Goal: Task Accomplishment & Management: Manage account settings

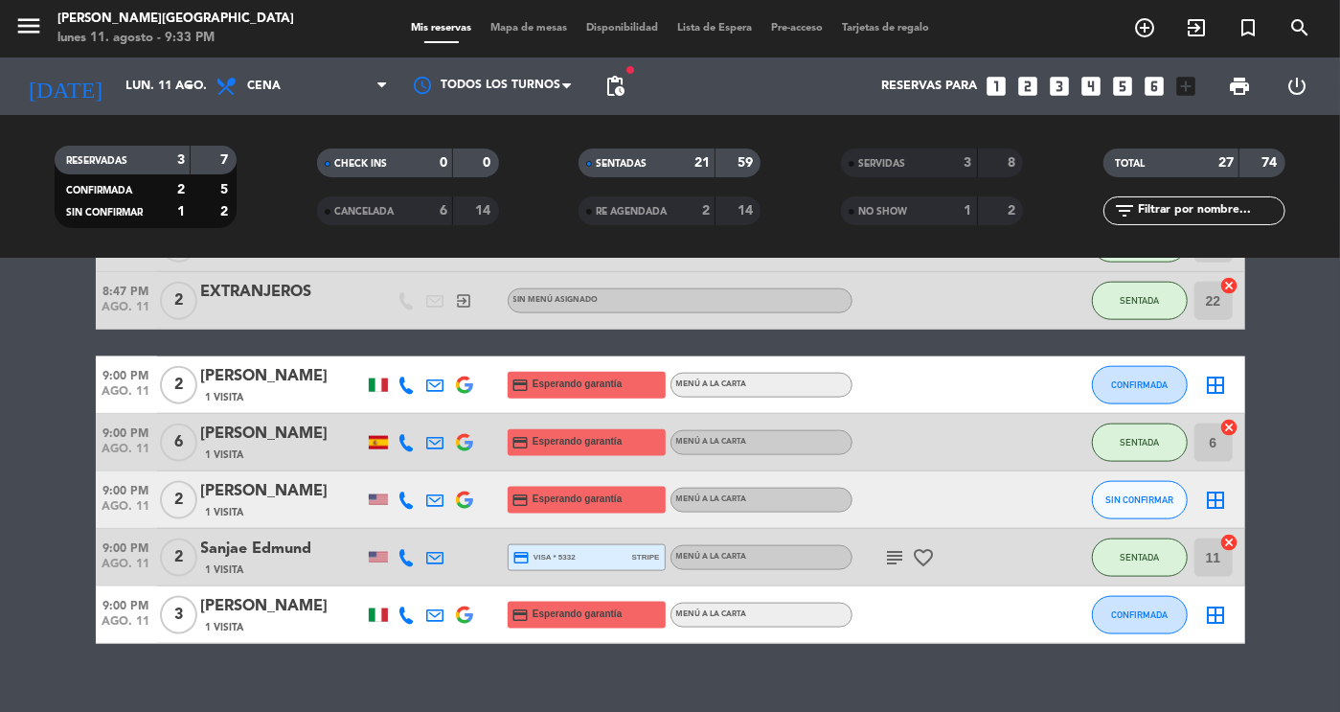
scroll to position [1351, 0]
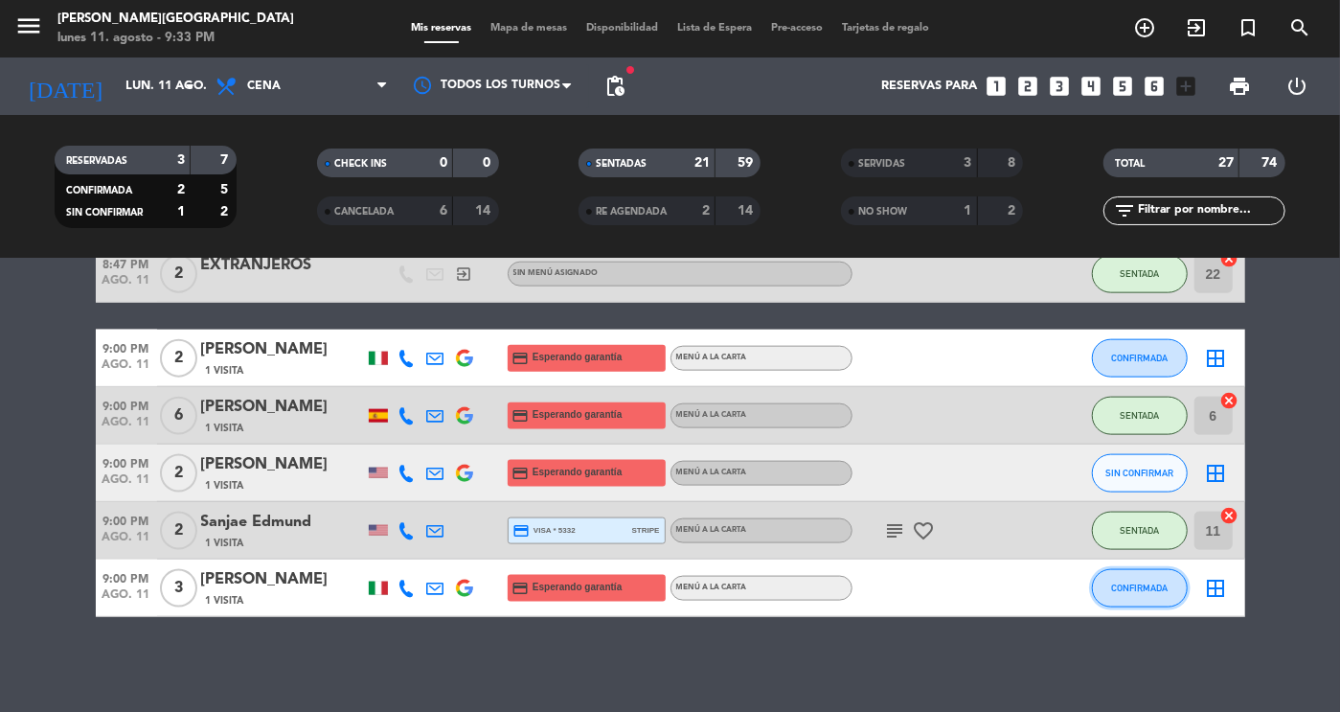
click at [1133, 596] on button "CONFIRMADA" at bounding box center [1140, 588] width 96 height 38
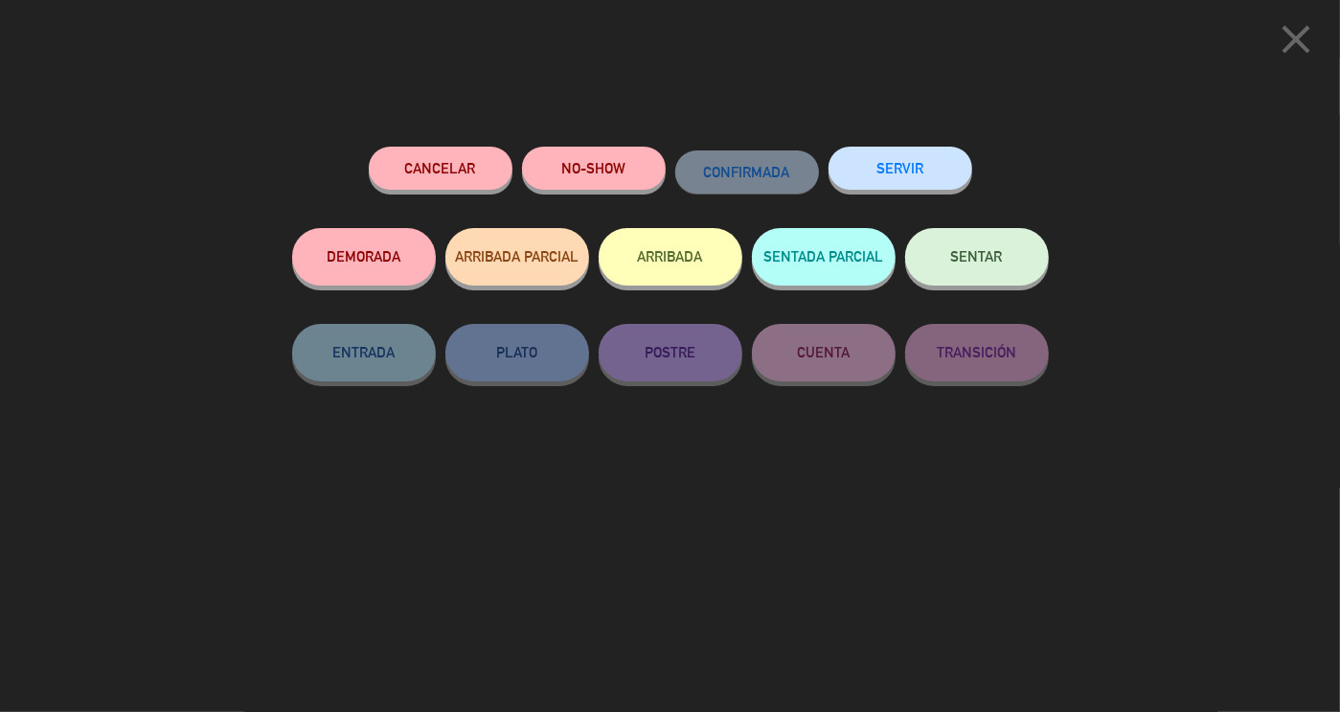
click at [964, 248] on button "SENTAR" at bounding box center [977, 256] width 144 height 57
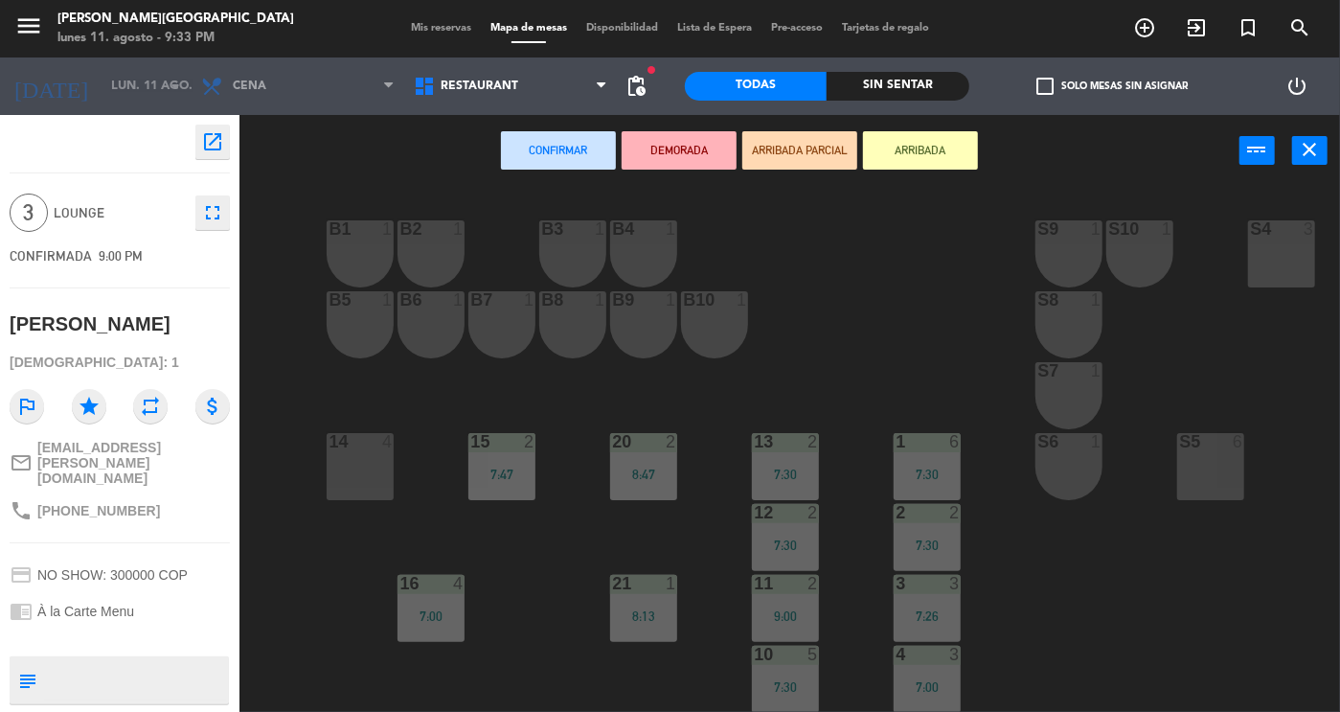
click at [1049, 619] on div "B1 1 B2 1 B3 1 B4 1 S9 1 S10 1 S4 3 S3 3 B5 1 B6 1 B7 1 B8 1 B9 1 B10 1 S8 1 S7…" at bounding box center [796, 449] width 1087 height 525
click at [1314, 143] on icon "close" at bounding box center [1310, 149] width 23 height 23
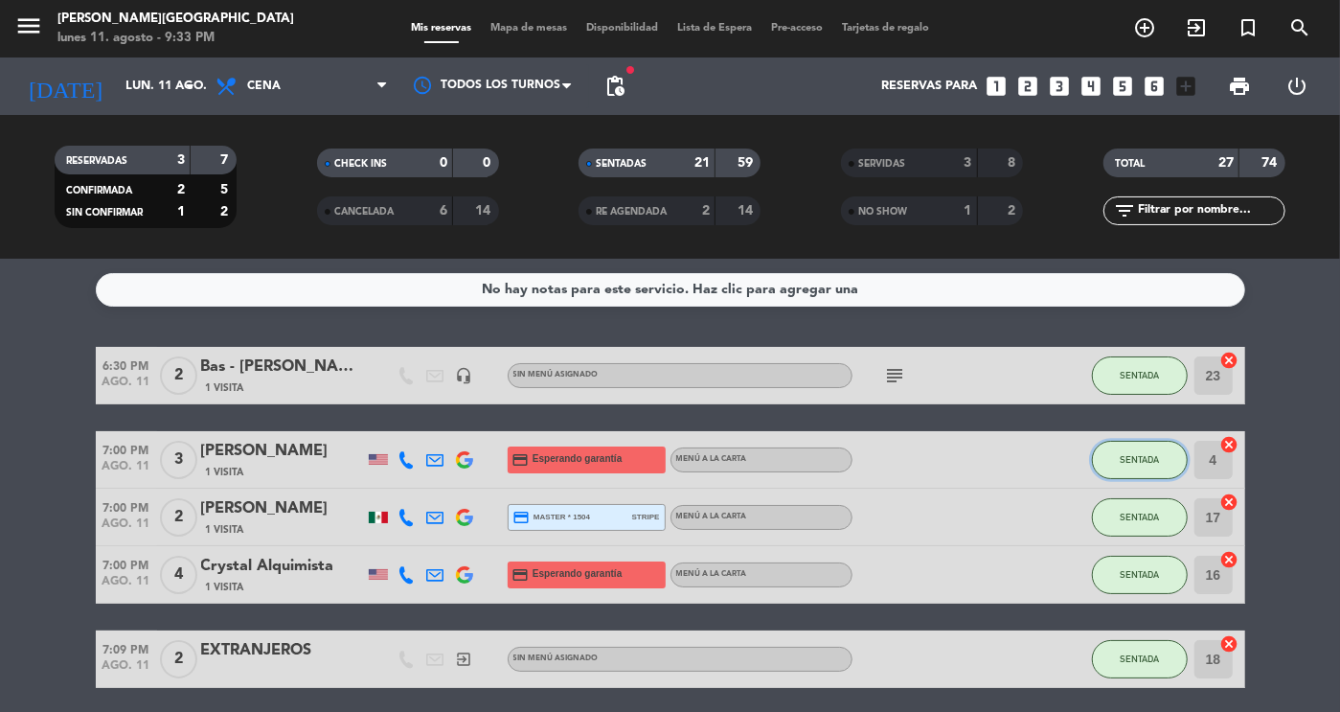
click at [1152, 454] on span "SENTADA" at bounding box center [1139, 459] width 39 height 11
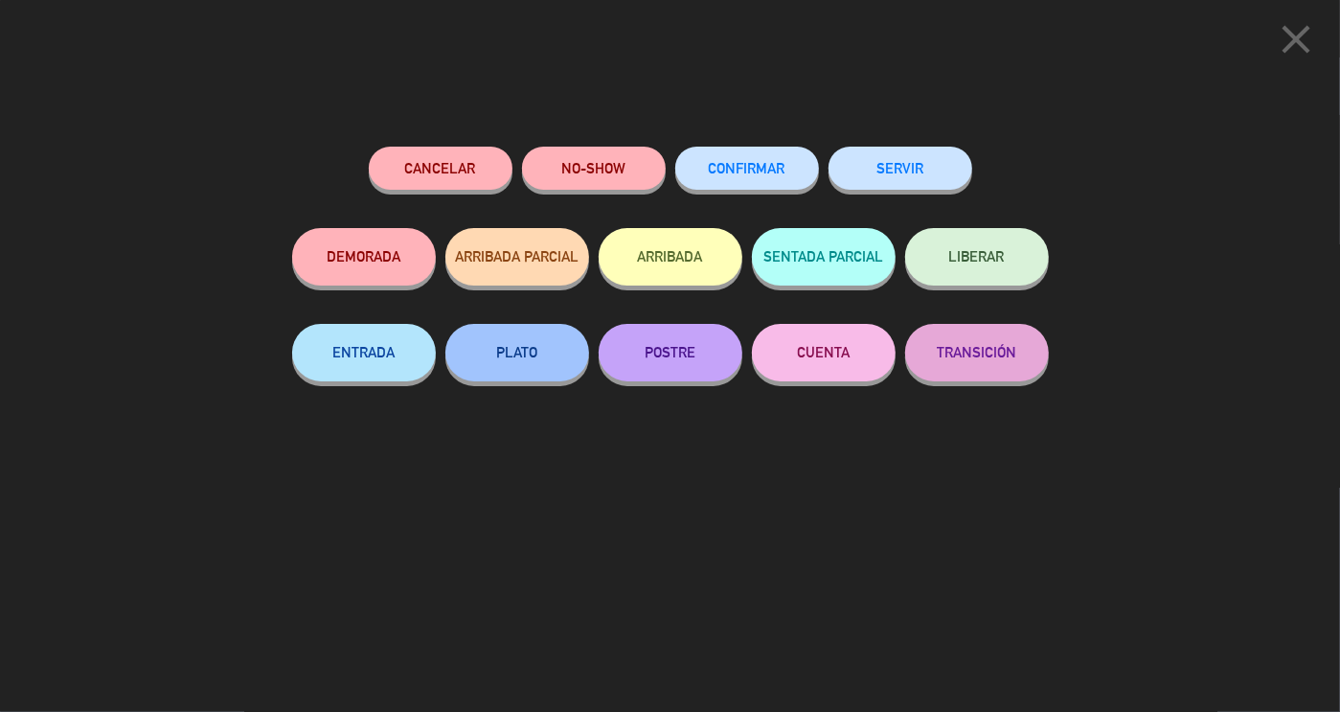
click at [911, 140] on div "Cancelar NO-SHOW CONFIRMAR SERVIR DEMORADA ARRIBADA PARCIAL ARRIBADA SENTADA PA…" at bounding box center [671, 422] width 784 height 579
click at [912, 164] on button "SERVIR" at bounding box center [901, 168] width 144 height 43
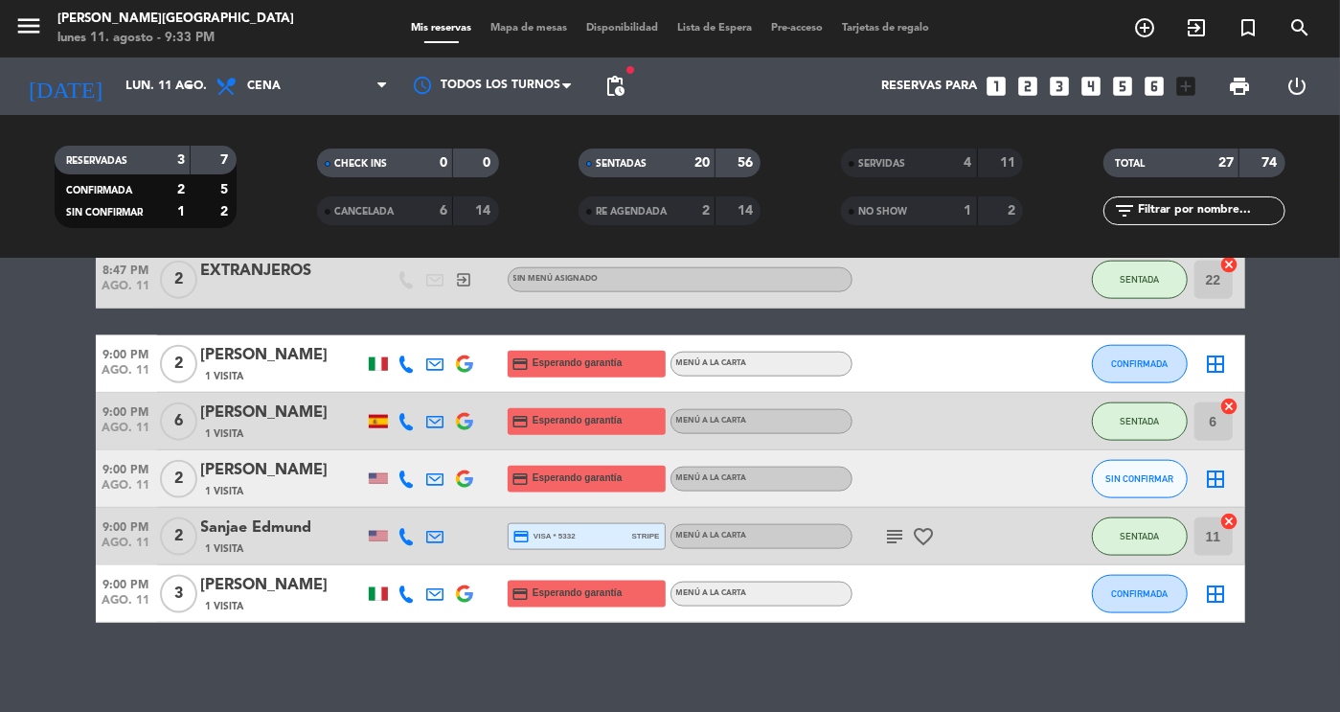
scroll to position [1293, 0]
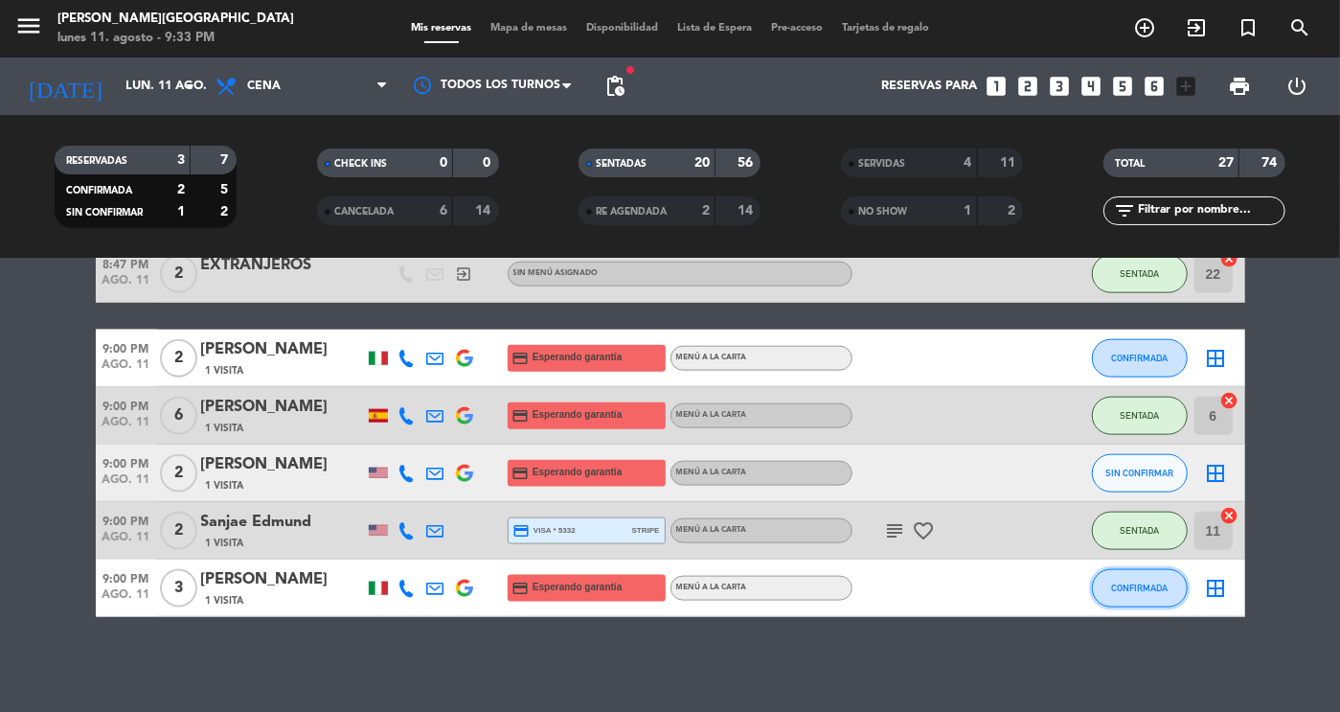
click at [1126, 587] on span "CONFIRMADA" at bounding box center [1139, 587] width 57 height 11
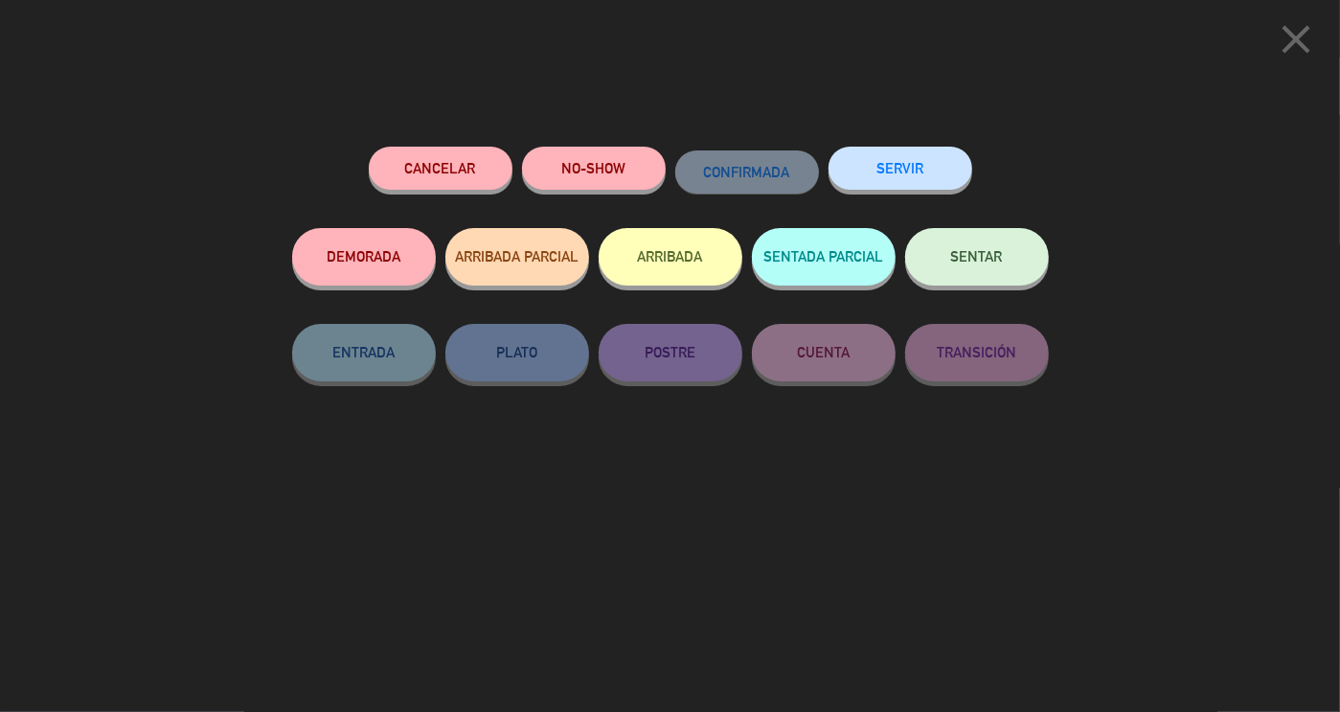
click at [966, 262] on span "SENTAR" at bounding box center [977, 256] width 52 height 16
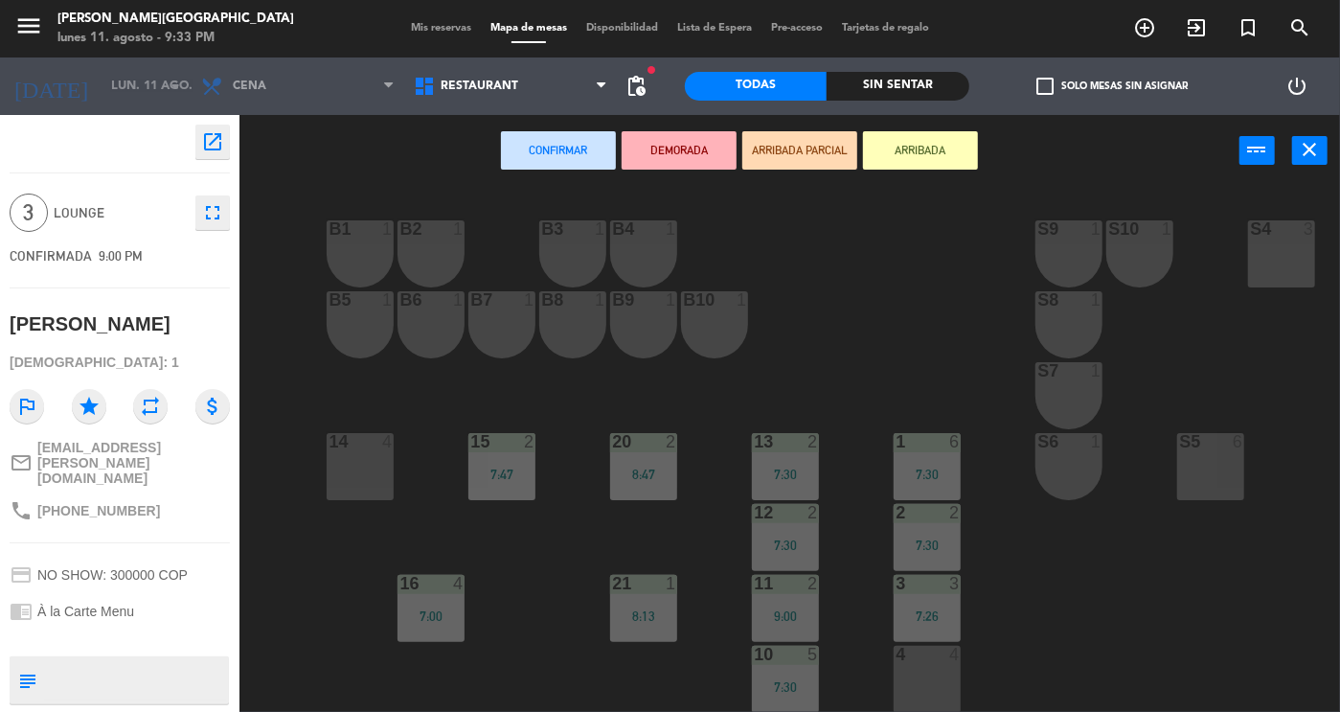
click at [557, 532] on div "B1 1 B2 1 B3 1 B4 1 S9 1 S10 1 S4 3 S3 3 B5 1 B6 1 B7 1 B8 1 B9 1 B10 1 S8 1 S7…" at bounding box center [796, 449] width 1087 height 525
click at [938, 673] on div "4 4" at bounding box center [927, 679] width 67 height 67
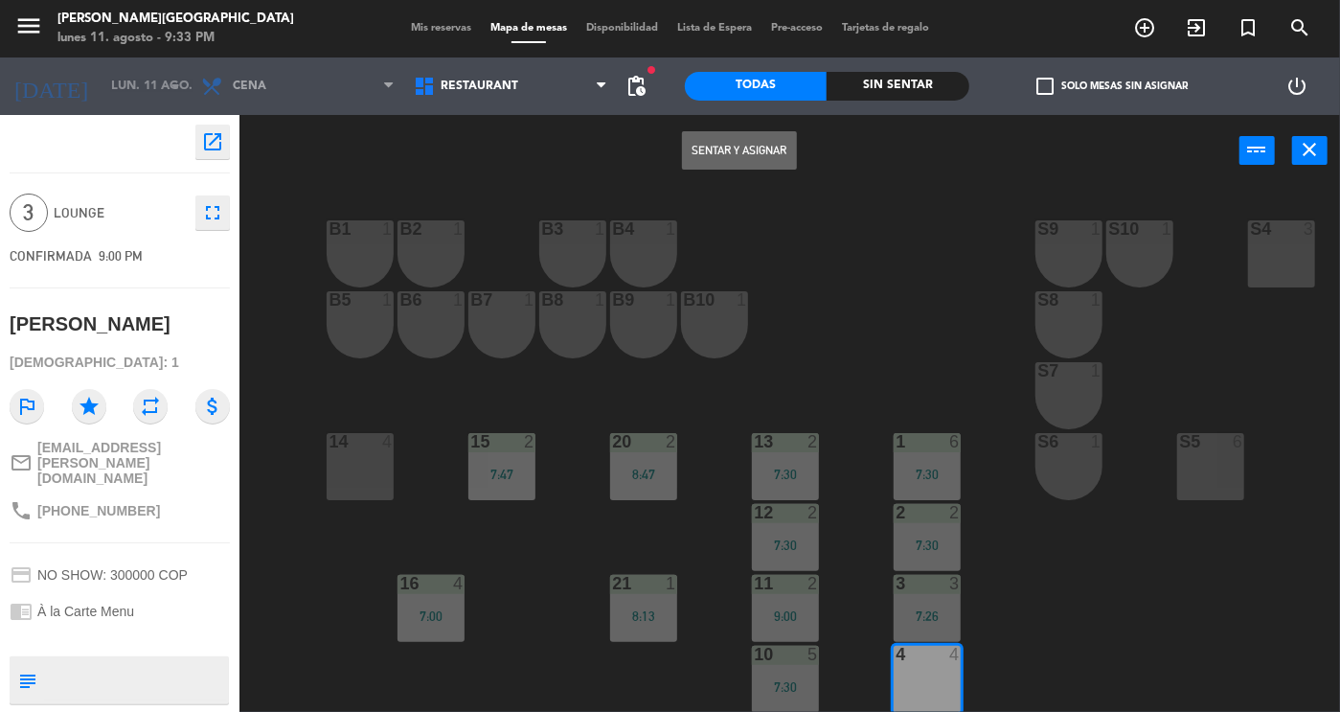
click at [721, 154] on button "Sentar y Asignar" at bounding box center [739, 150] width 115 height 38
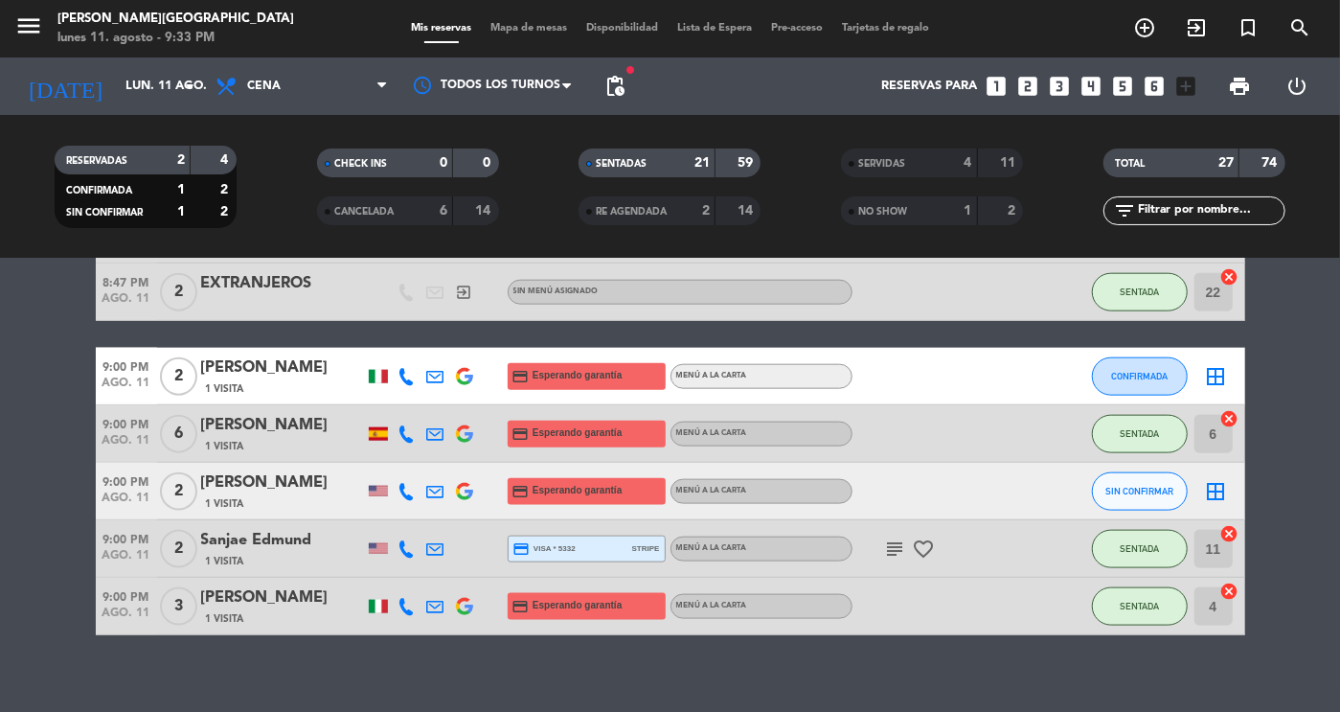
scroll to position [1293, 0]
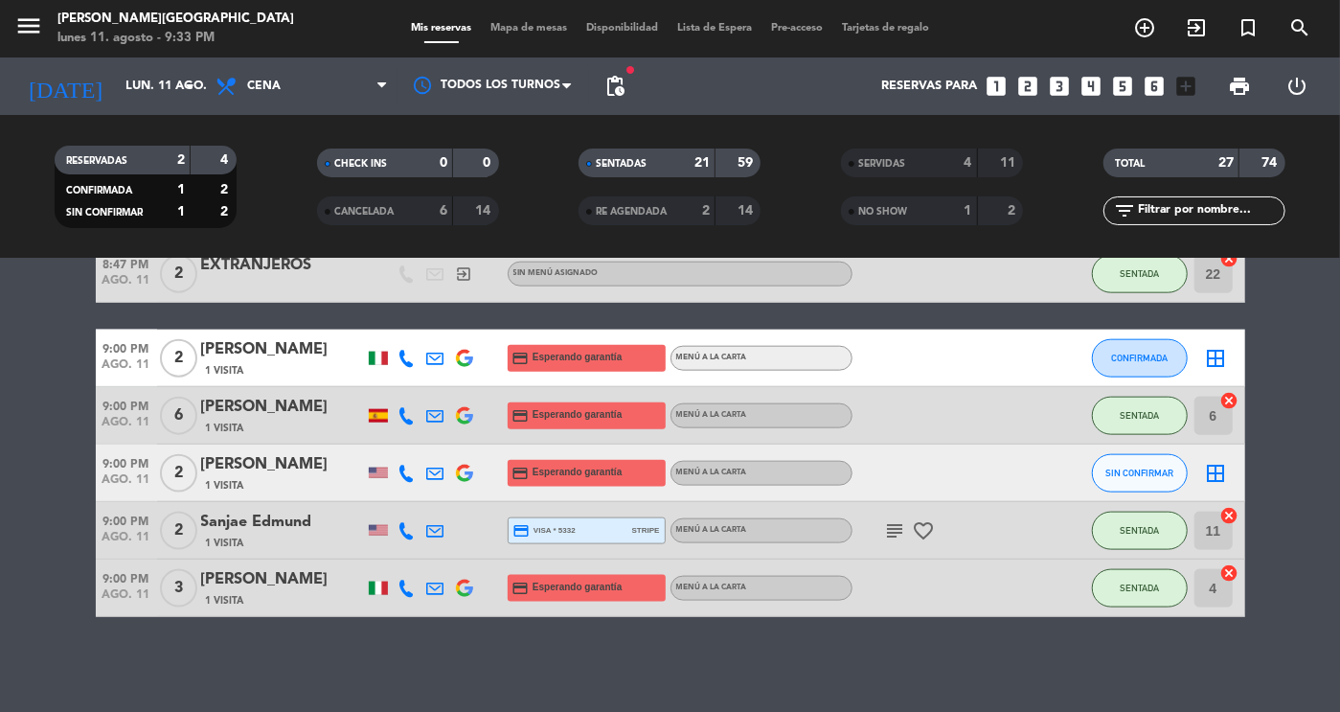
click at [267, 357] on div "[PERSON_NAME]" at bounding box center [282, 349] width 163 height 25
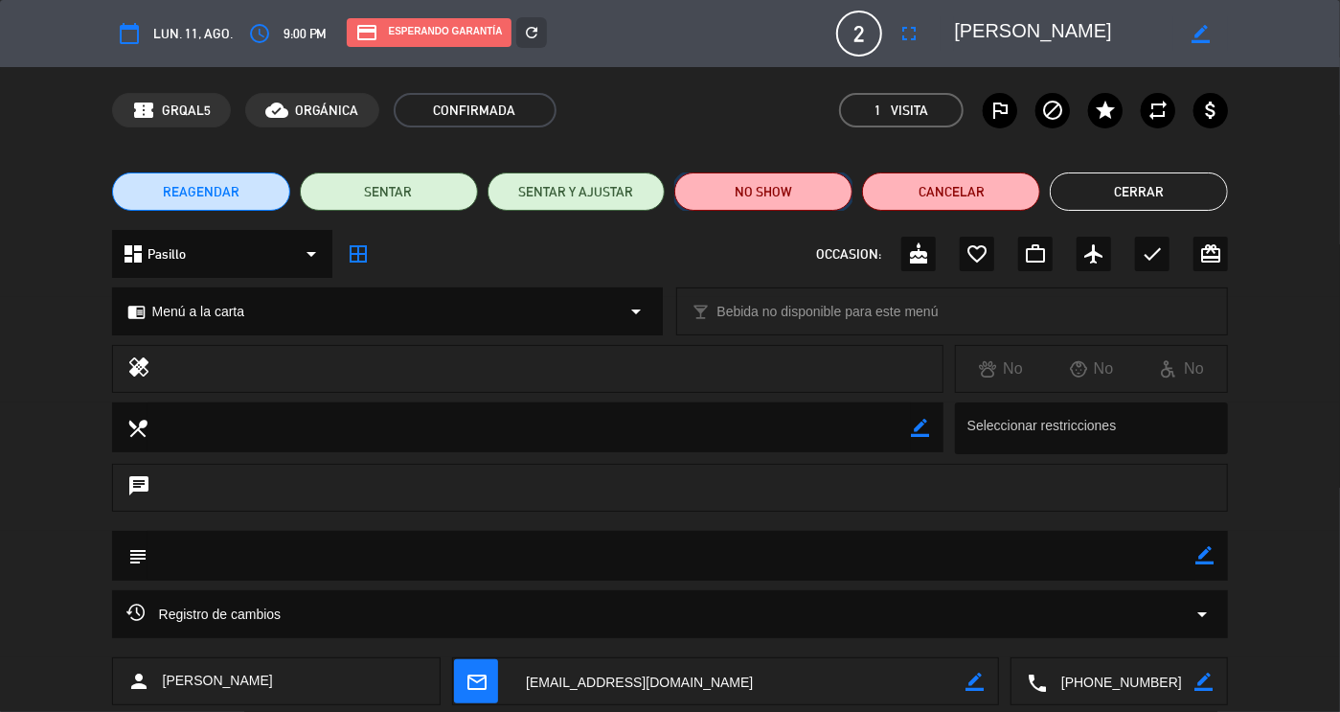
click at [729, 189] on button "NO SHOW" at bounding box center [763, 191] width 178 height 38
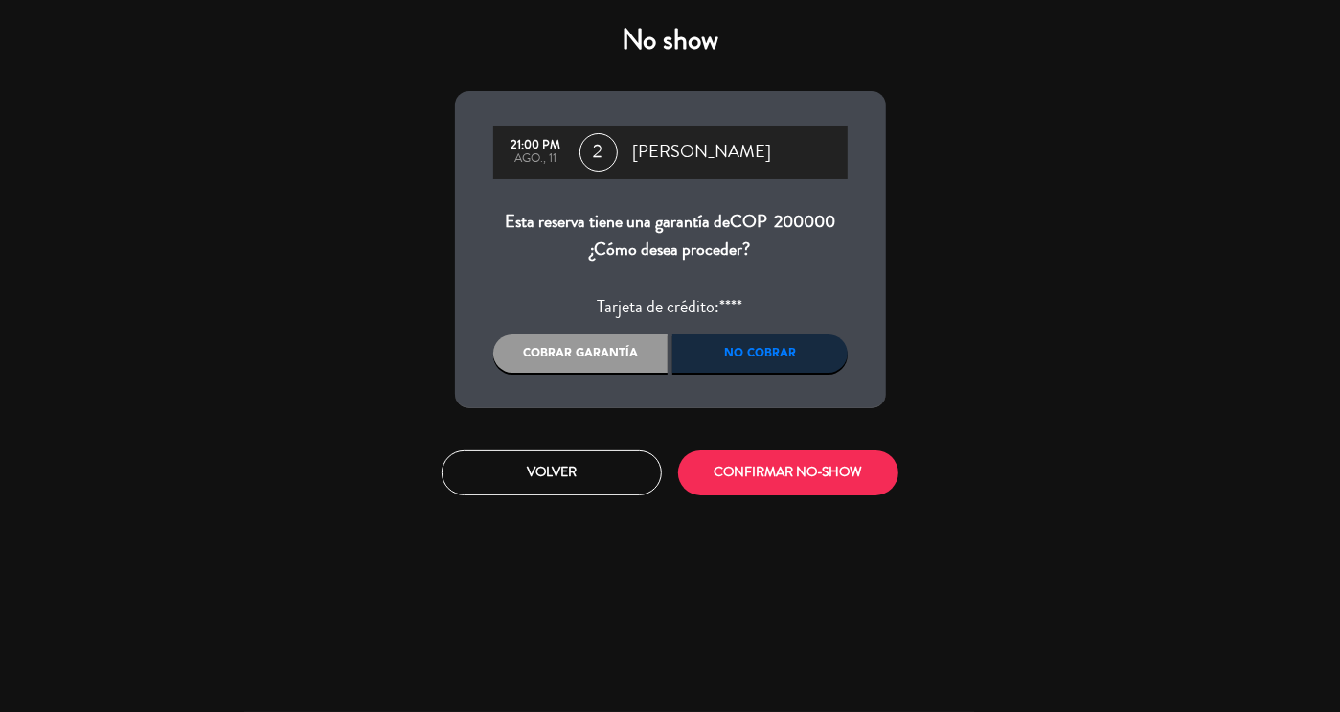
click at [792, 356] on div "No cobrar" at bounding box center [759, 353] width 175 height 38
click at [754, 365] on div "No cobrar" at bounding box center [759, 353] width 175 height 38
click at [746, 357] on div "No cobrar" at bounding box center [759, 353] width 175 height 38
click at [747, 356] on div "No cobrar" at bounding box center [759, 353] width 175 height 38
click at [754, 463] on button "CONFIRMAR NO-SHOW" at bounding box center [788, 472] width 220 height 45
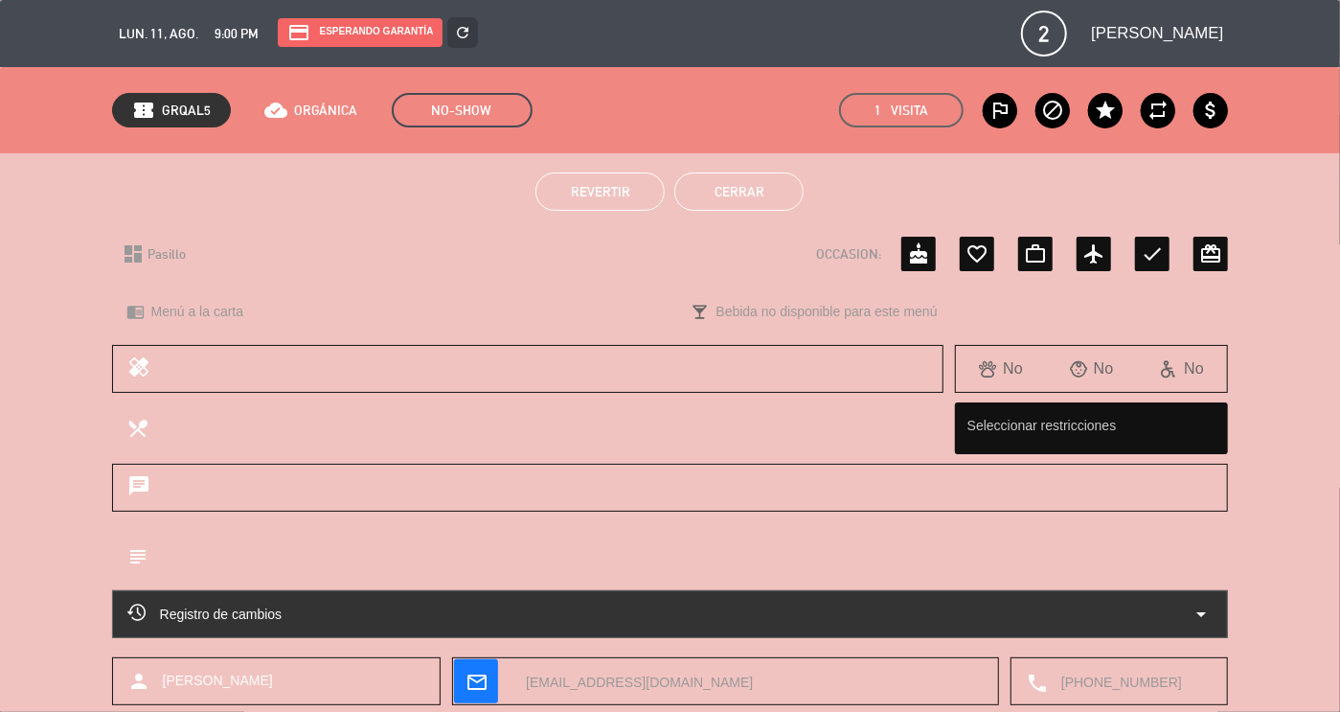
click at [753, 188] on button "Cerrar" at bounding box center [738, 191] width 129 height 38
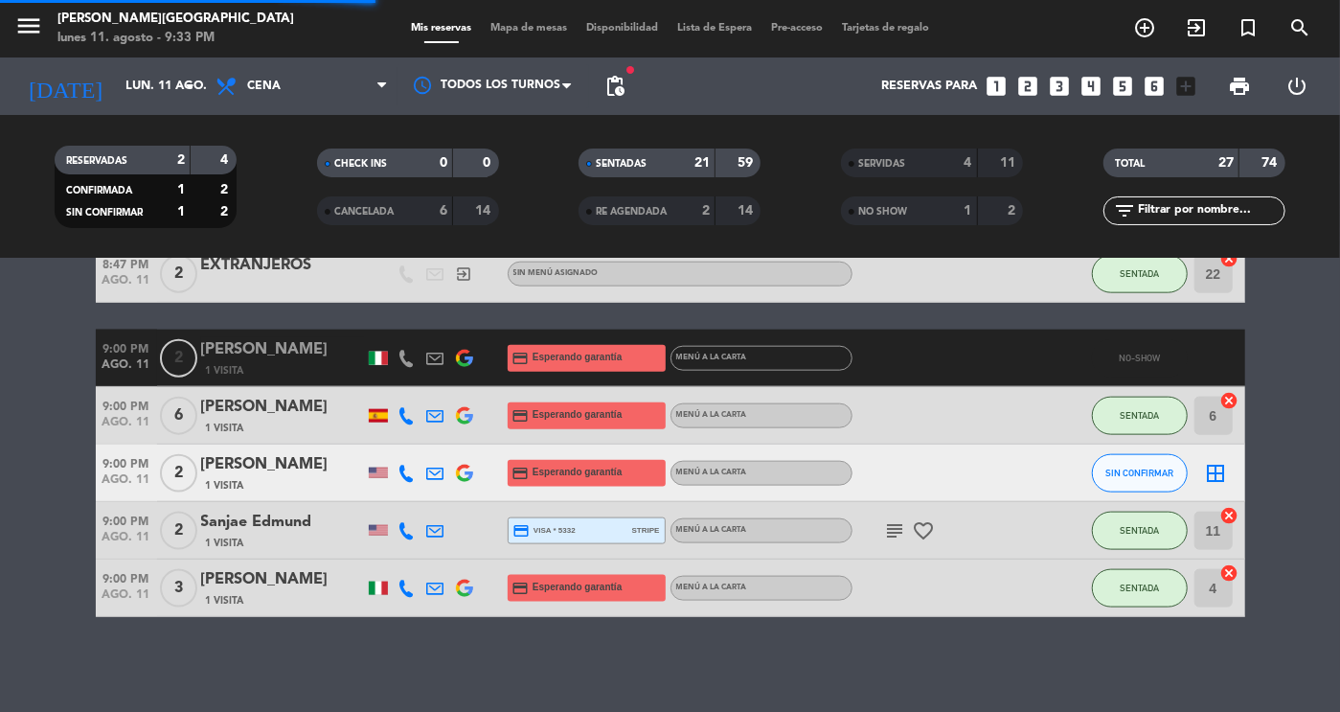
scroll to position [1236, 0]
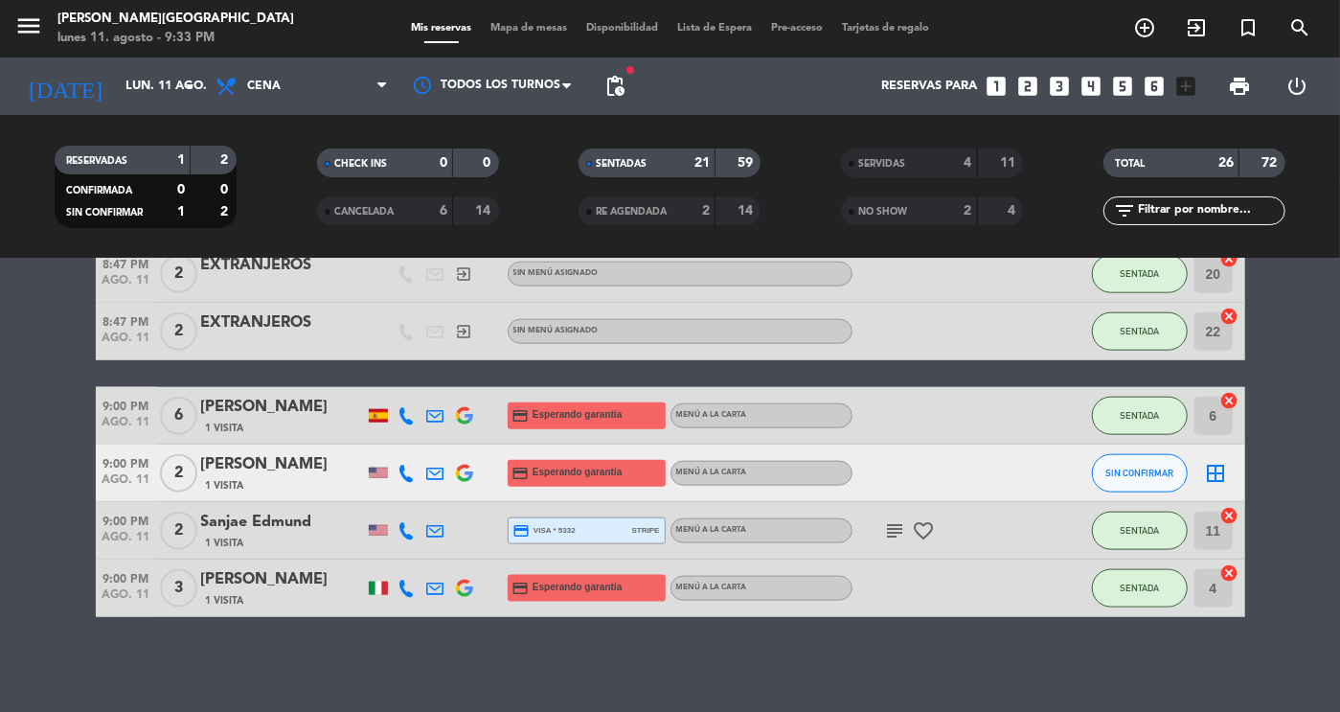
click at [248, 476] on div "[PERSON_NAME]" at bounding box center [282, 464] width 163 height 25
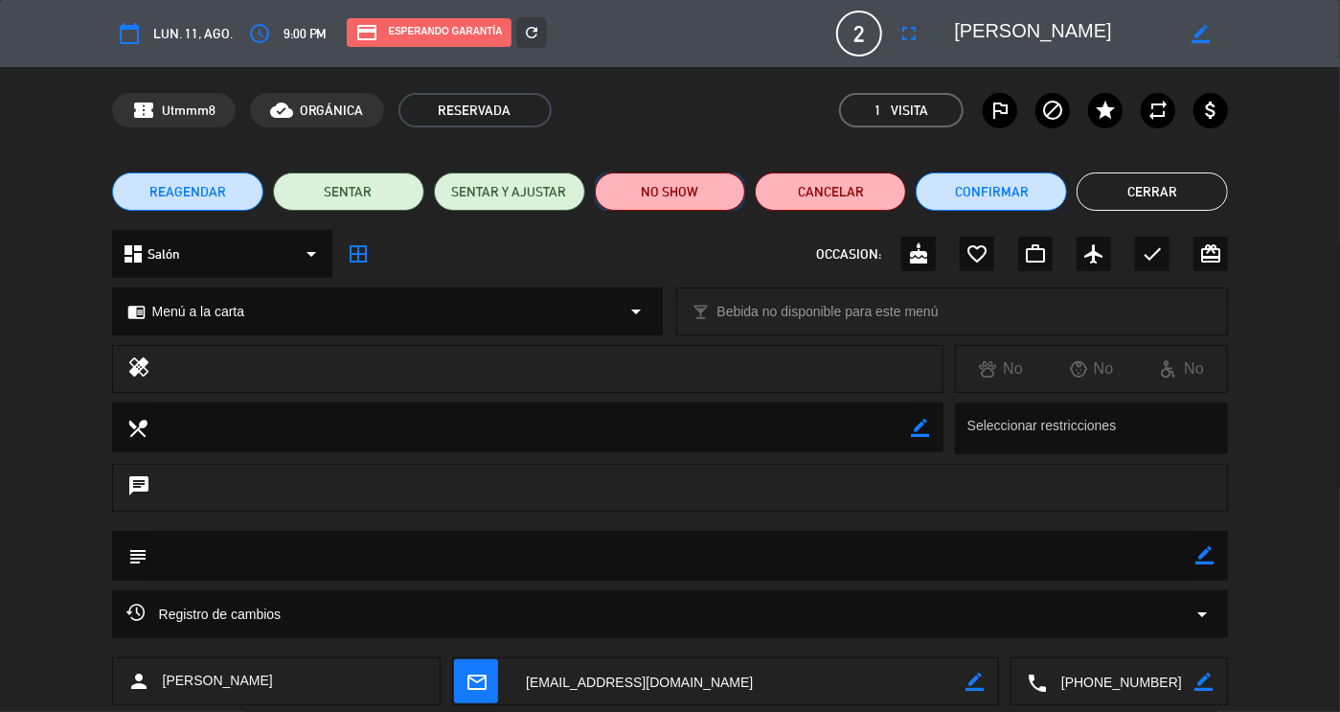
click at [691, 185] on button "NO SHOW" at bounding box center [670, 191] width 151 height 38
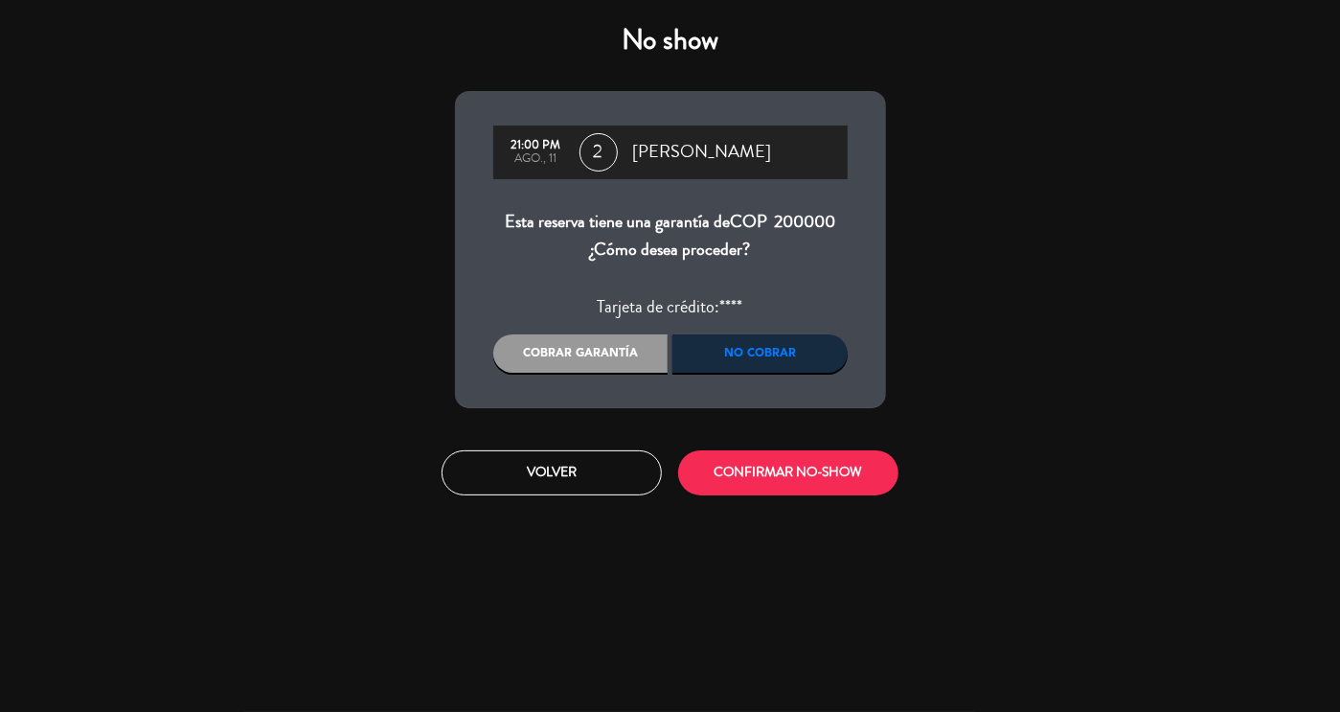
click at [760, 350] on div "No cobrar" at bounding box center [759, 353] width 175 height 38
click at [769, 478] on button "CONFIRMAR NO-SHOW" at bounding box center [788, 472] width 220 height 45
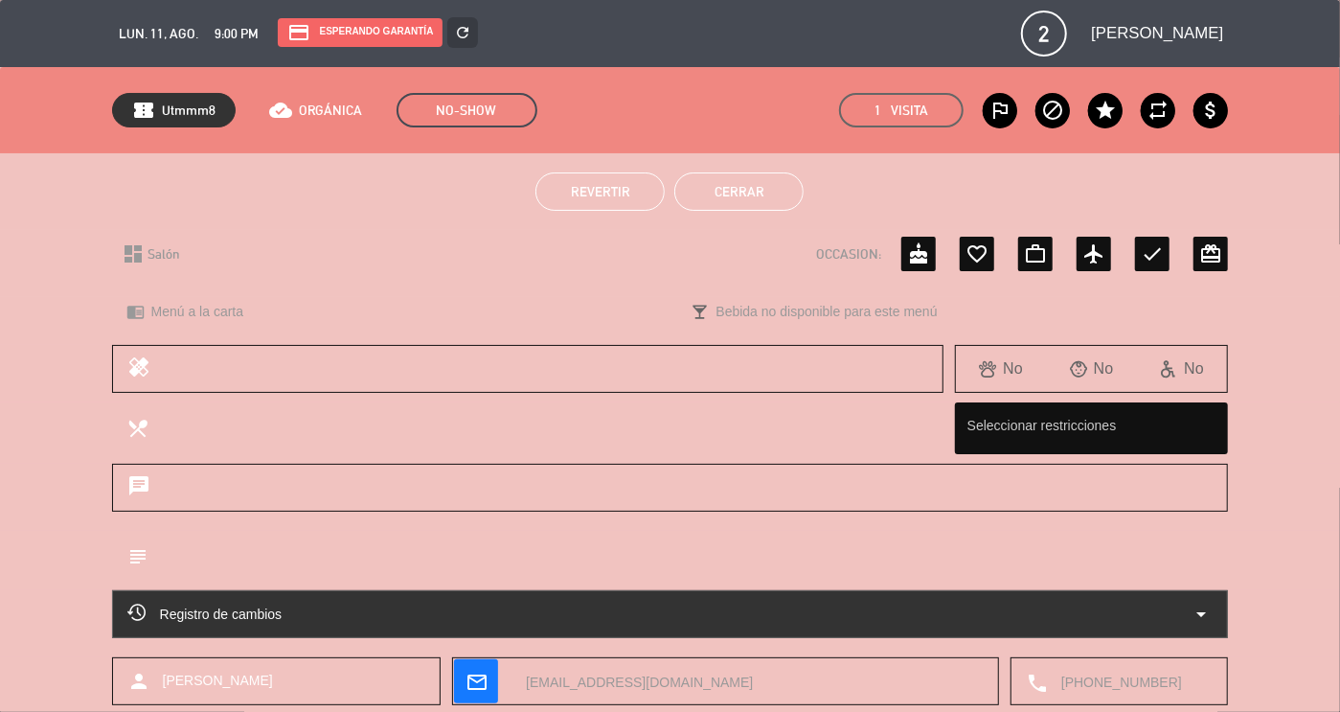
click at [754, 187] on button "Cerrar" at bounding box center [738, 191] width 129 height 38
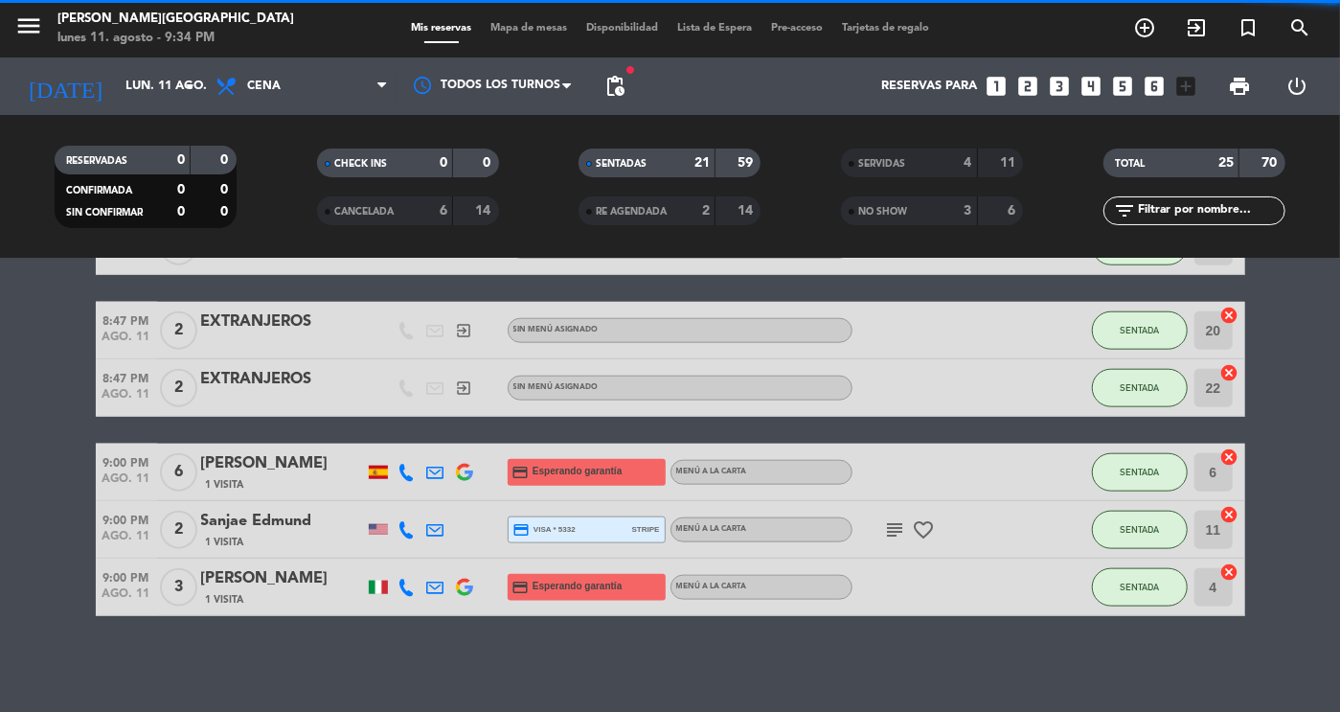
scroll to position [1178, 0]
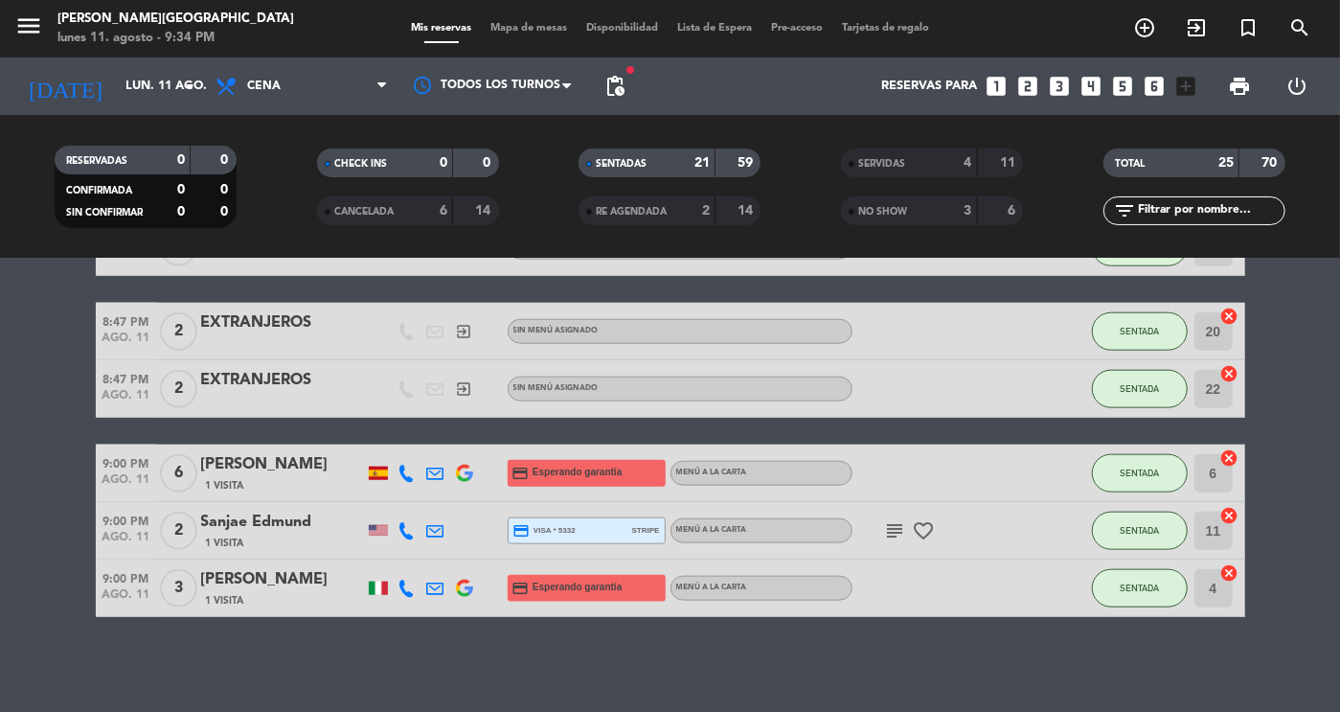
click at [154, 80] on input "lun. 11 ago." at bounding box center [198, 86] width 164 height 34
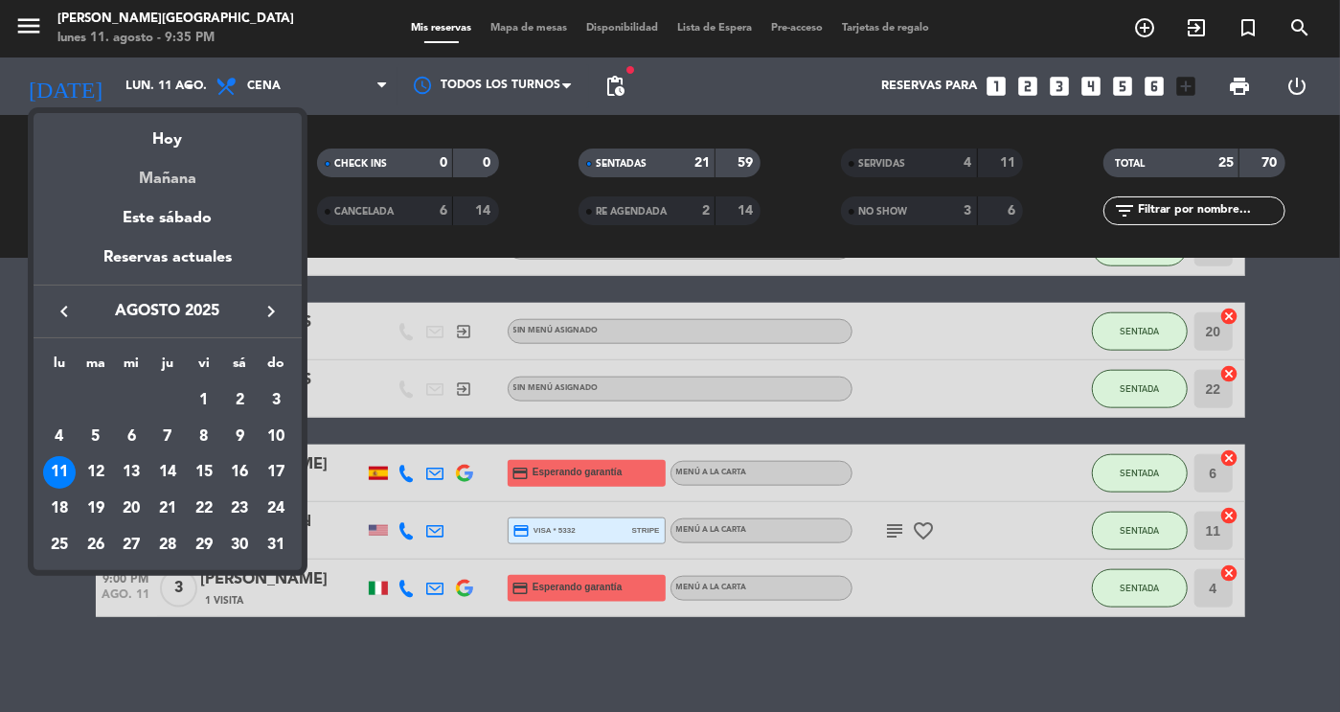
click at [158, 177] on div "Mañana" at bounding box center [168, 171] width 268 height 39
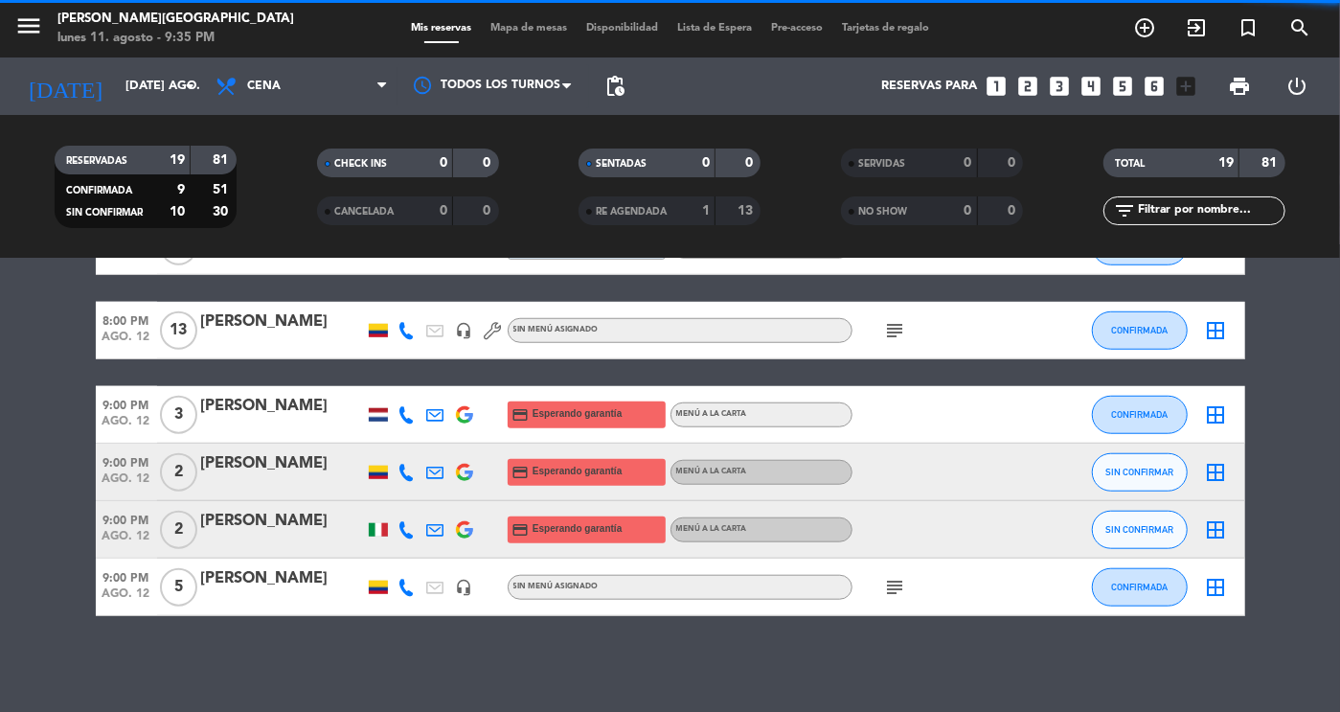
scroll to position [929, 0]
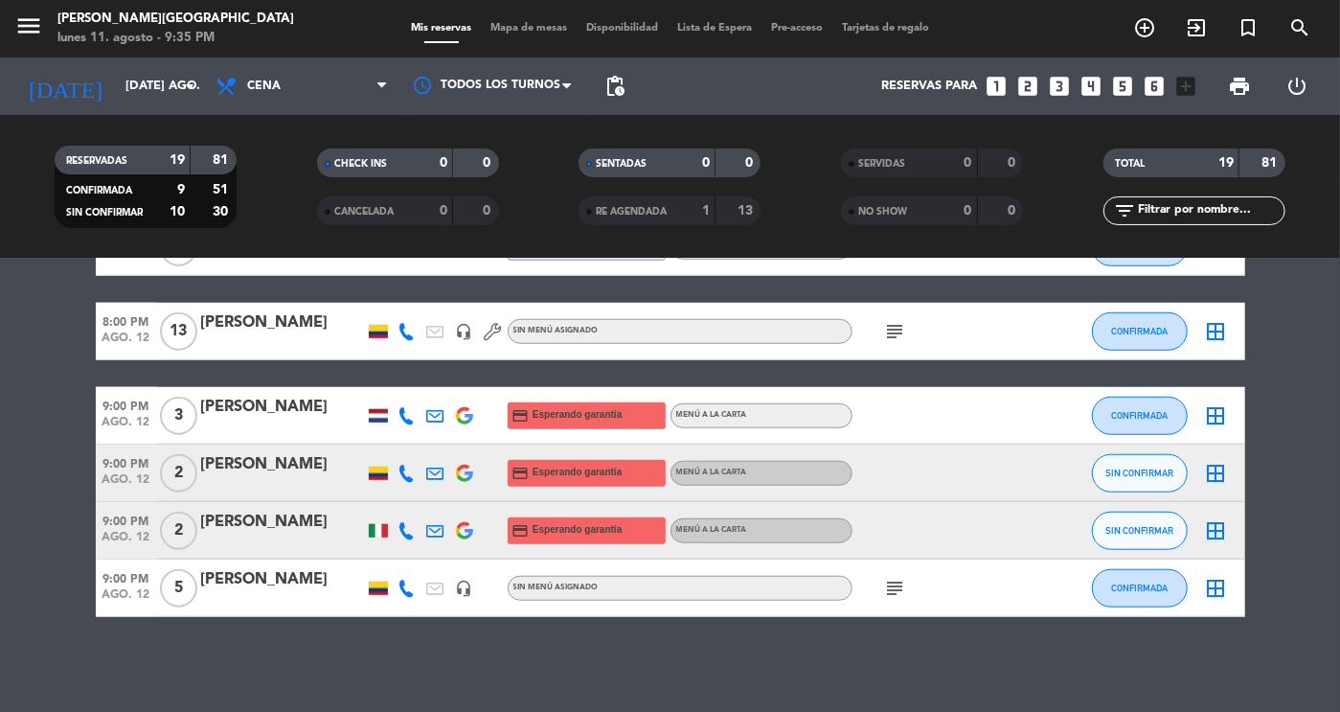
click at [1317, 356] on bookings-row "6:30 PM ago. 12 8 [PERSON_NAME] credit_card Esperando garantía Menú a la carta …" at bounding box center [670, 17] width 1340 height 1199
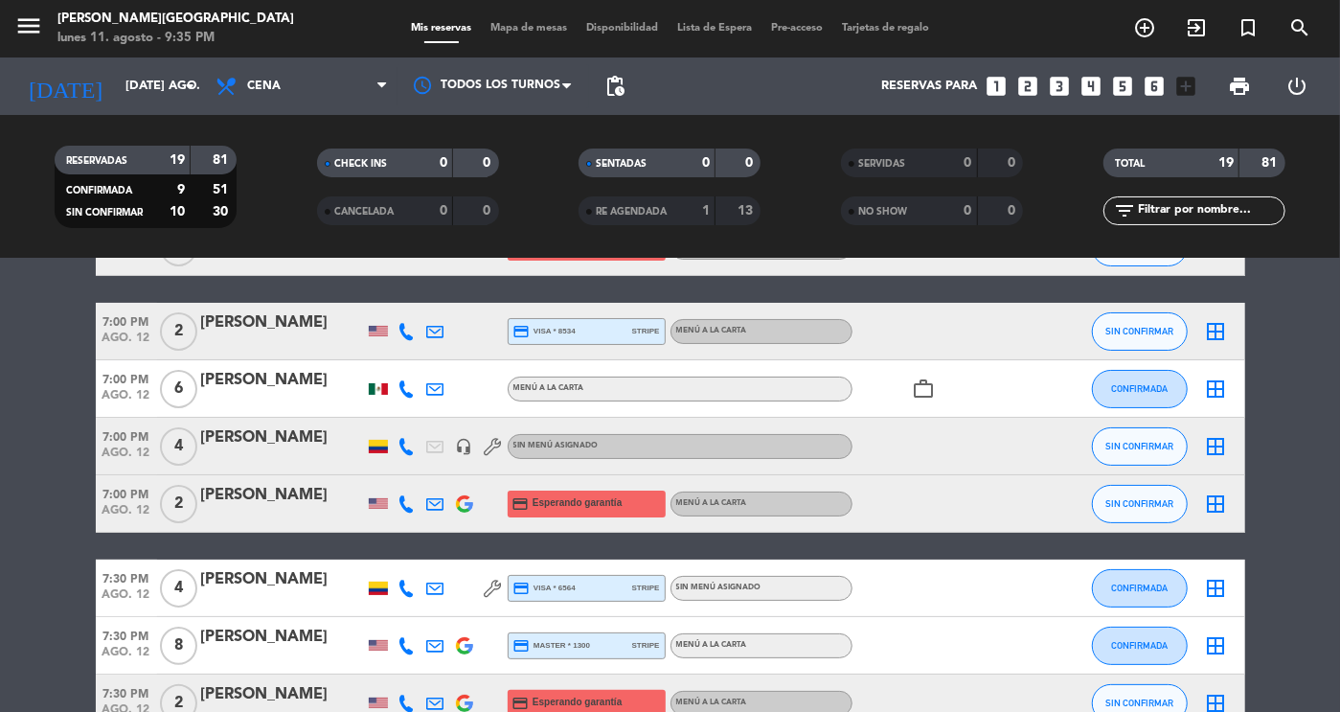
scroll to position [0, 0]
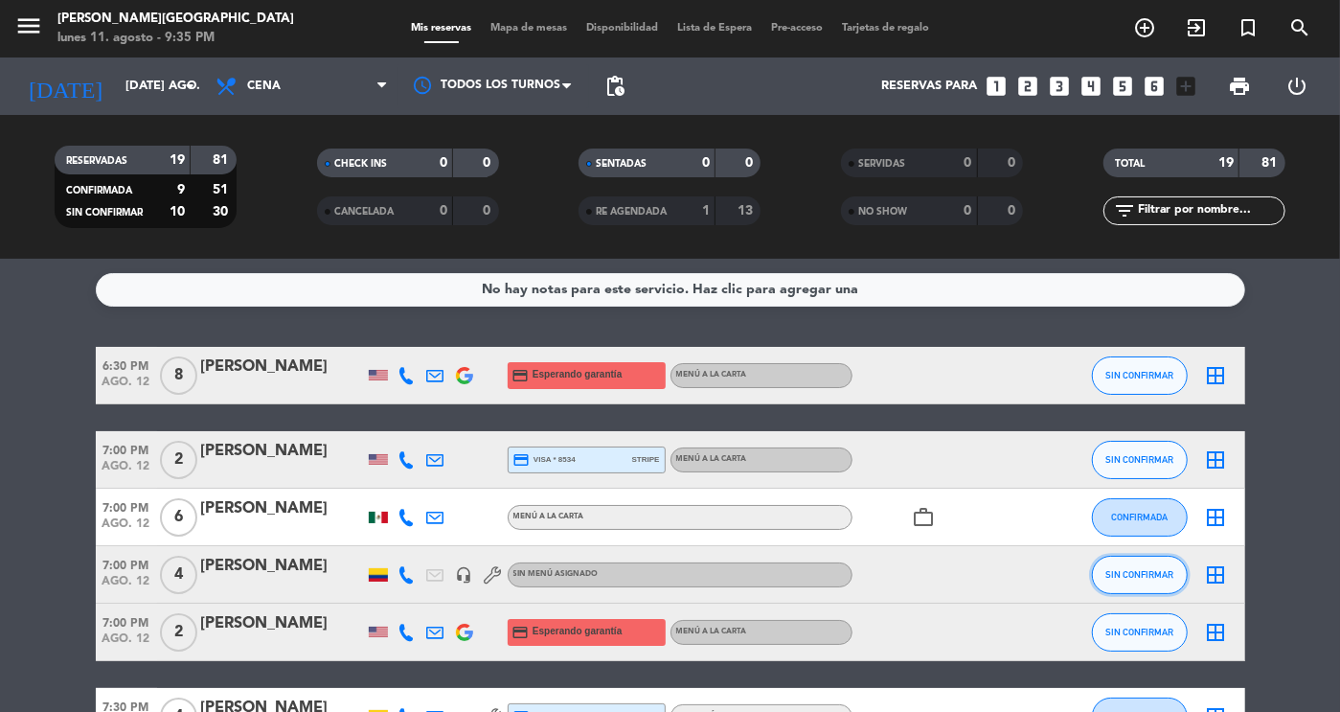
click at [1143, 575] on span "SIN CONFIRMAR" at bounding box center [1139, 574] width 68 height 11
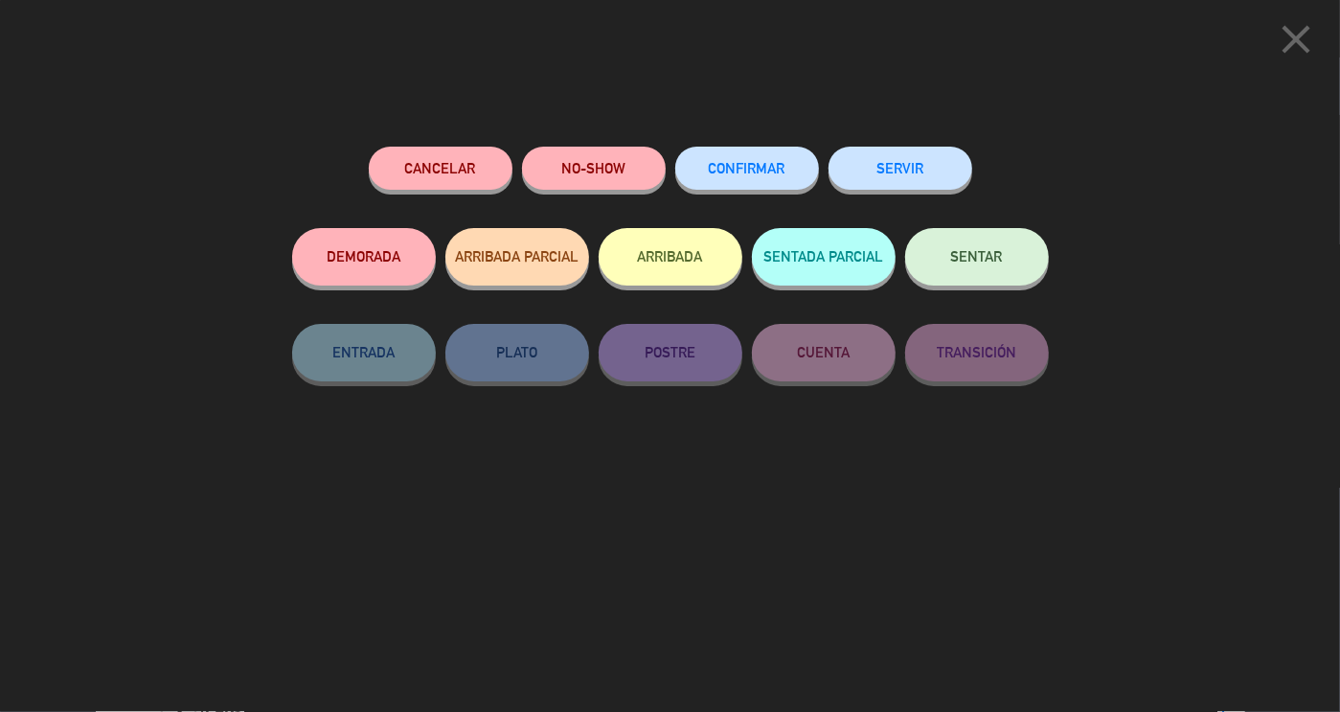
click at [725, 183] on button "CONFIRMAR" at bounding box center [747, 168] width 144 height 43
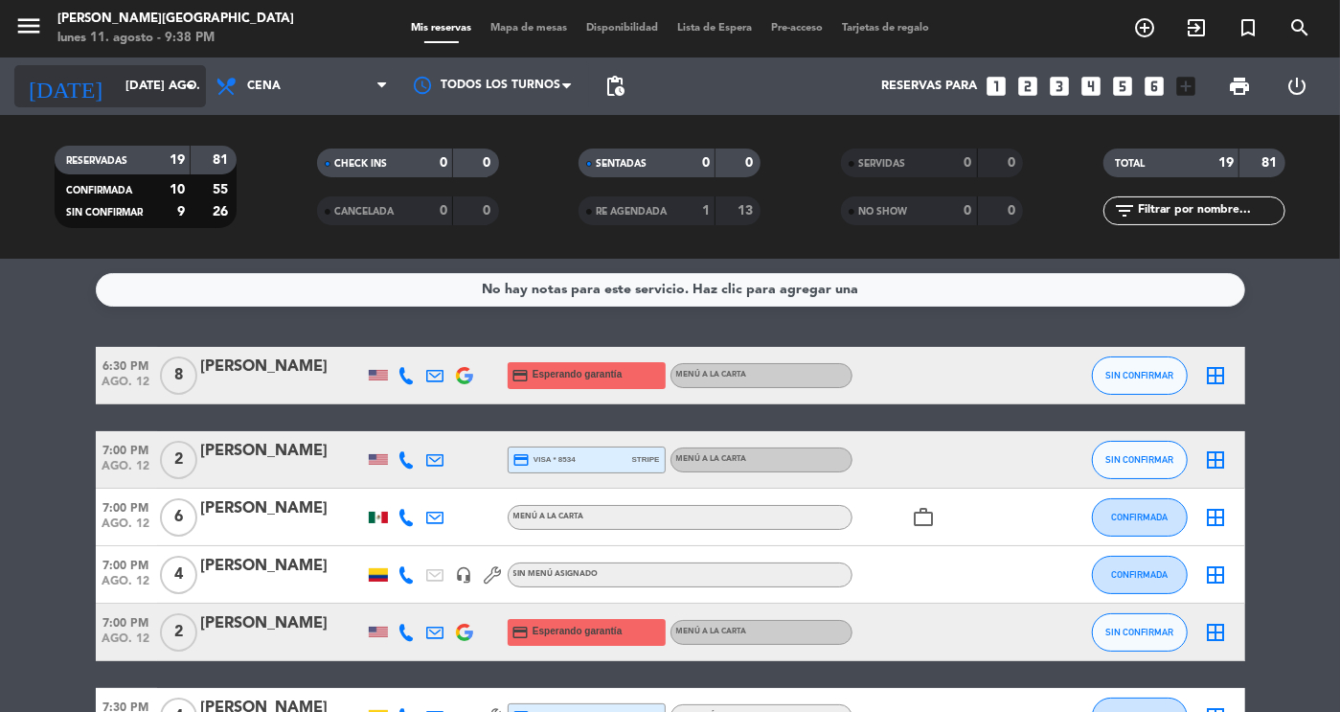
click at [154, 83] on input "[DATE] ago." at bounding box center [198, 86] width 164 height 34
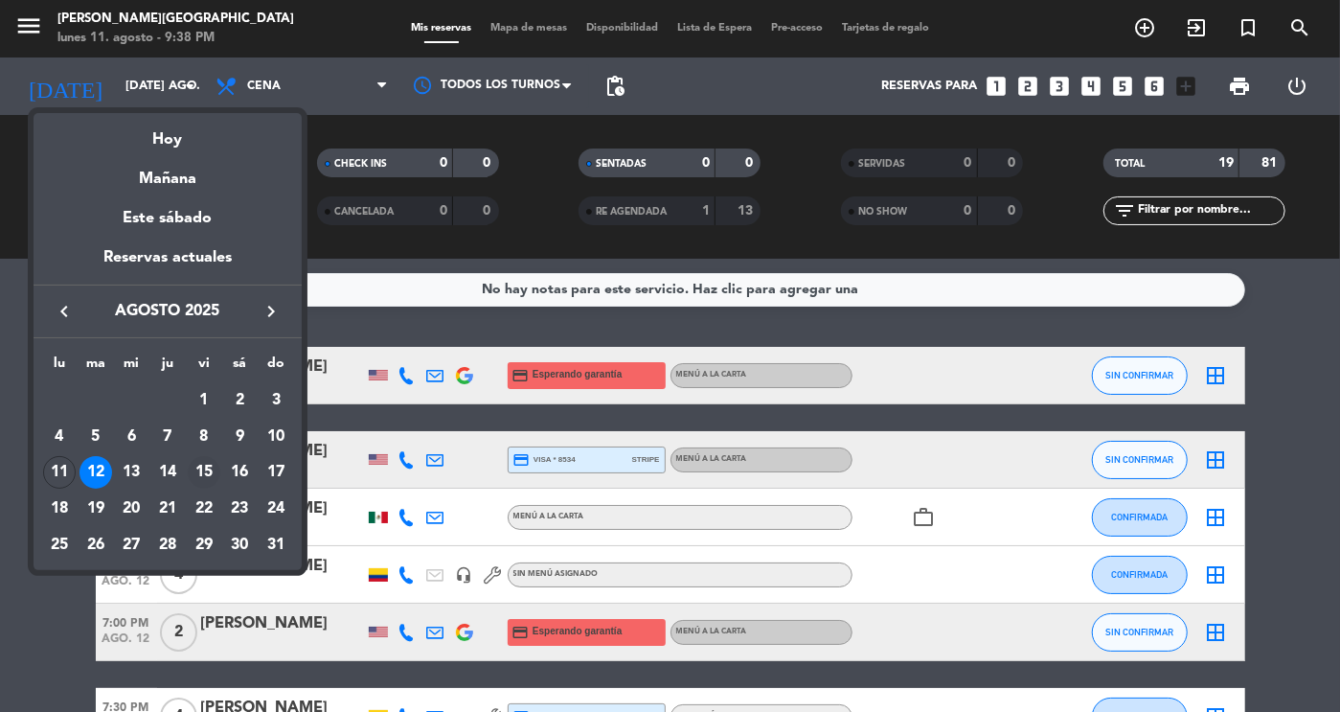
click at [206, 473] on div "15" at bounding box center [204, 472] width 33 height 33
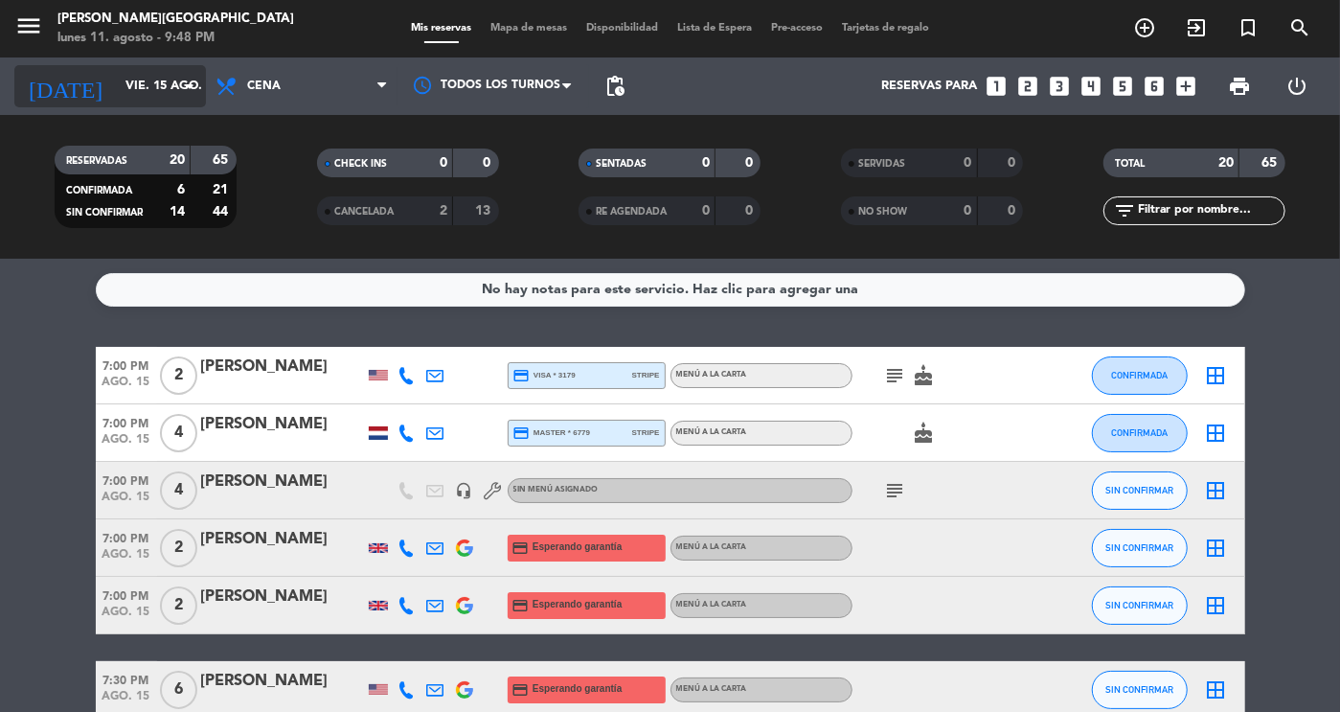
click at [142, 72] on input "vie. 15 ago." at bounding box center [198, 86] width 164 height 34
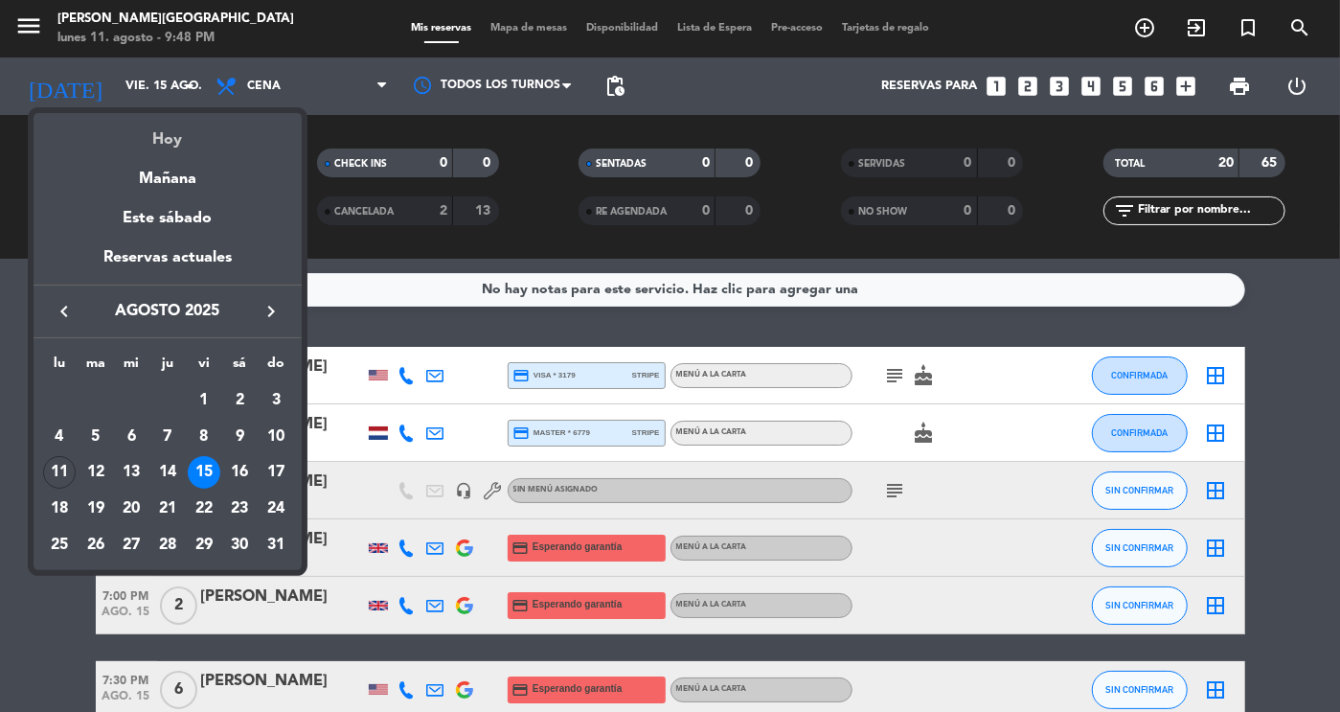
click at [168, 139] on div "Hoy" at bounding box center [168, 132] width 268 height 39
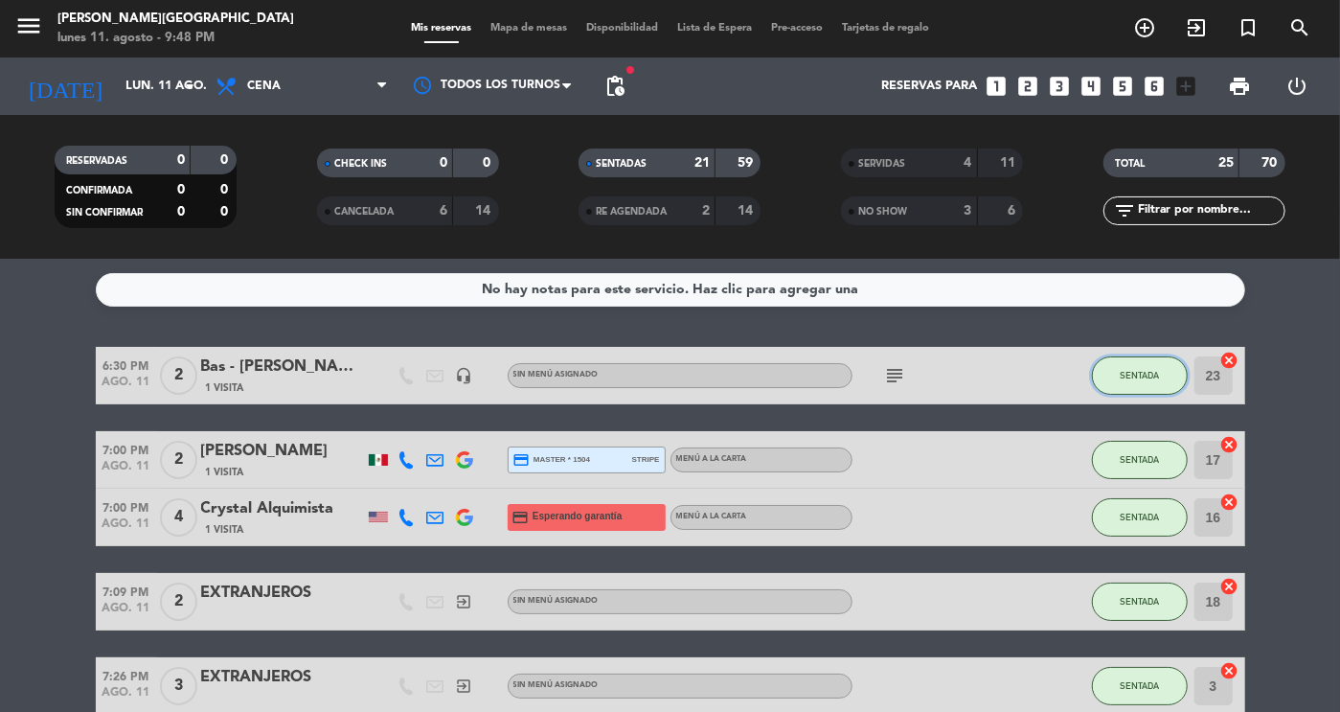
click at [1149, 386] on button "SENTADA" at bounding box center [1140, 375] width 96 height 38
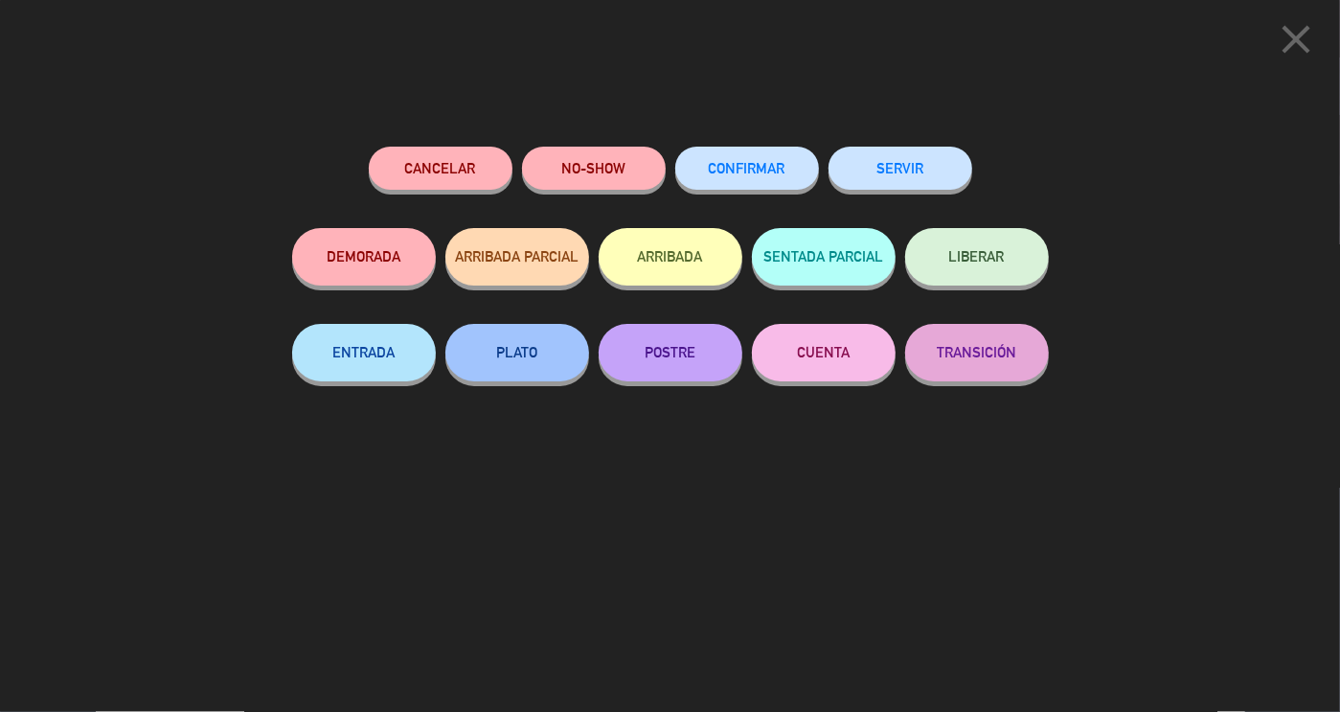
click at [897, 167] on button "SERVIR" at bounding box center [901, 168] width 144 height 43
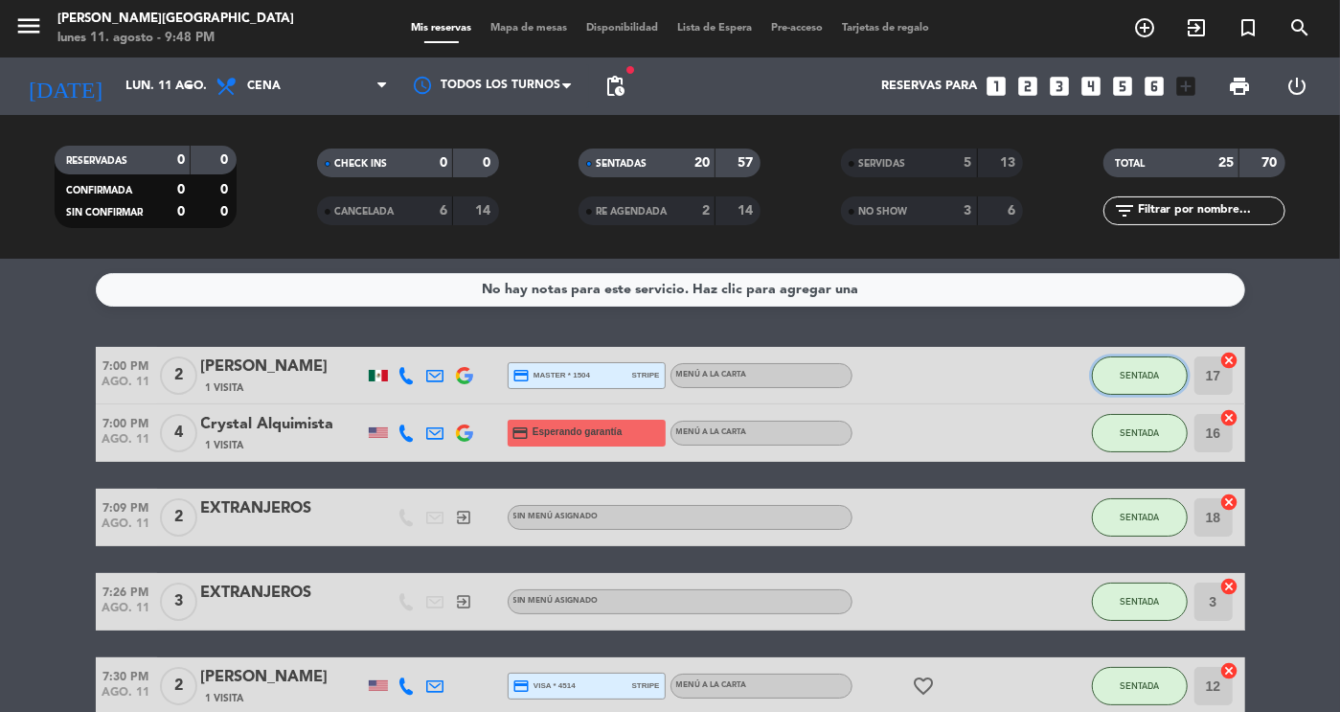
click at [1138, 370] on span "SENTADA" at bounding box center [1139, 375] width 39 height 11
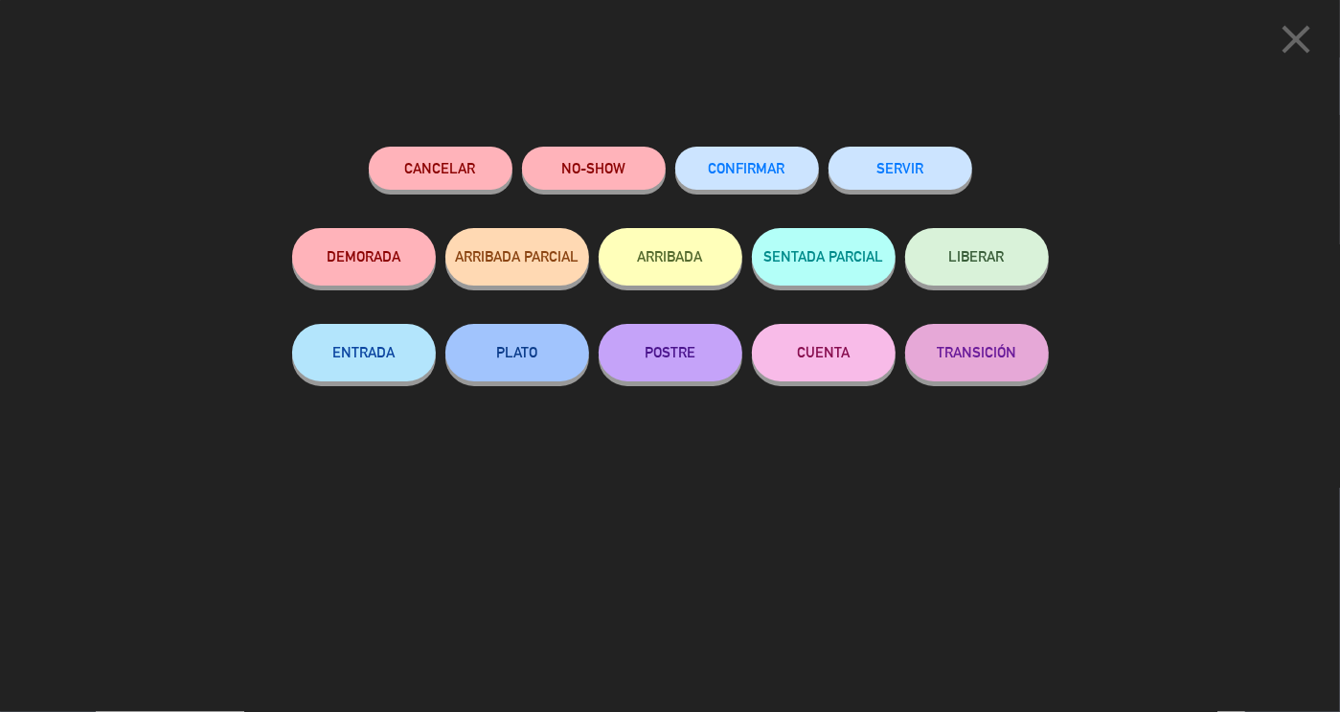
click at [926, 189] on button "SERVIR" at bounding box center [901, 168] width 144 height 43
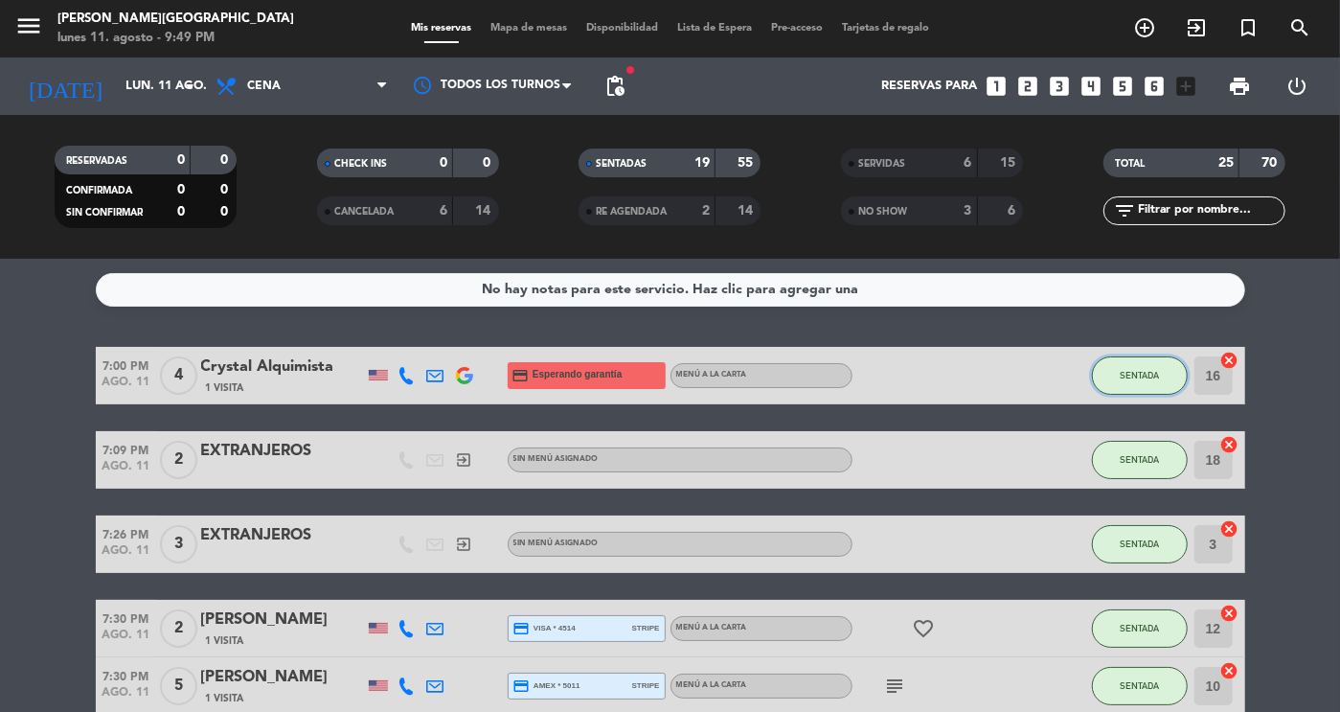
click at [1149, 374] on span "SENTADA" at bounding box center [1139, 375] width 39 height 11
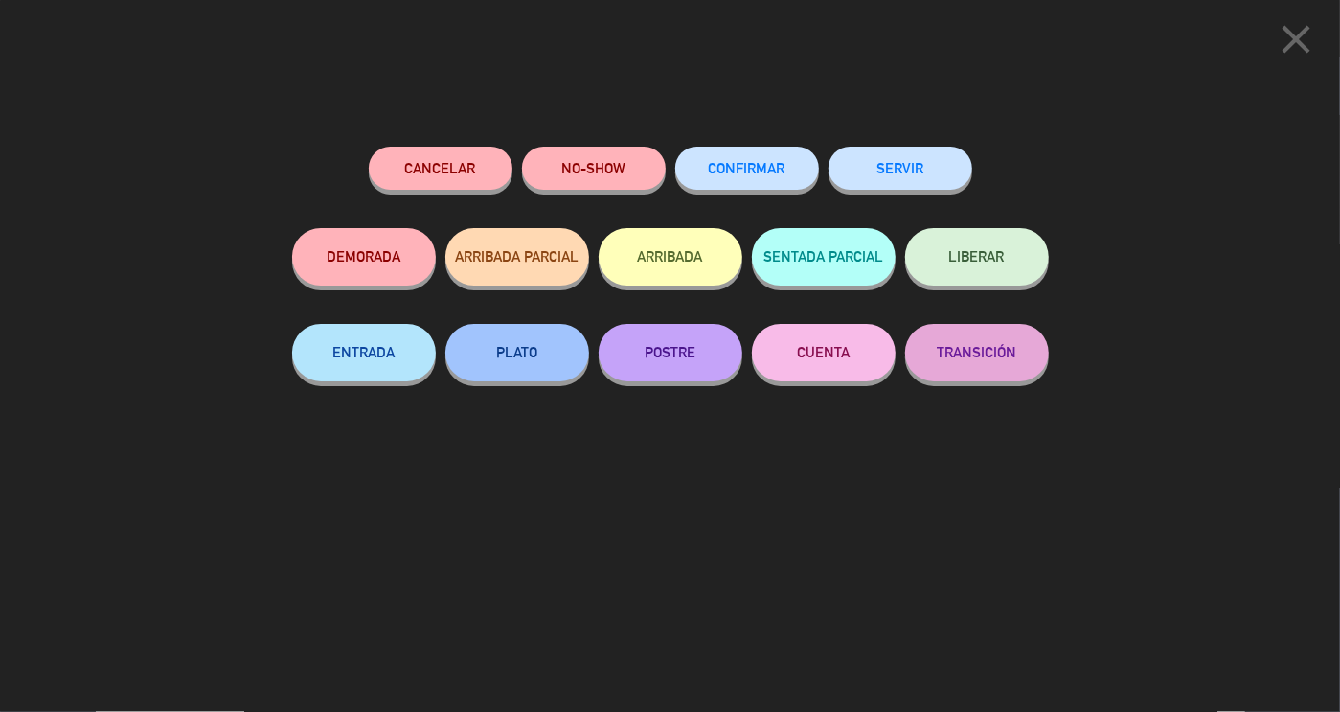
click at [899, 171] on button "SERVIR" at bounding box center [901, 168] width 144 height 43
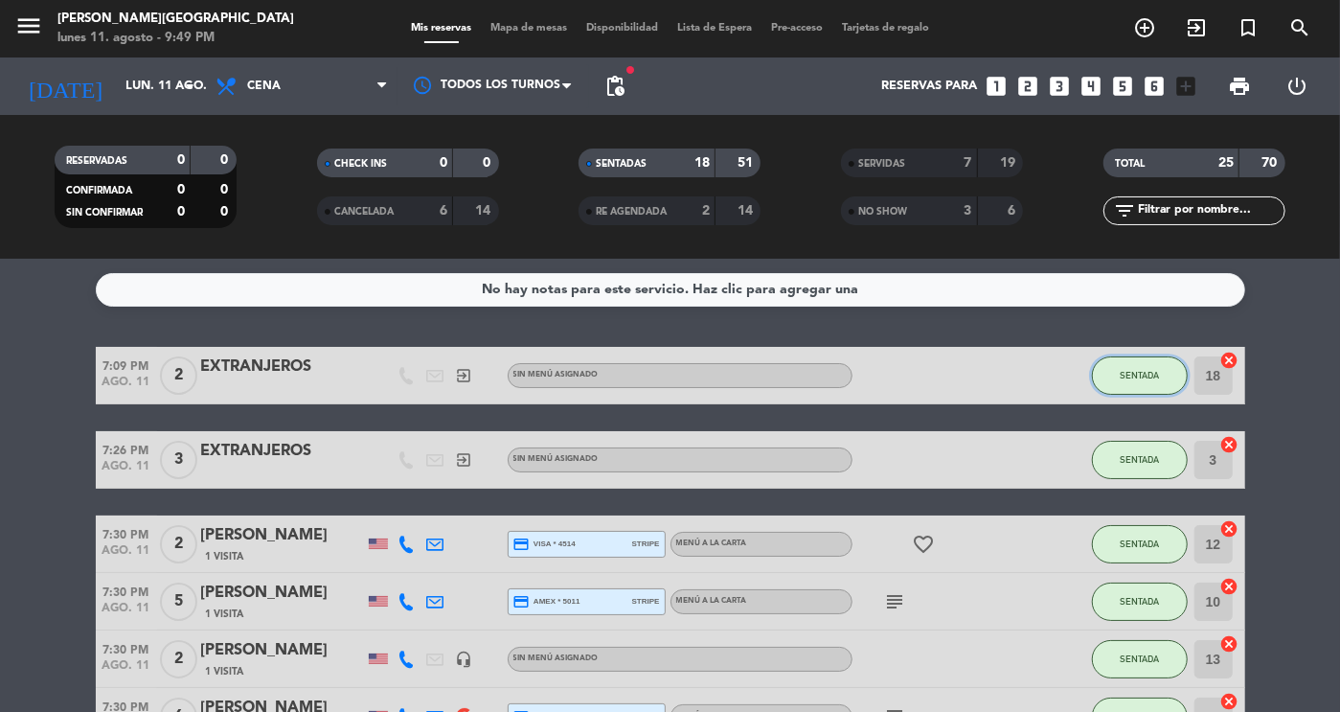
click at [1139, 373] on span "SENTADA" at bounding box center [1139, 375] width 39 height 11
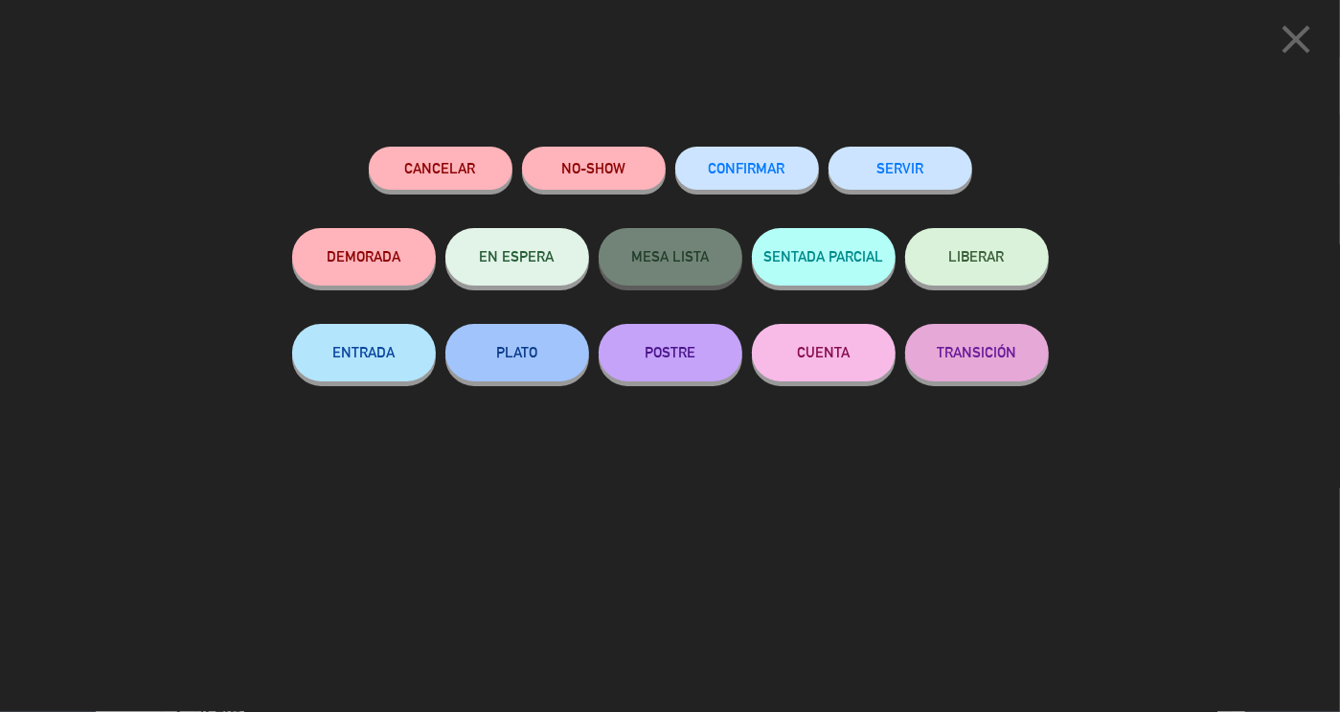
click at [874, 184] on button "SERVIR" at bounding box center [901, 168] width 144 height 43
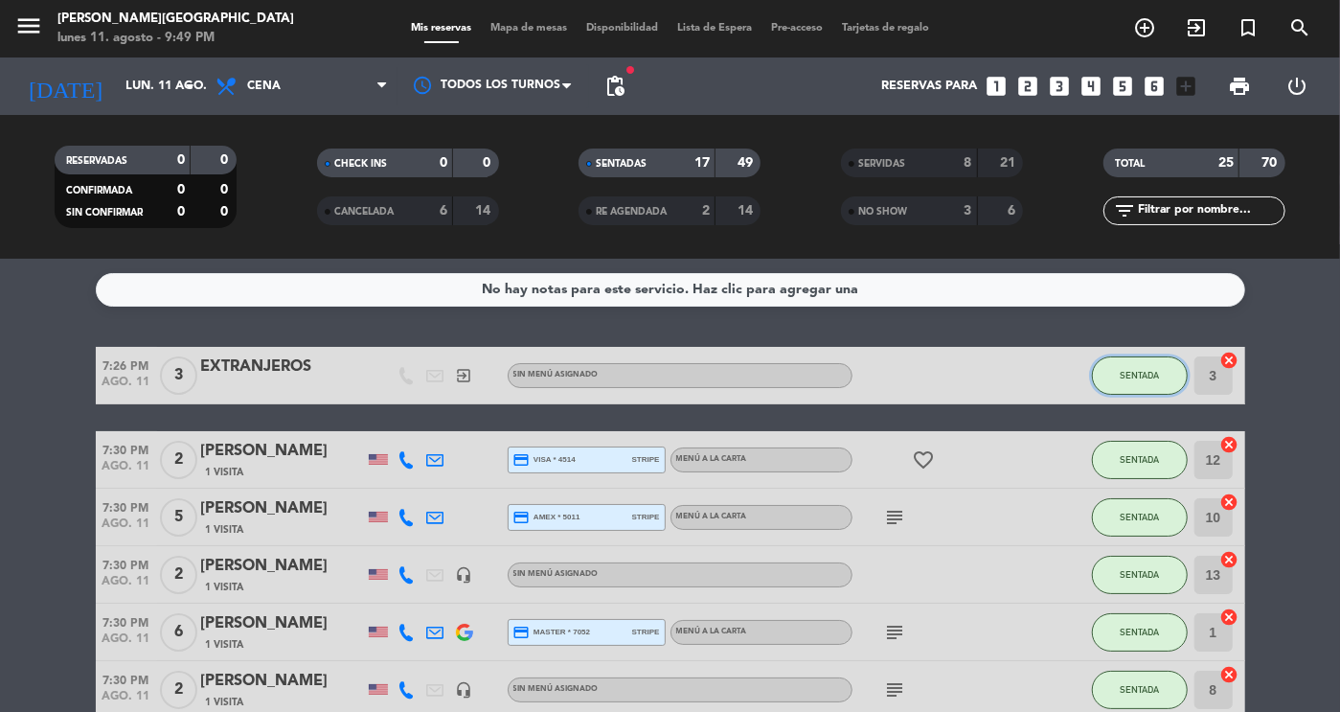
click at [1136, 375] on span "SENTADA" at bounding box center [1139, 375] width 39 height 11
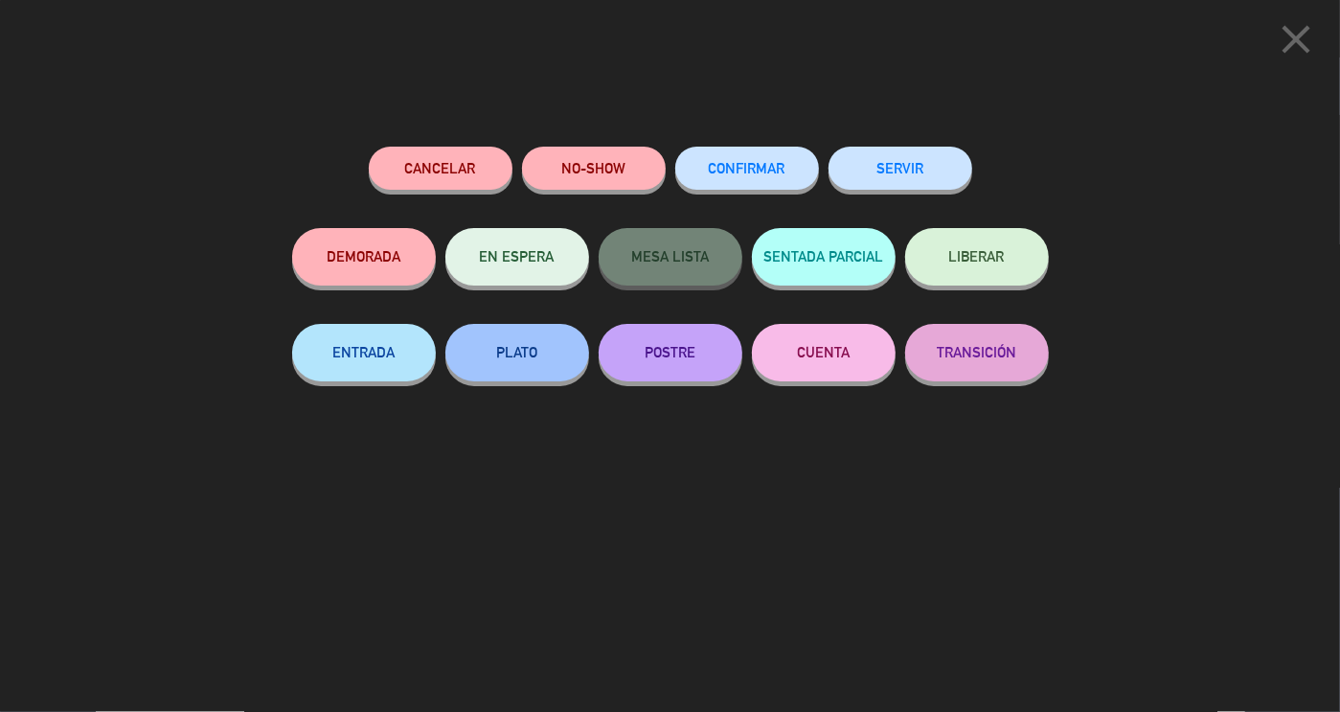
click at [876, 164] on button "SERVIR" at bounding box center [901, 168] width 144 height 43
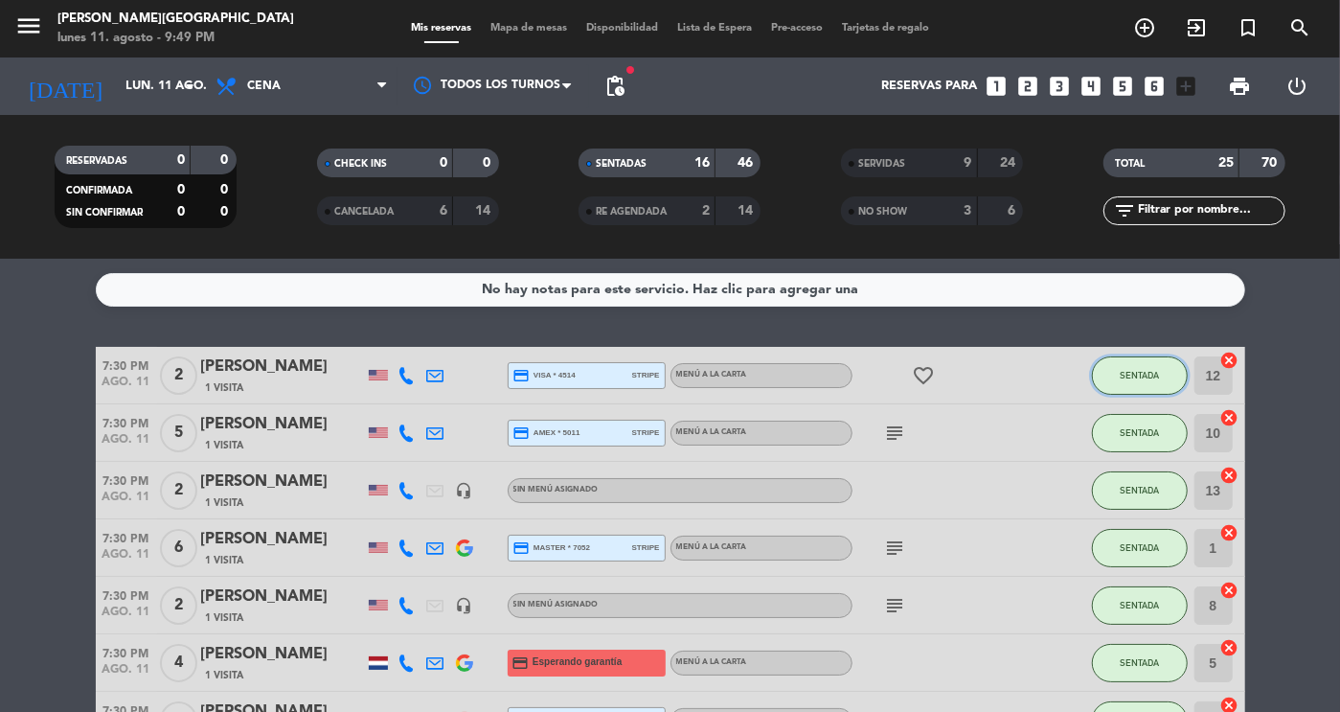
click at [1120, 370] on span "SENTADA" at bounding box center [1139, 375] width 39 height 11
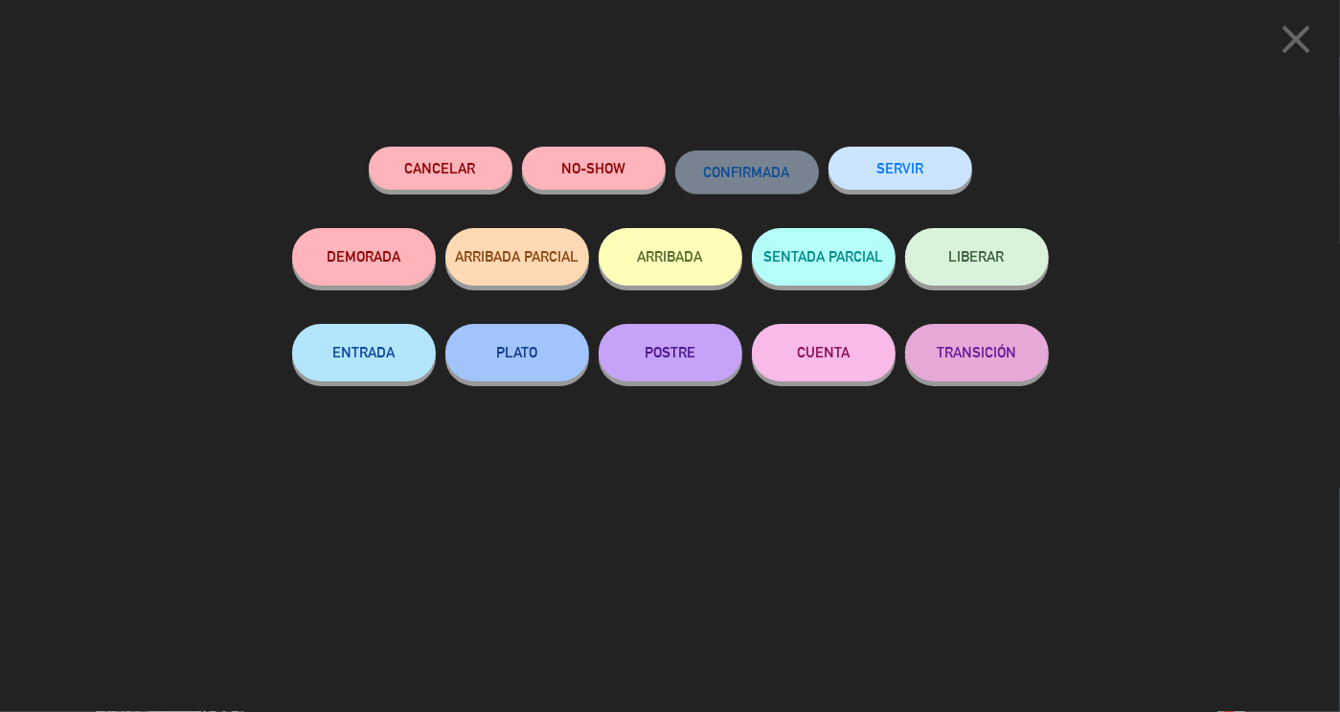
click at [874, 193] on div "SERVIR" at bounding box center [901, 187] width 144 height 81
click at [916, 169] on button "SERVIR" at bounding box center [901, 168] width 144 height 43
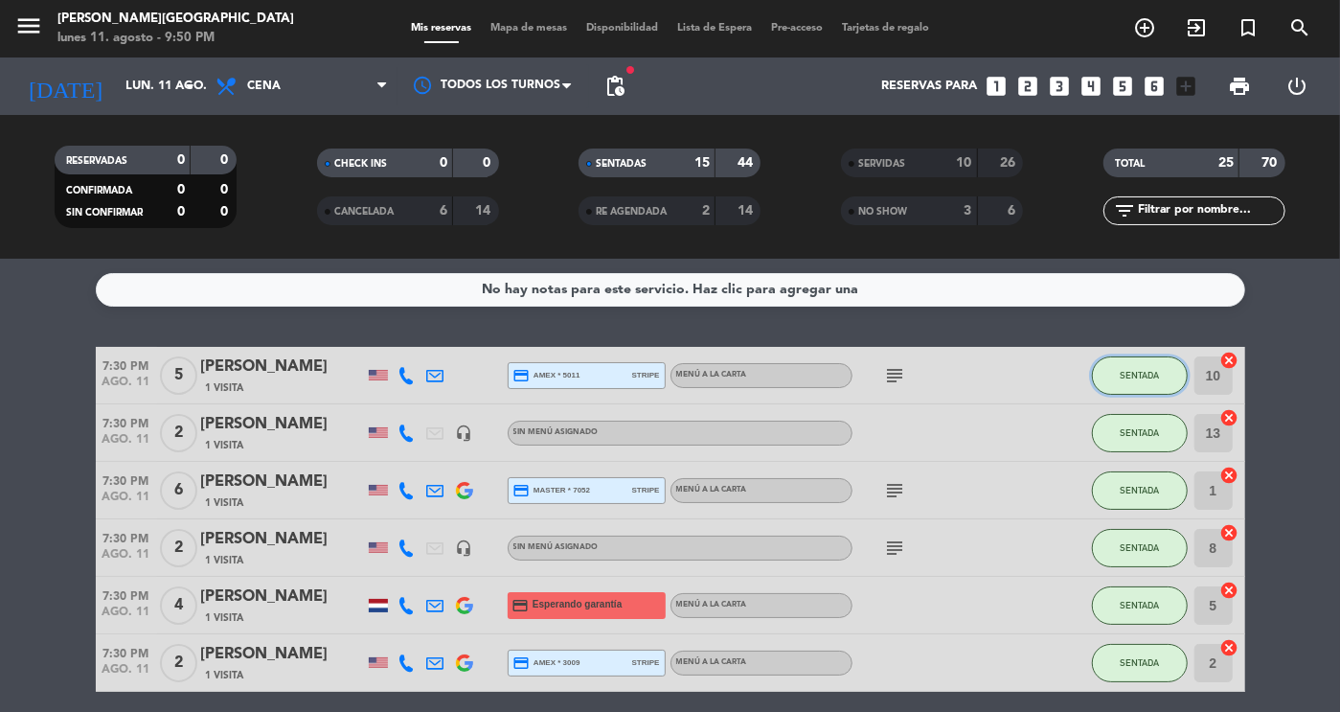
click at [1140, 380] on button "SENTADA" at bounding box center [1140, 375] width 96 height 38
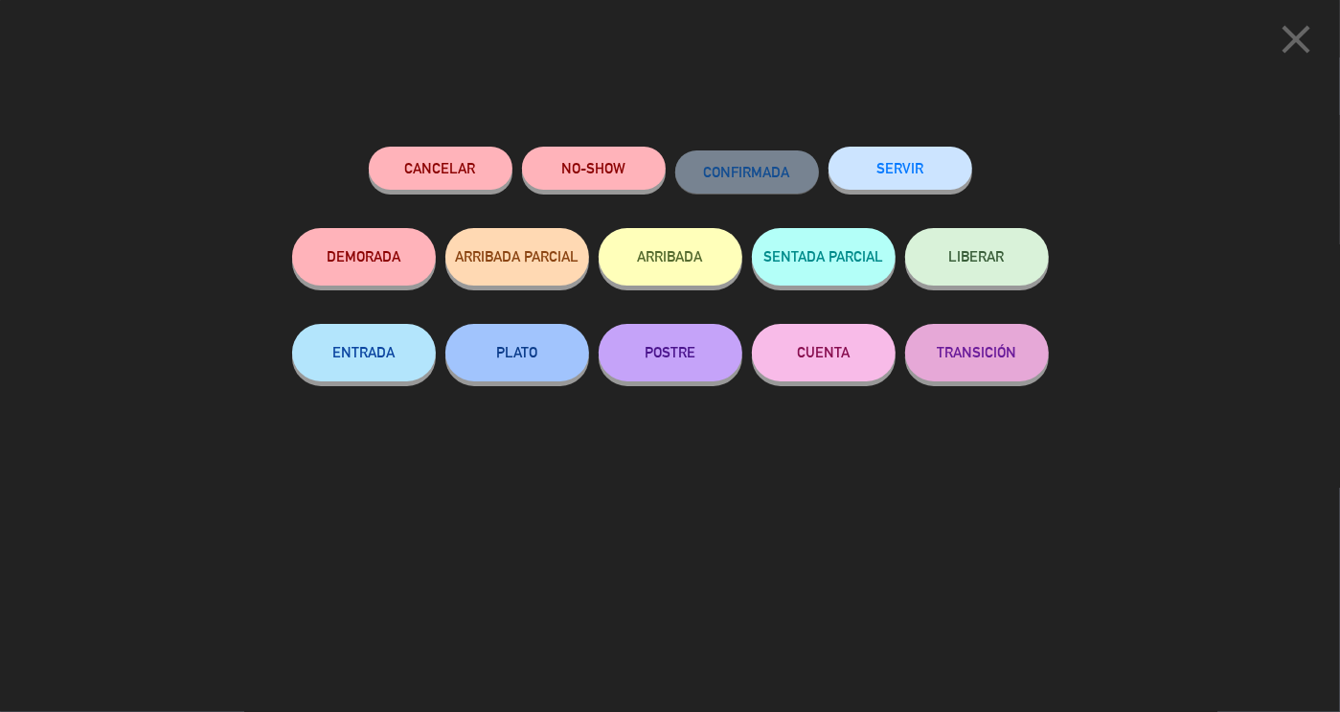
click at [892, 171] on button "SERVIR" at bounding box center [901, 168] width 144 height 43
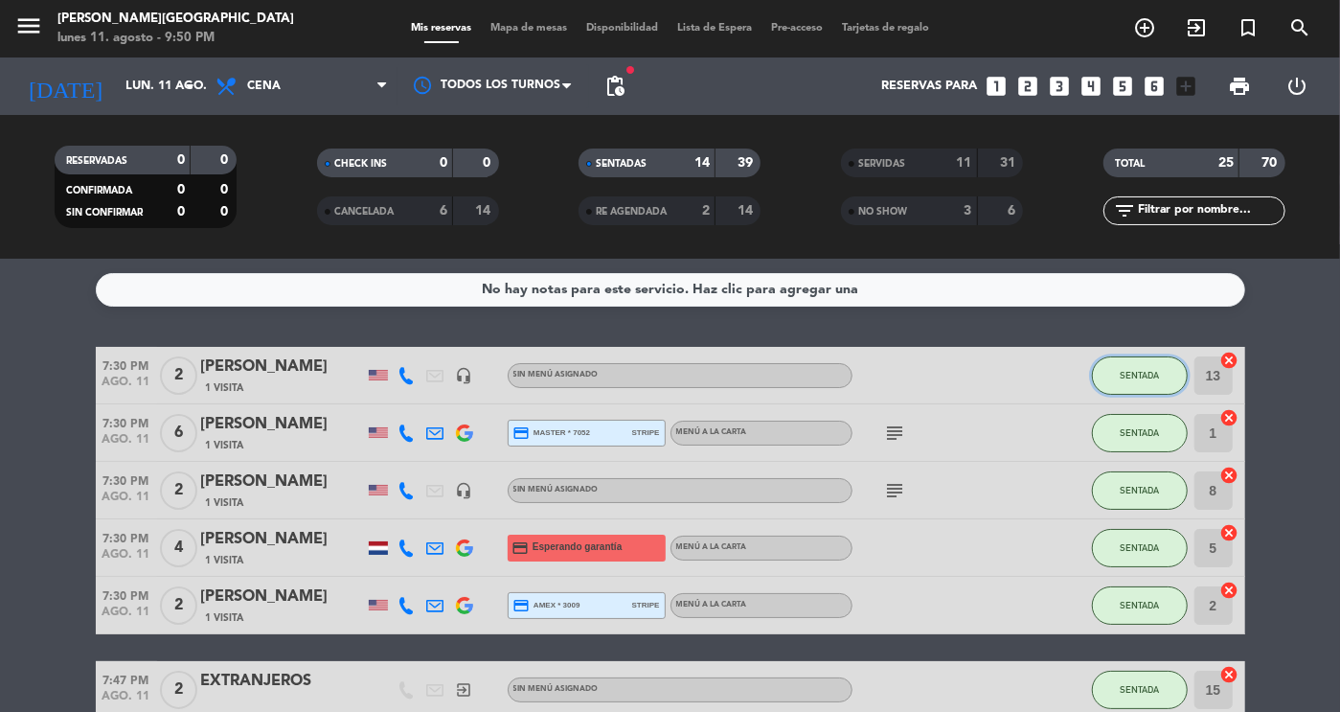
click at [1135, 378] on span "SENTADA" at bounding box center [1139, 375] width 39 height 11
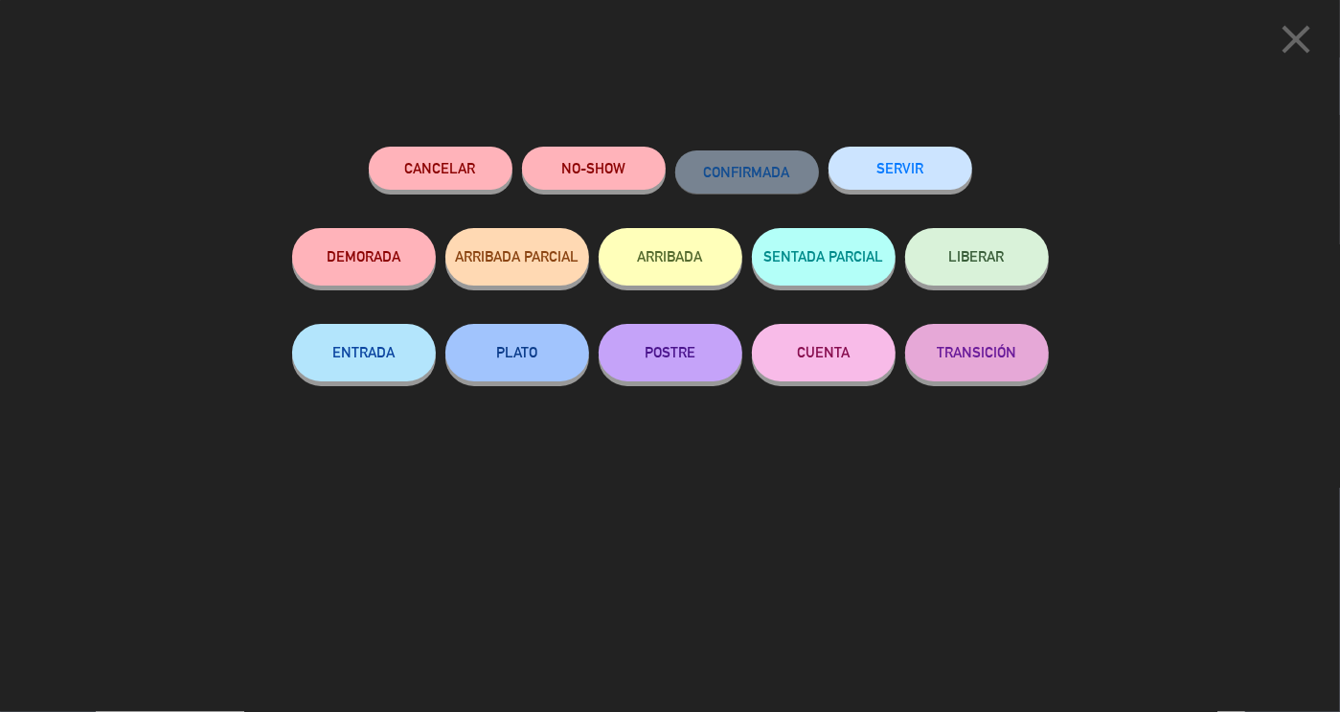
click at [880, 151] on button "SERVIR" at bounding box center [901, 168] width 144 height 43
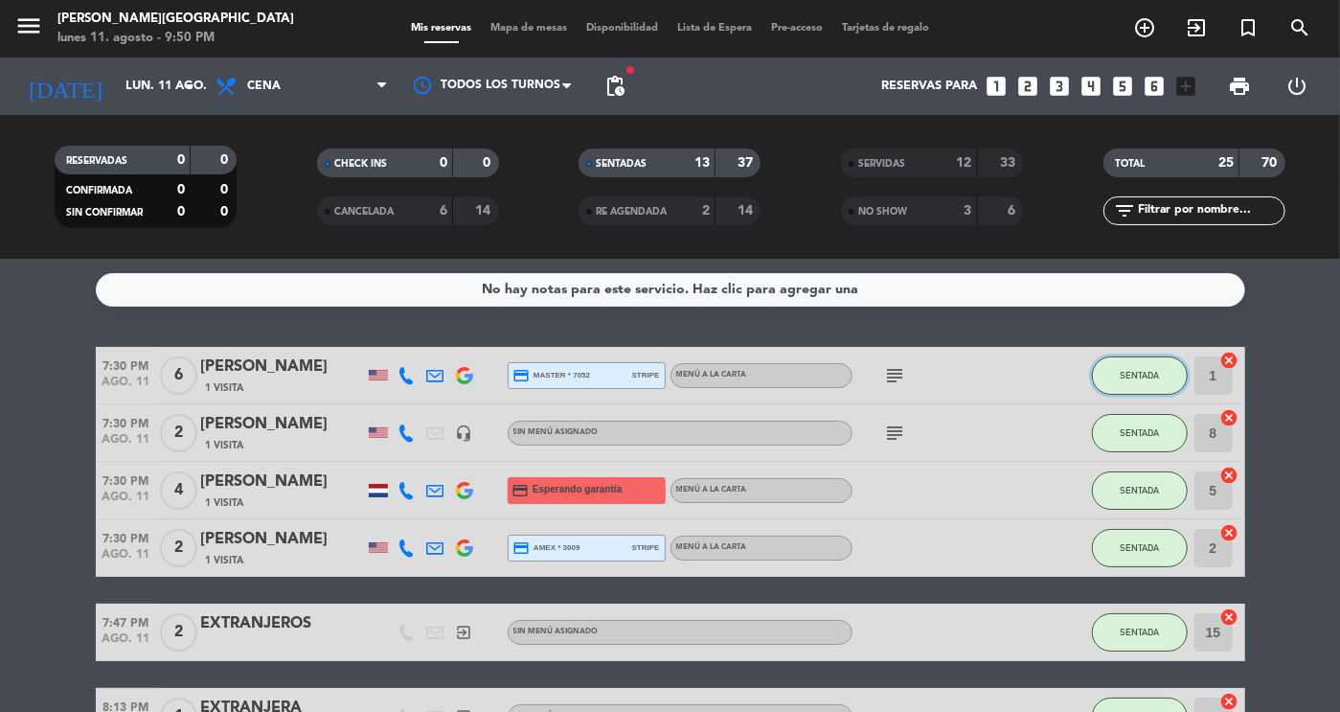
click at [1136, 374] on span "SENTADA" at bounding box center [1139, 375] width 39 height 11
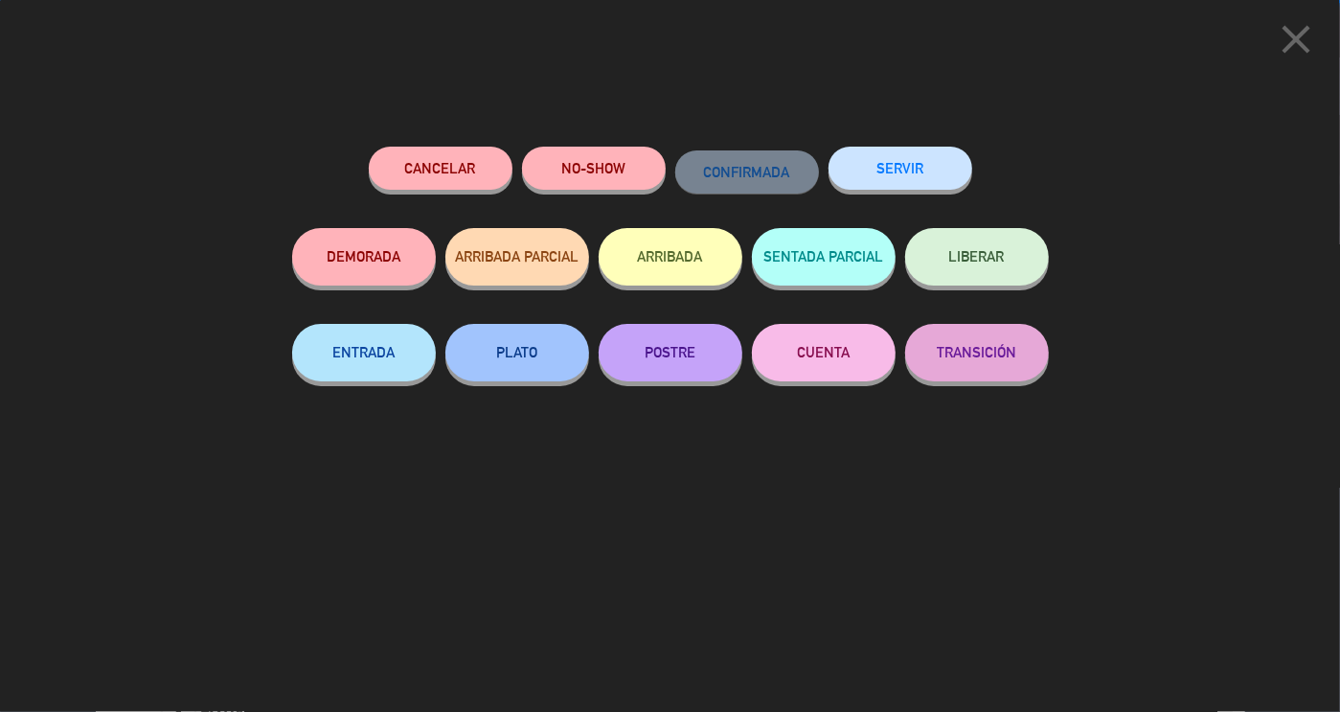
click at [882, 179] on button "SERVIR" at bounding box center [901, 168] width 144 height 43
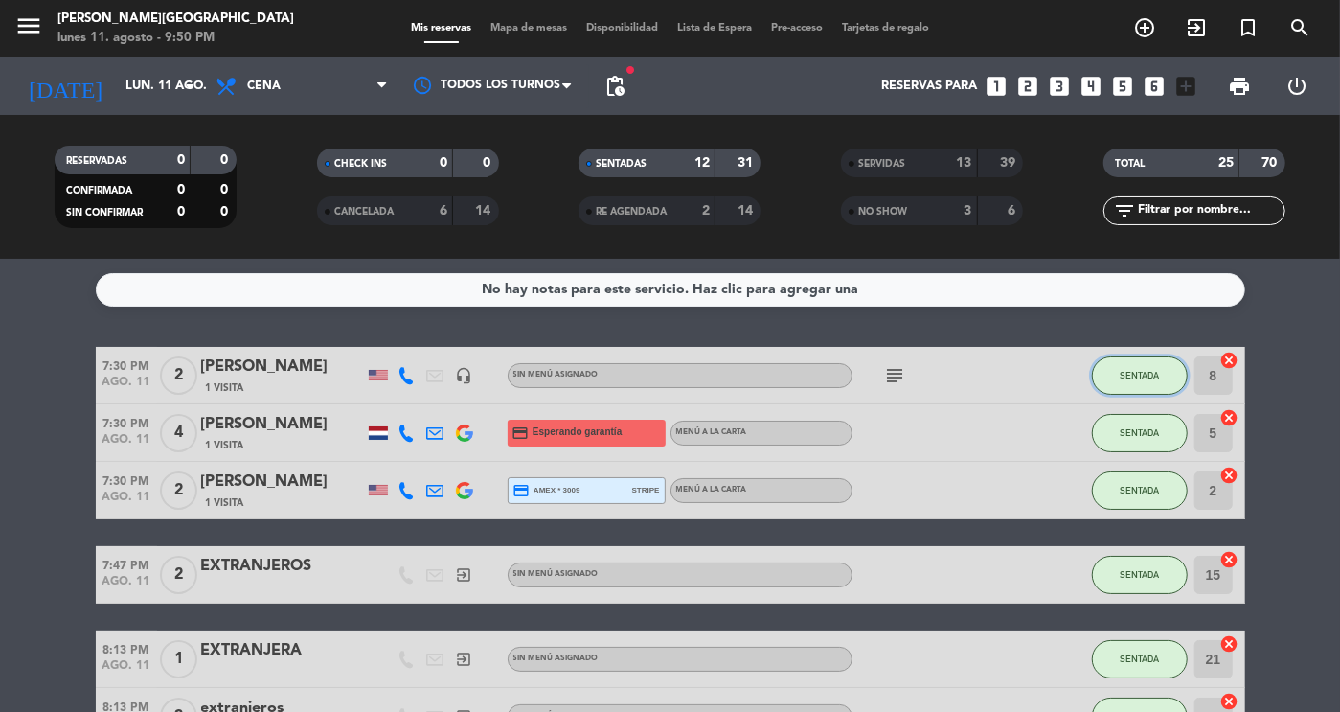
click at [1131, 373] on span "SENTADA" at bounding box center [1139, 375] width 39 height 11
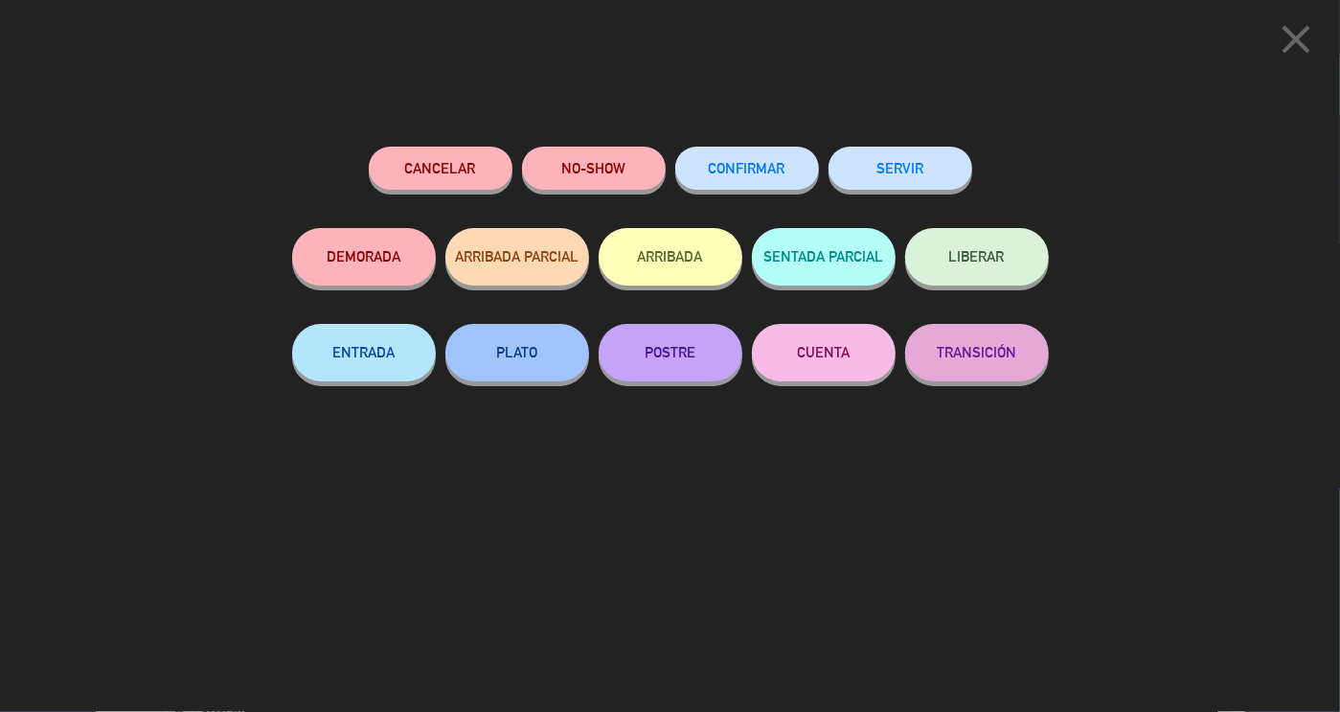
click at [913, 166] on button "SERVIR" at bounding box center [901, 168] width 144 height 43
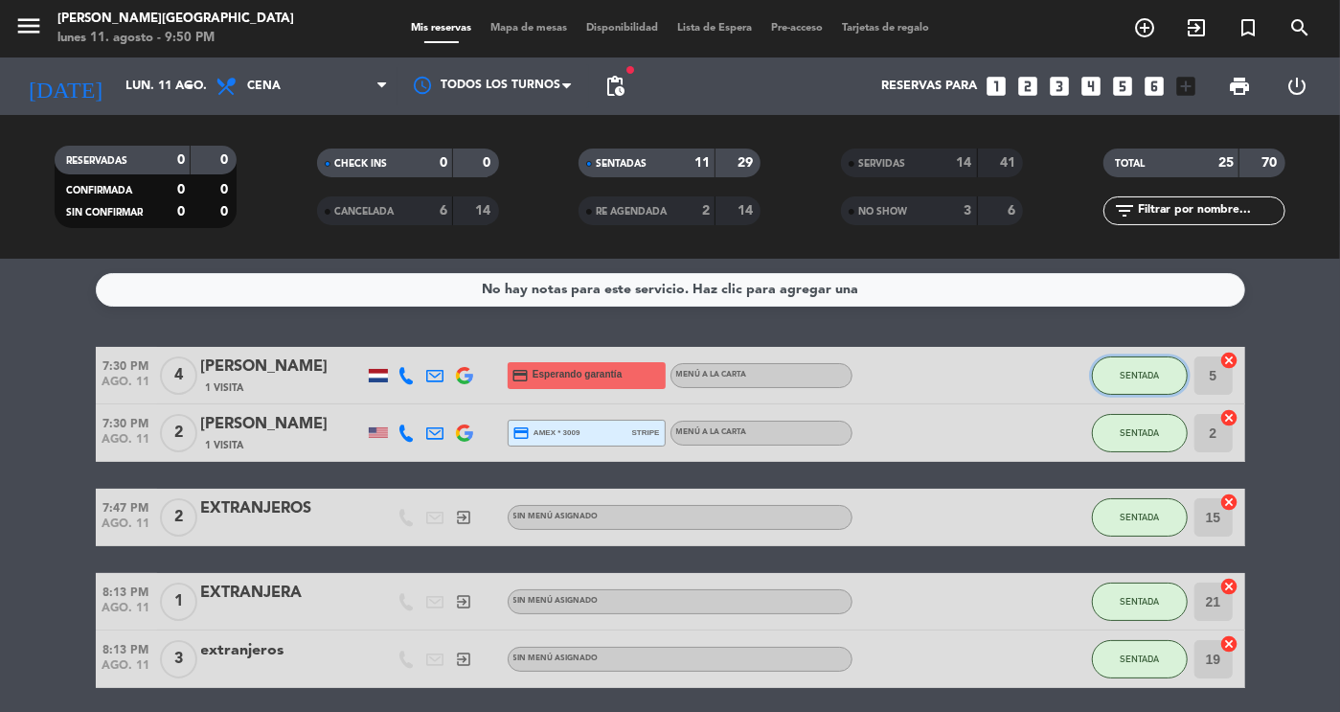
click at [1130, 372] on span "SENTADA" at bounding box center [1139, 375] width 39 height 11
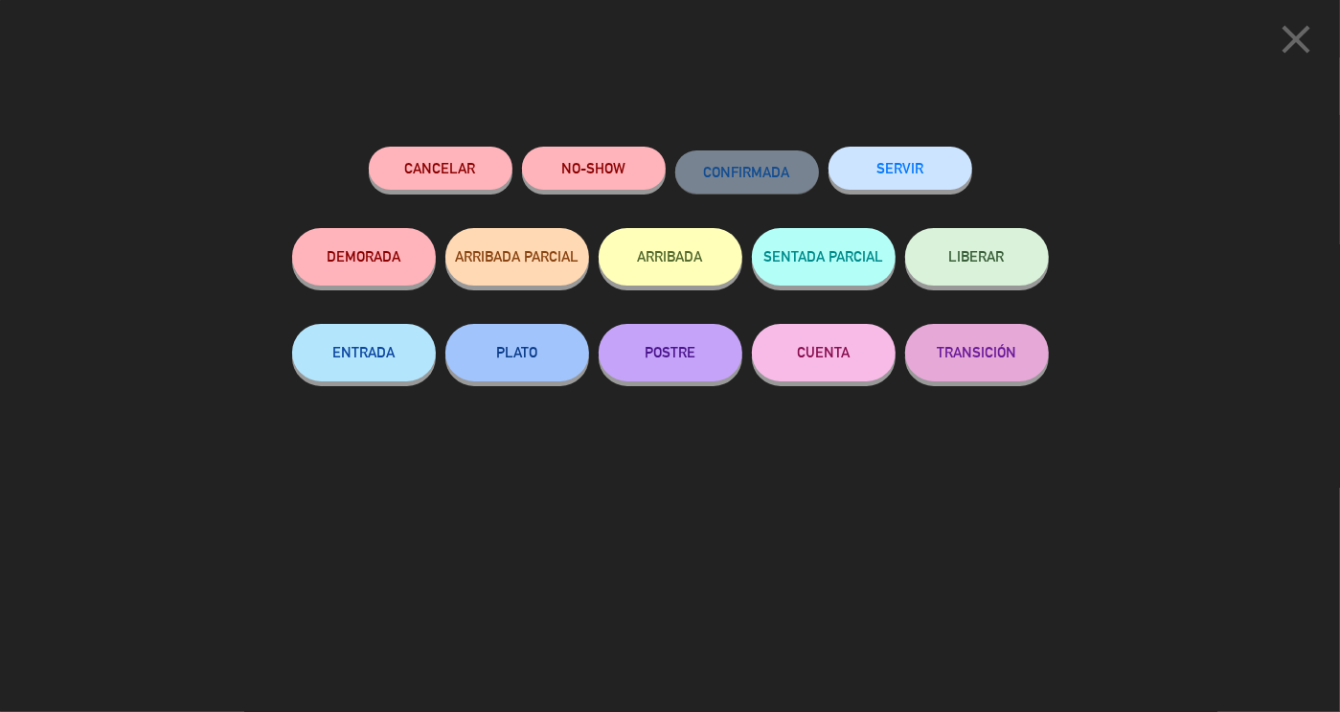
click at [907, 170] on button "SERVIR" at bounding box center [901, 168] width 144 height 43
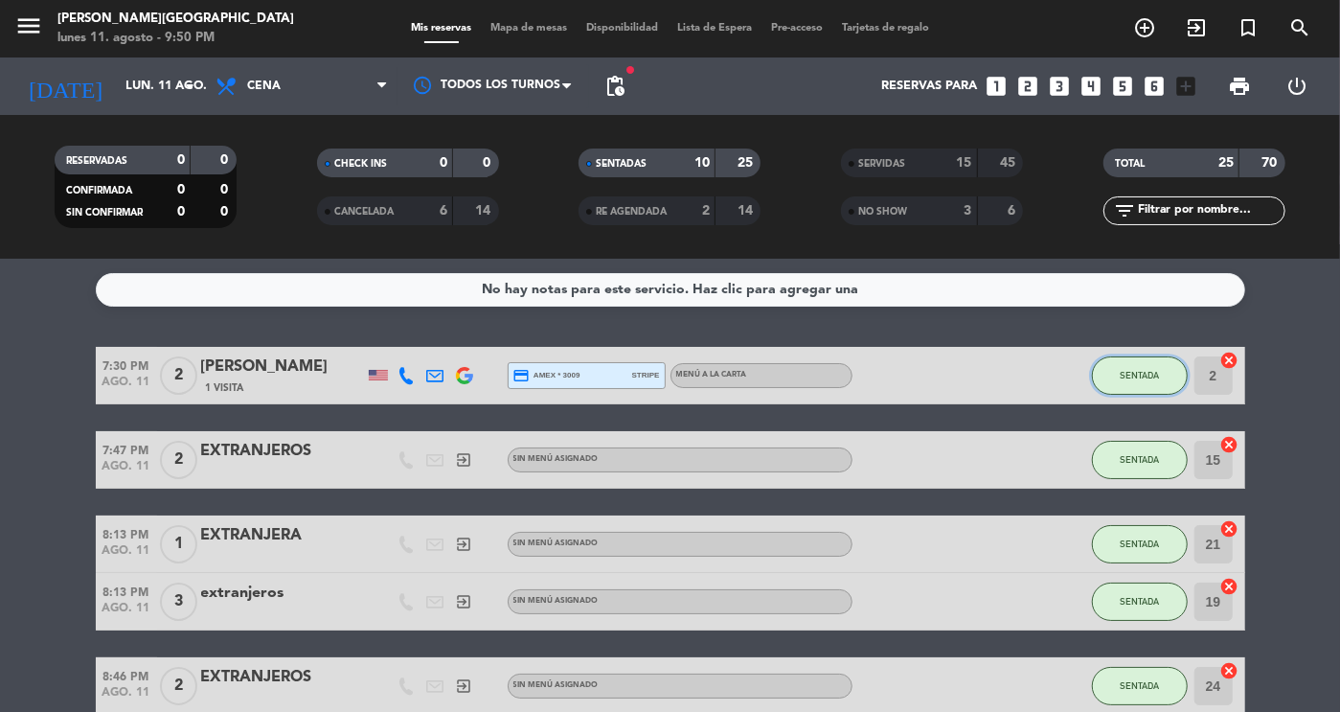
click at [1137, 378] on span "SENTADA" at bounding box center [1139, 375] width 39 height 11
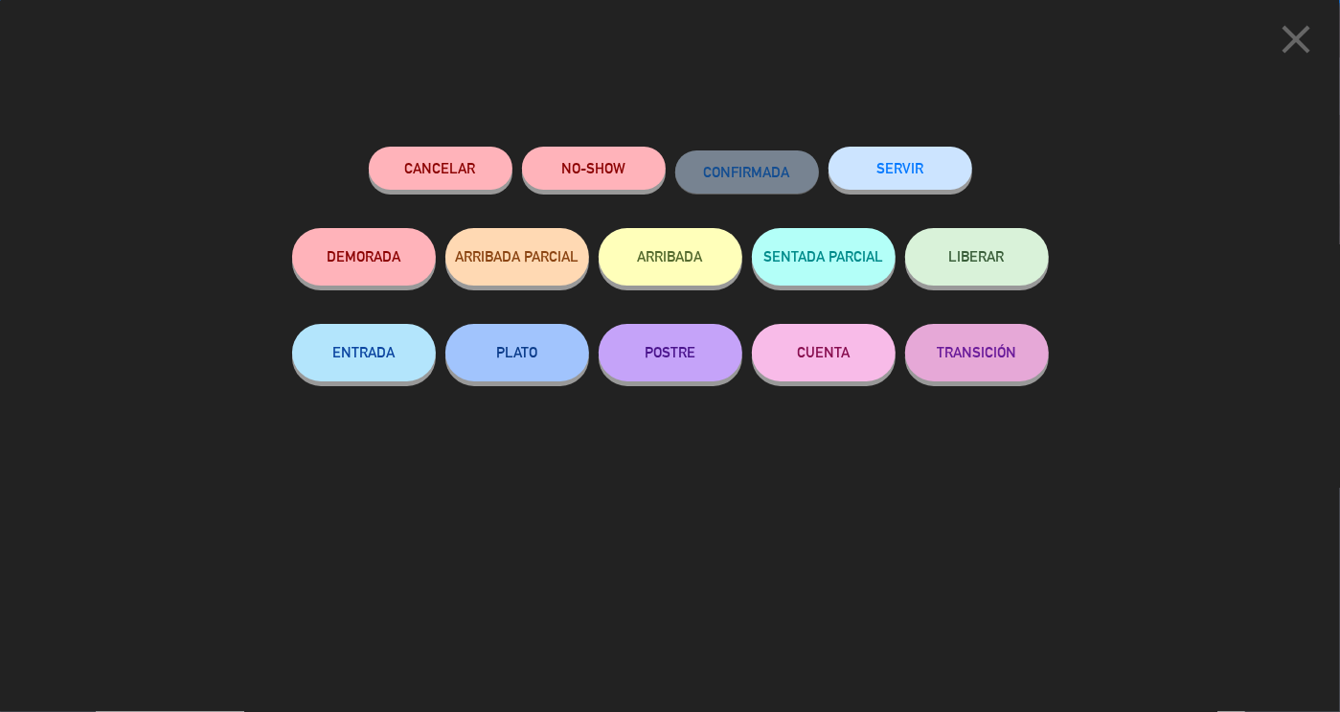
click at [913, 164] on button "SERVIR" at bounding box center [901, 168] width 144 height 43
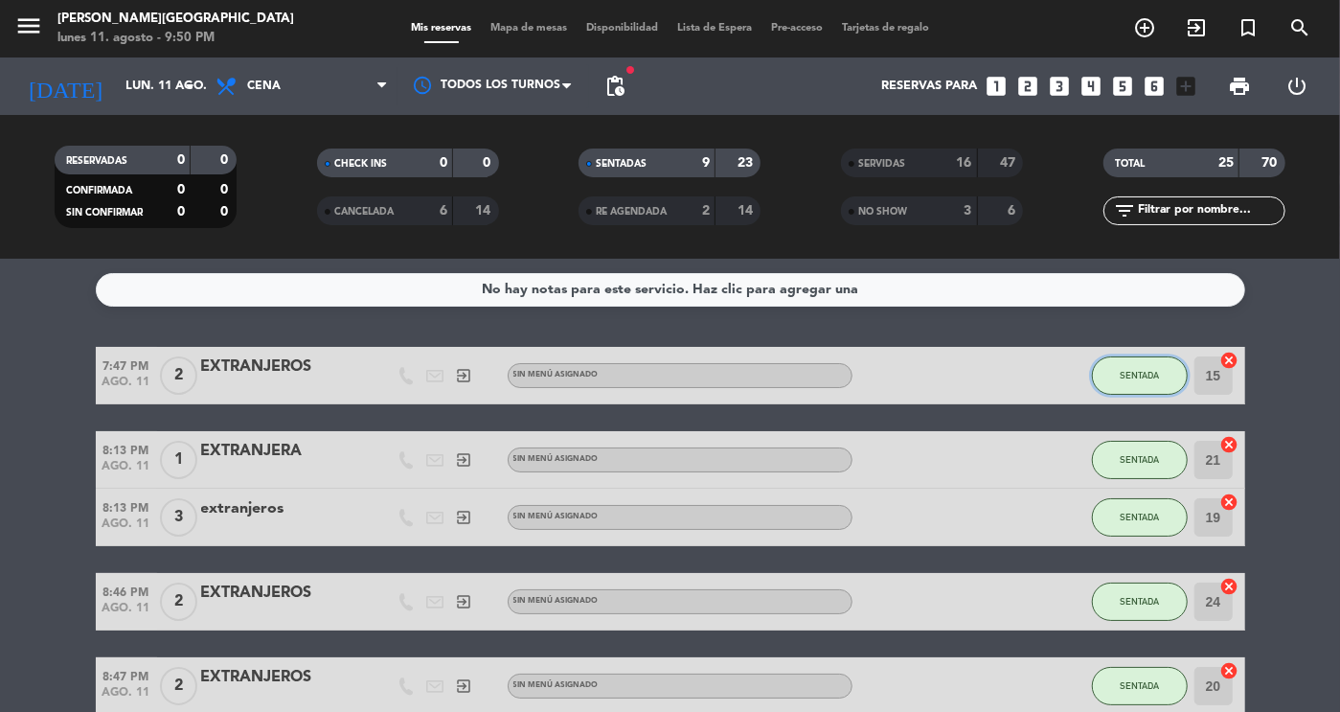
click at [1159, 379] on button "SENTADA" at bounding box center [1140, 375] width 96 height 38
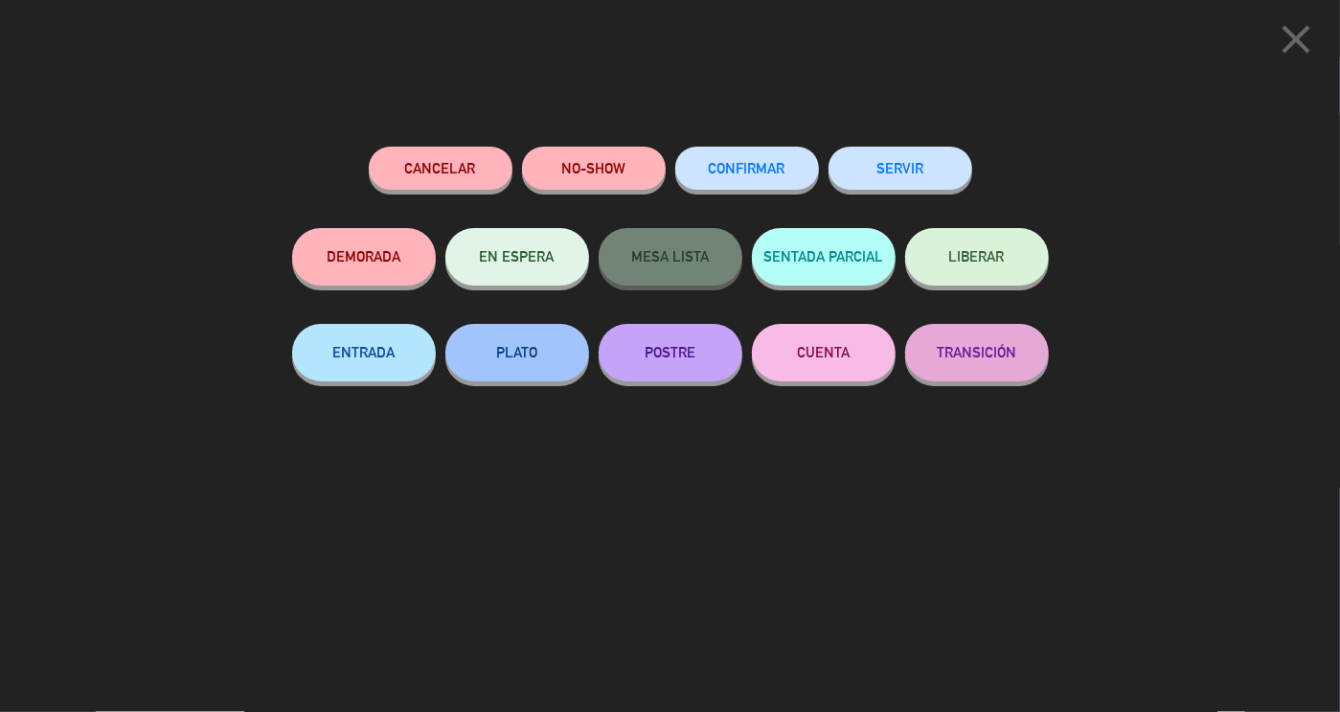
click at [899, 173] on button "SERVIR" at bounding box center [901, 168] width 144 height 43
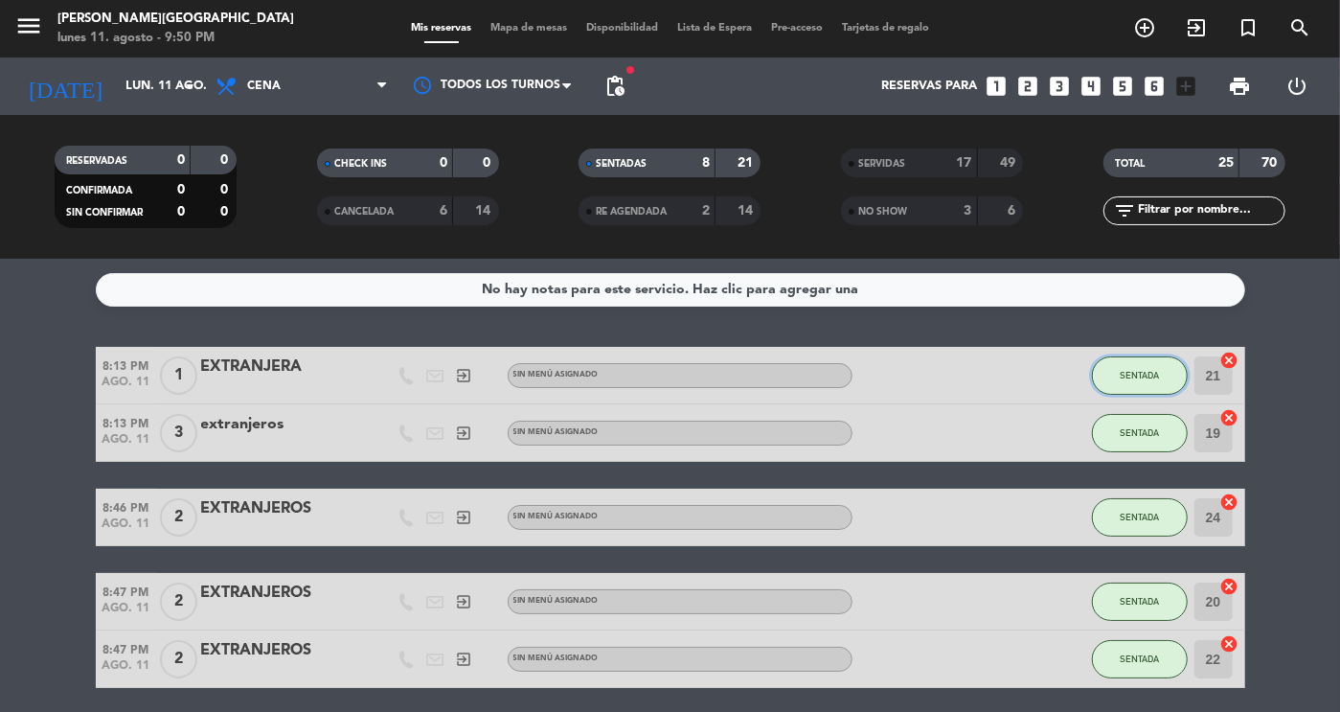
click at [1129, 370] on span "SENTADA" at bounding box center [1139, 375] width 39 height 11
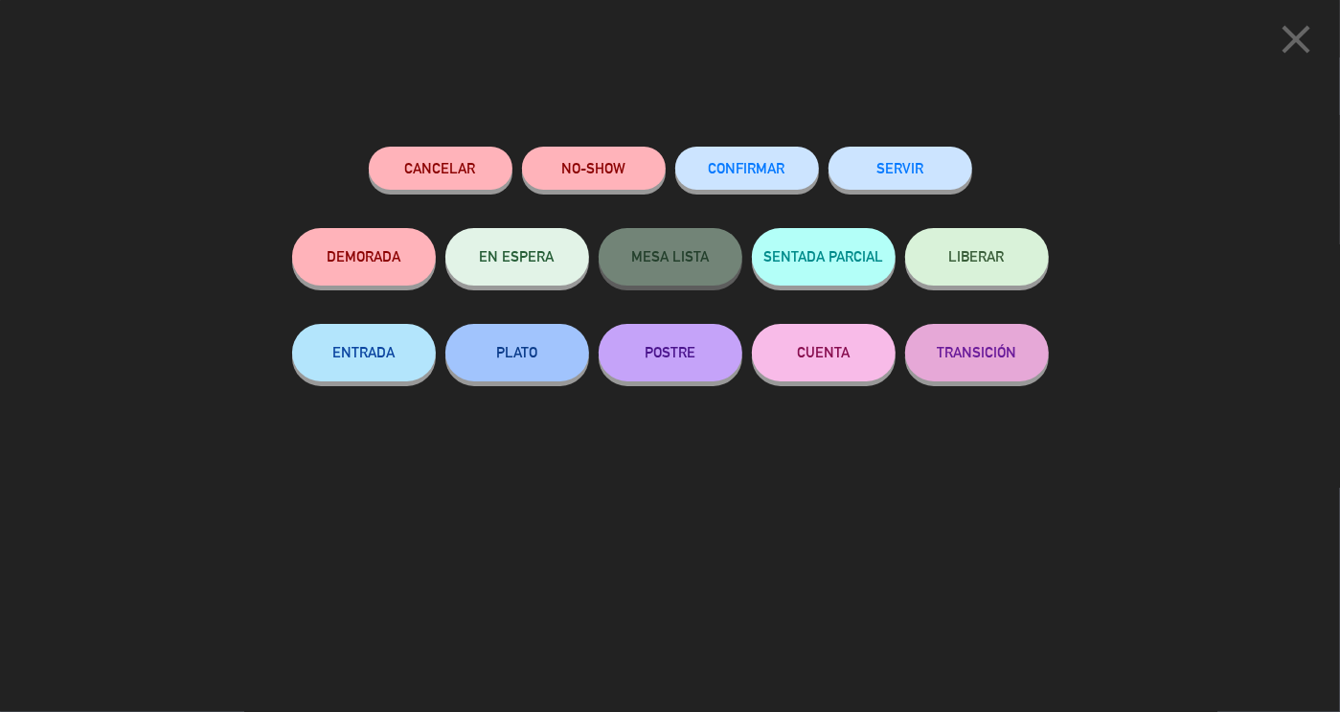
click at [915, 177] on button "SERVIR" at bounding box center [901, 168] width 144 height 43
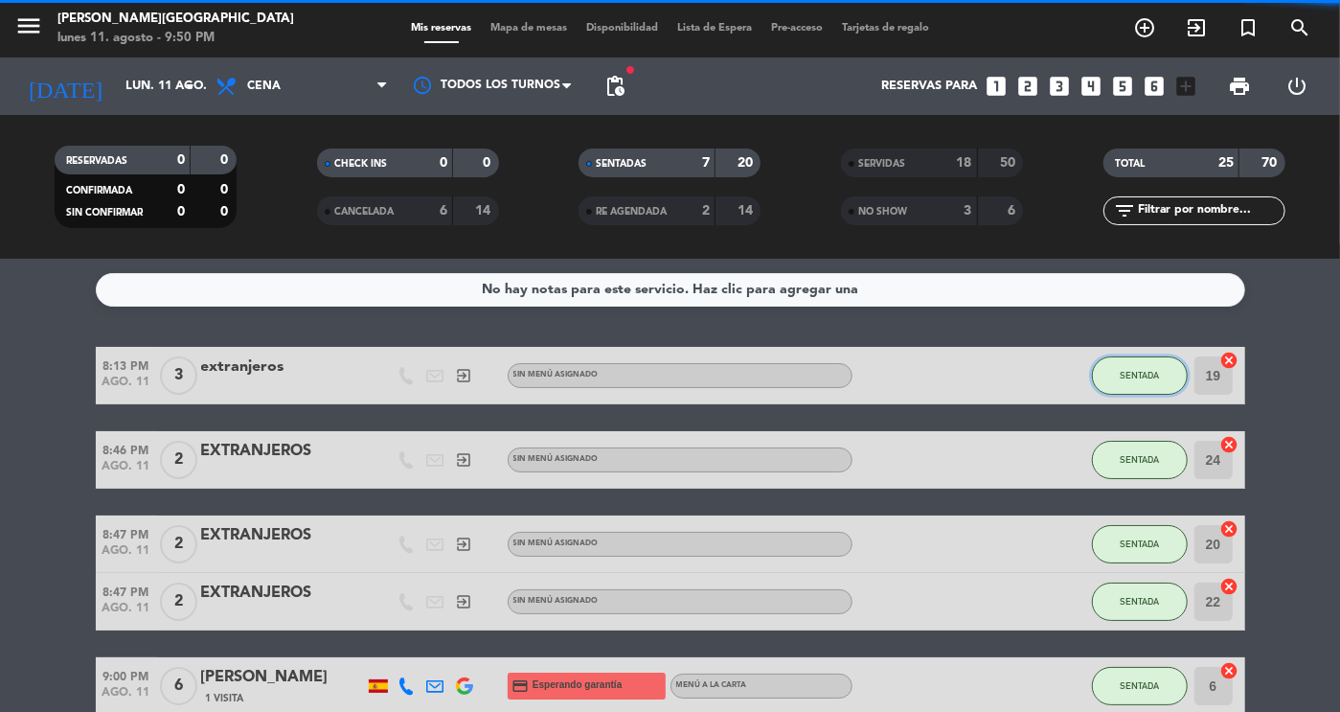
click at [1152, 378] on span "SENTADA" at bounding box center [1139, 375] width 39 height 11
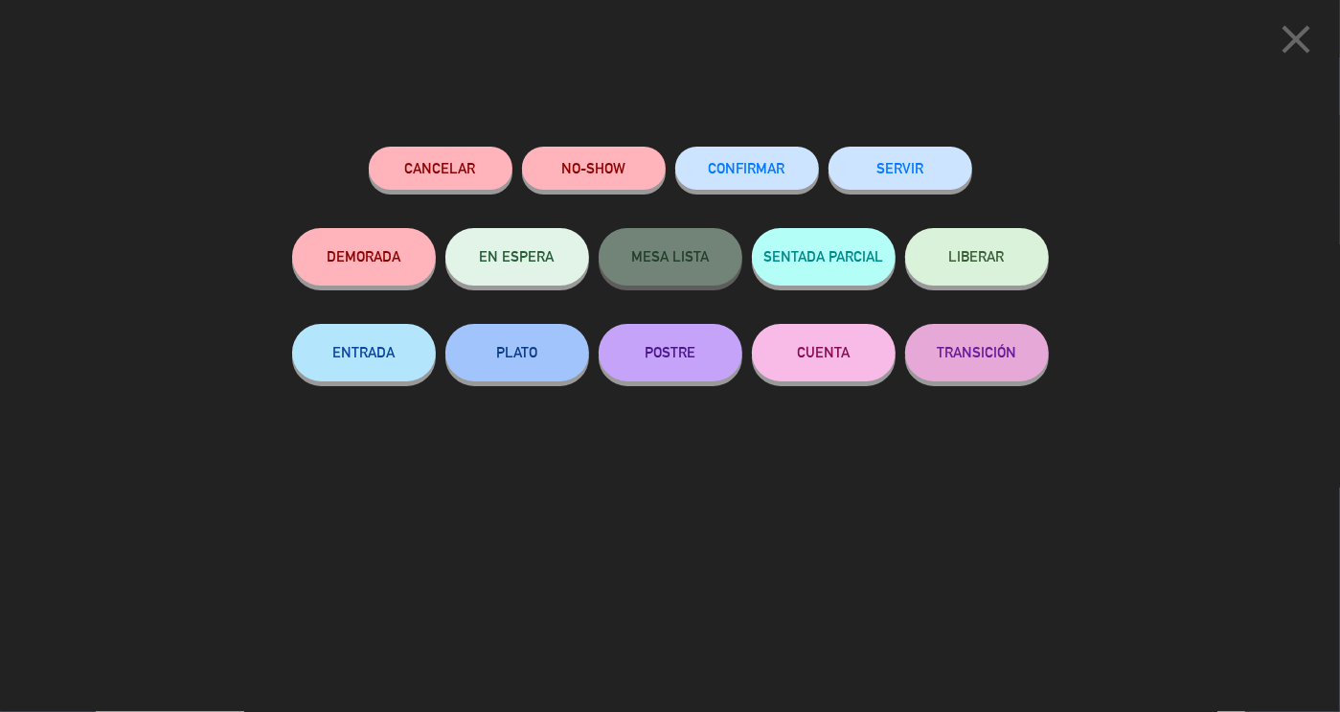
click at [902, 169] on button "SERVIR" at bounding box center [901, 168] width 144 height 43
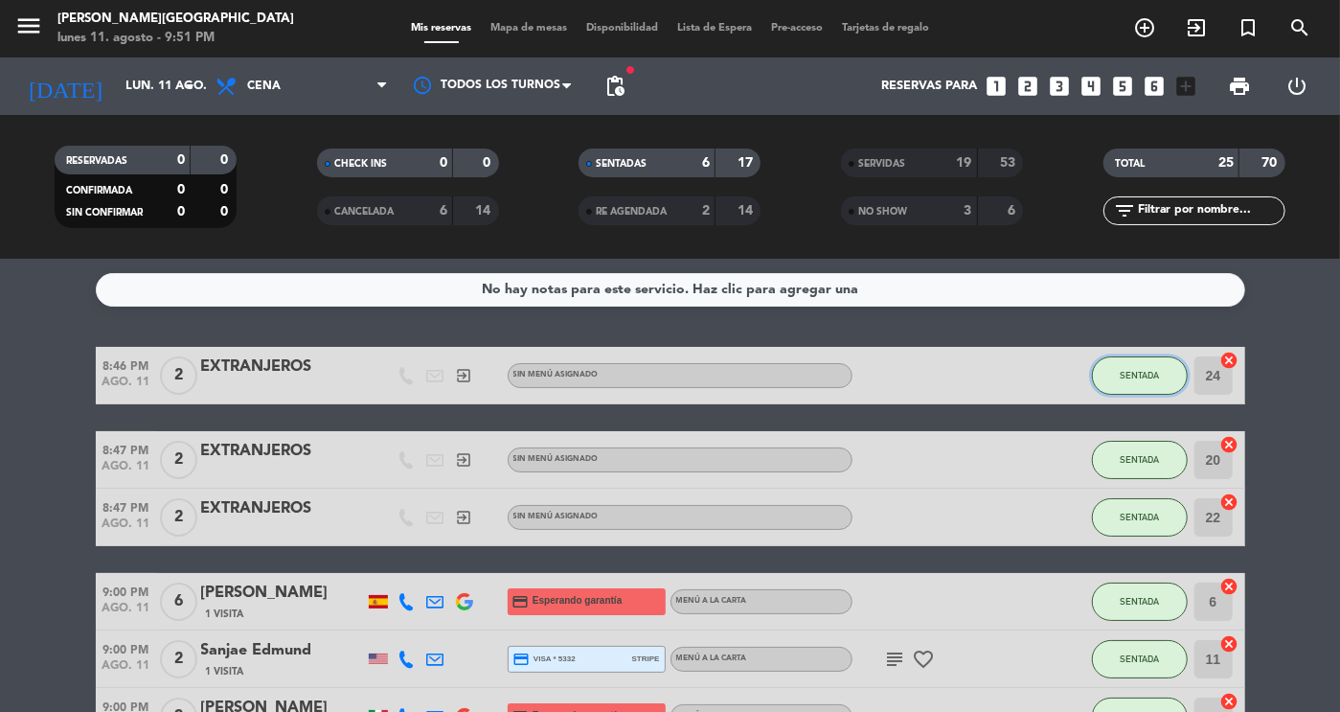
click at [1120, 375] on span "SENTADA" at bounding box center [1139, 375] width 39 height 11
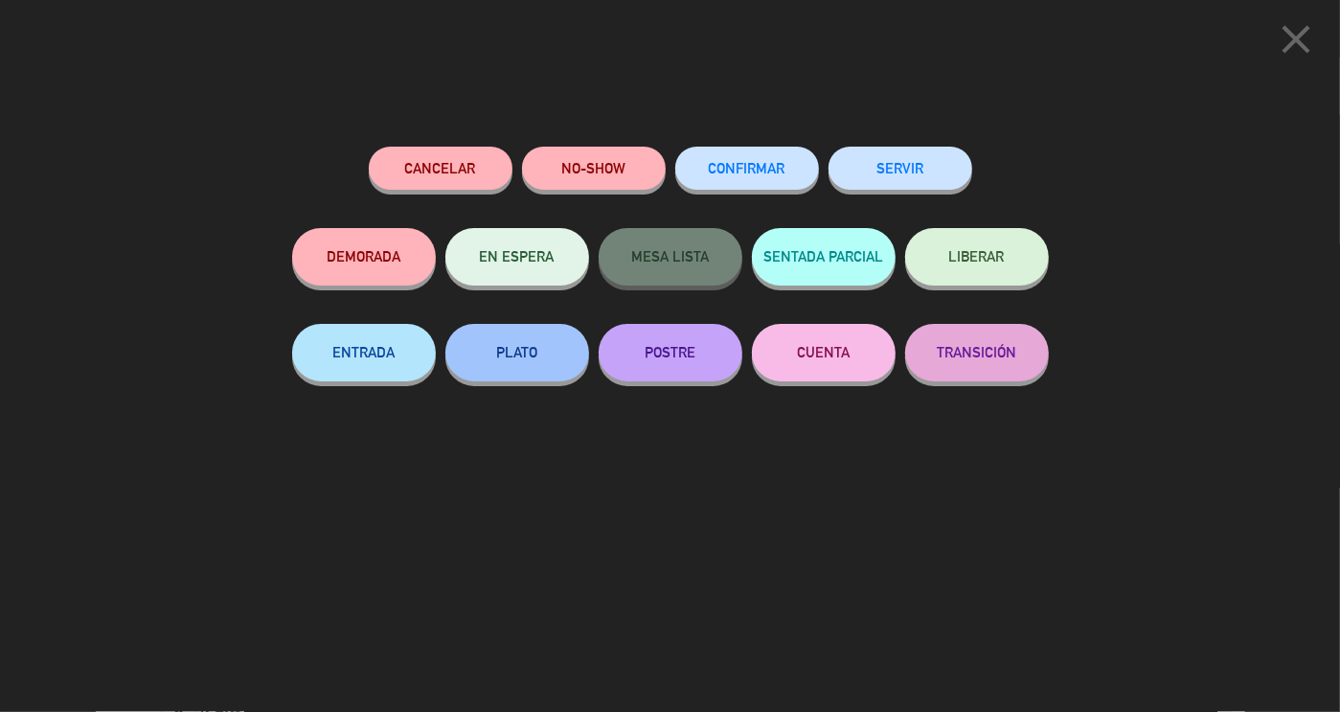
click at [897, 183] on button "SERVIR" at bounding box center [901, 168] width 144 height 43
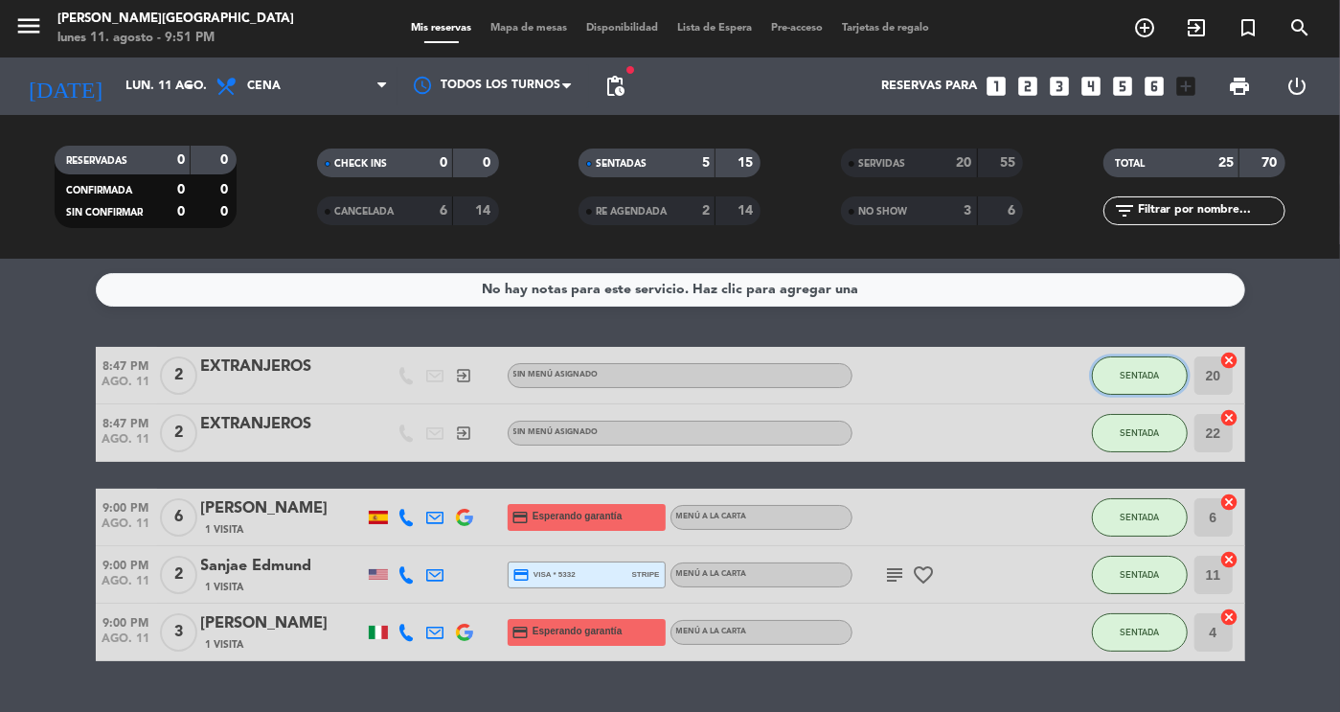
click at [1132, 370] on span "SENTADA" at bounding box center [1139, 375] width 39 height 11
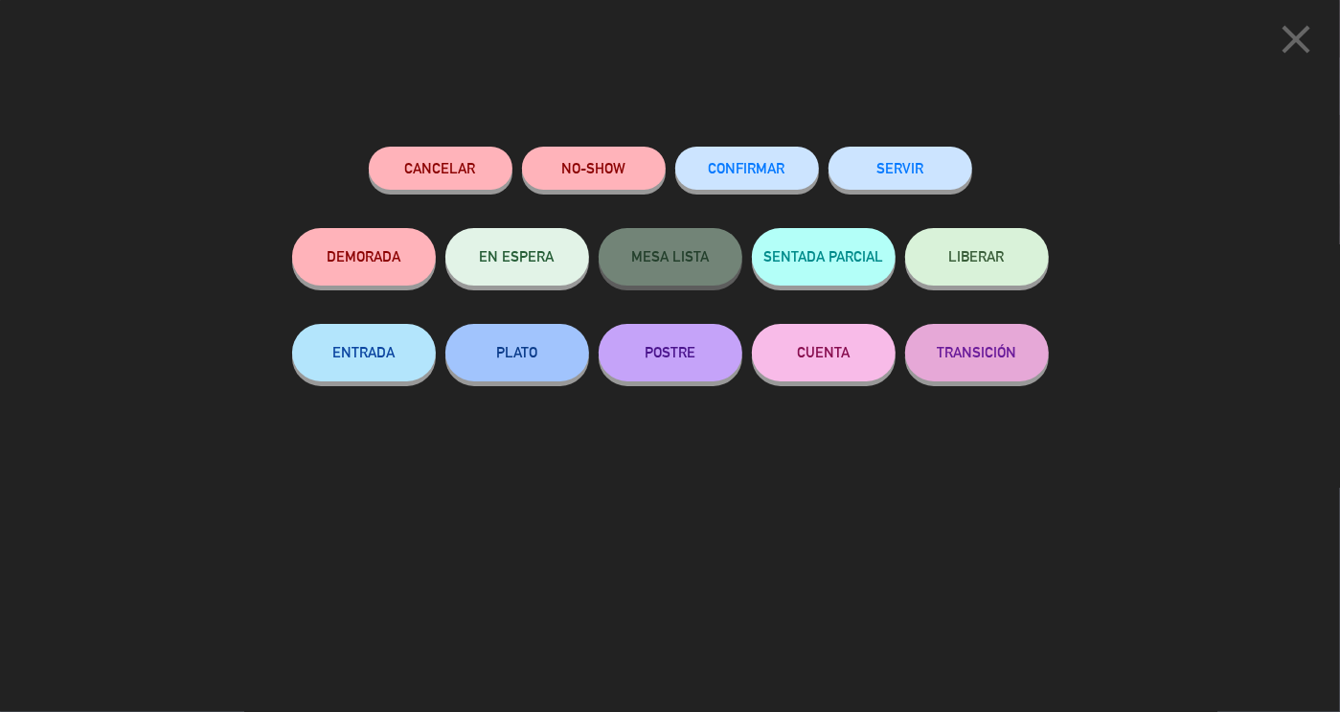
click at [903, 162] on button "SERVIR" at bounding box center [901, 168] width 144 height 43
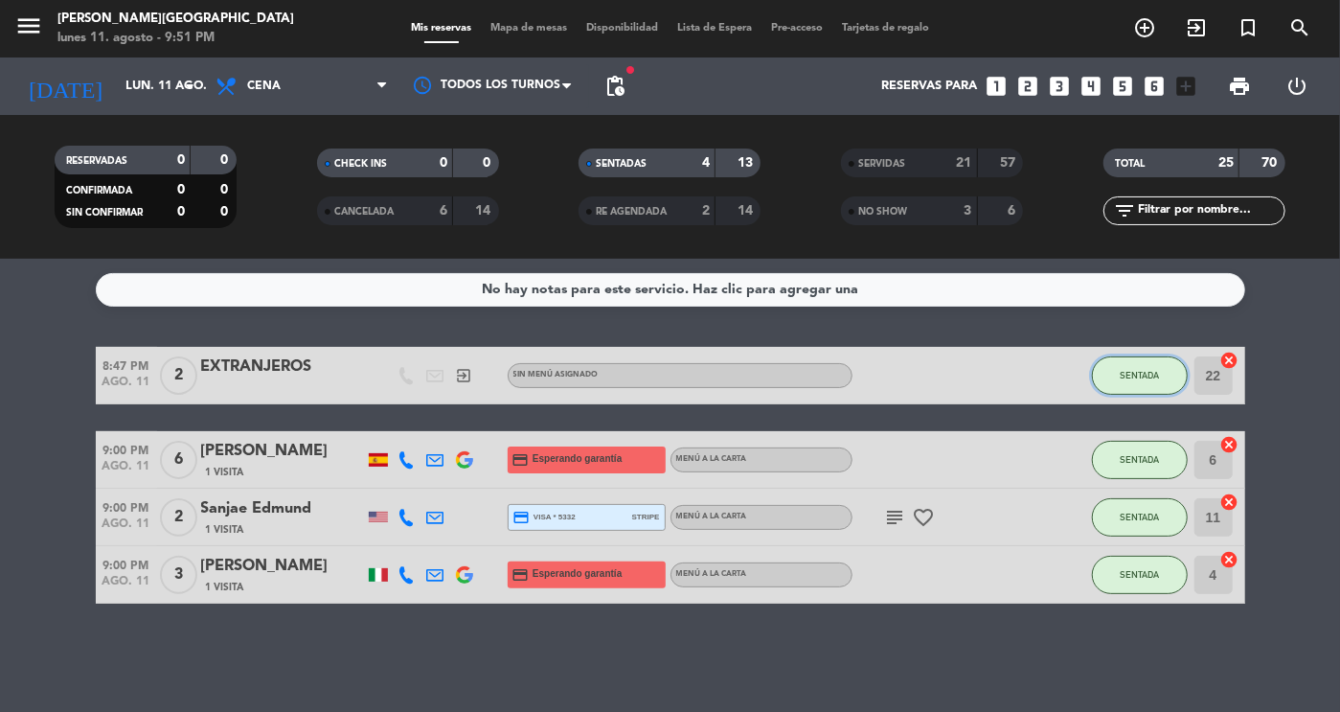
click at [1126, 386] on button "SENTADA" at bounding box center [1140, 375] width 96 height 38
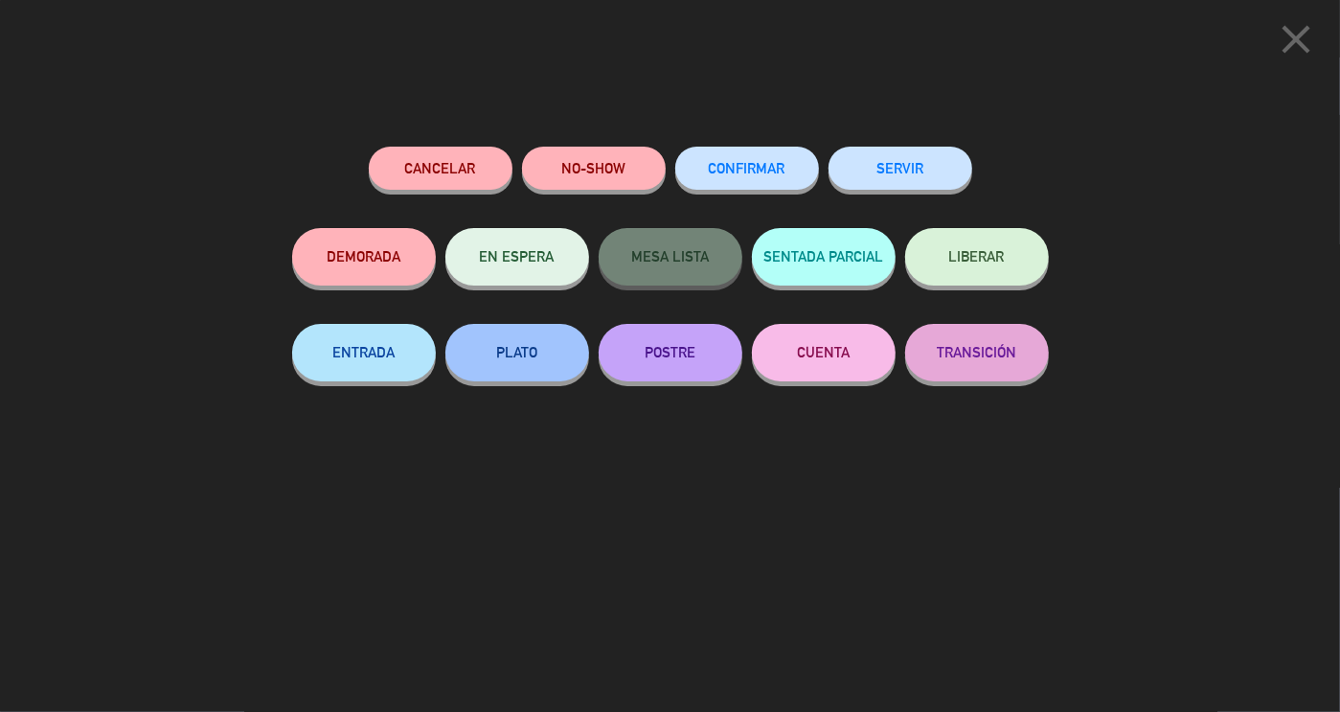
click at [907, 164] on button "SERVIR" at bounding box center [901, 168] width 144 height 43
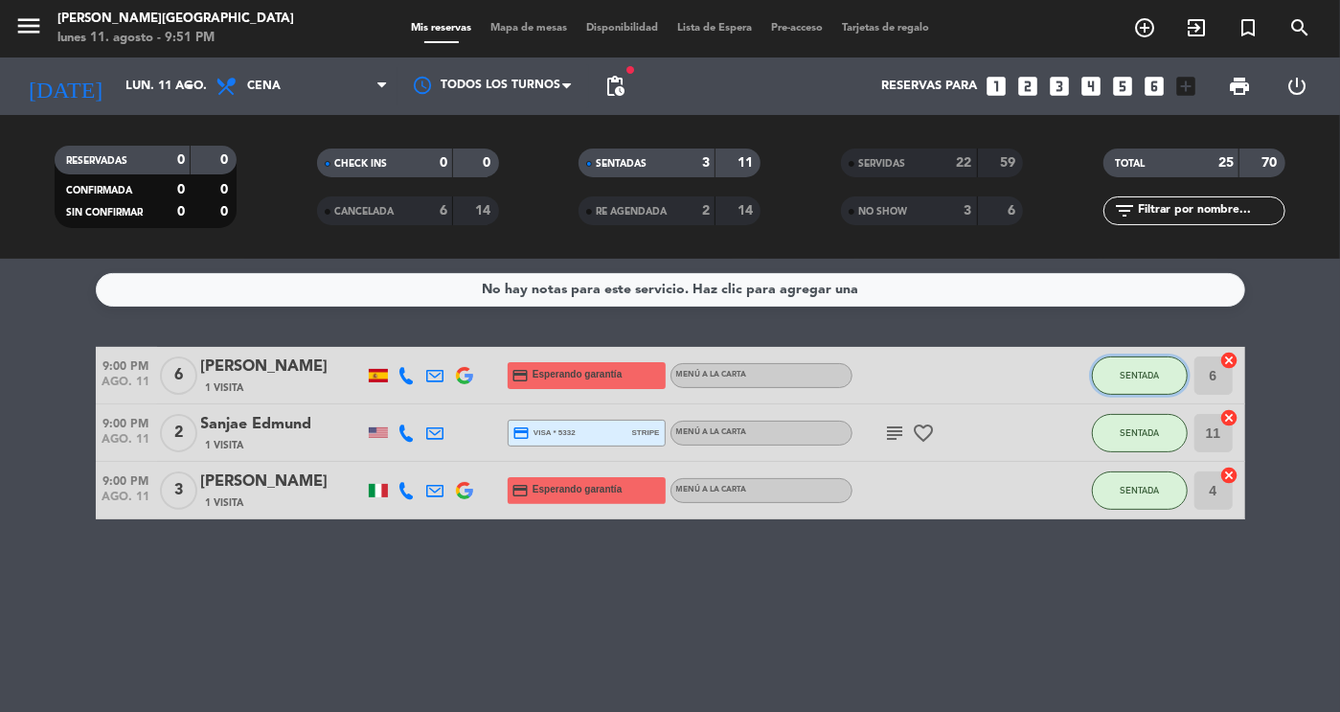
click at [1124, 365] on button "SENTADA" at bounding box center [1140, 375] width 96 height 38
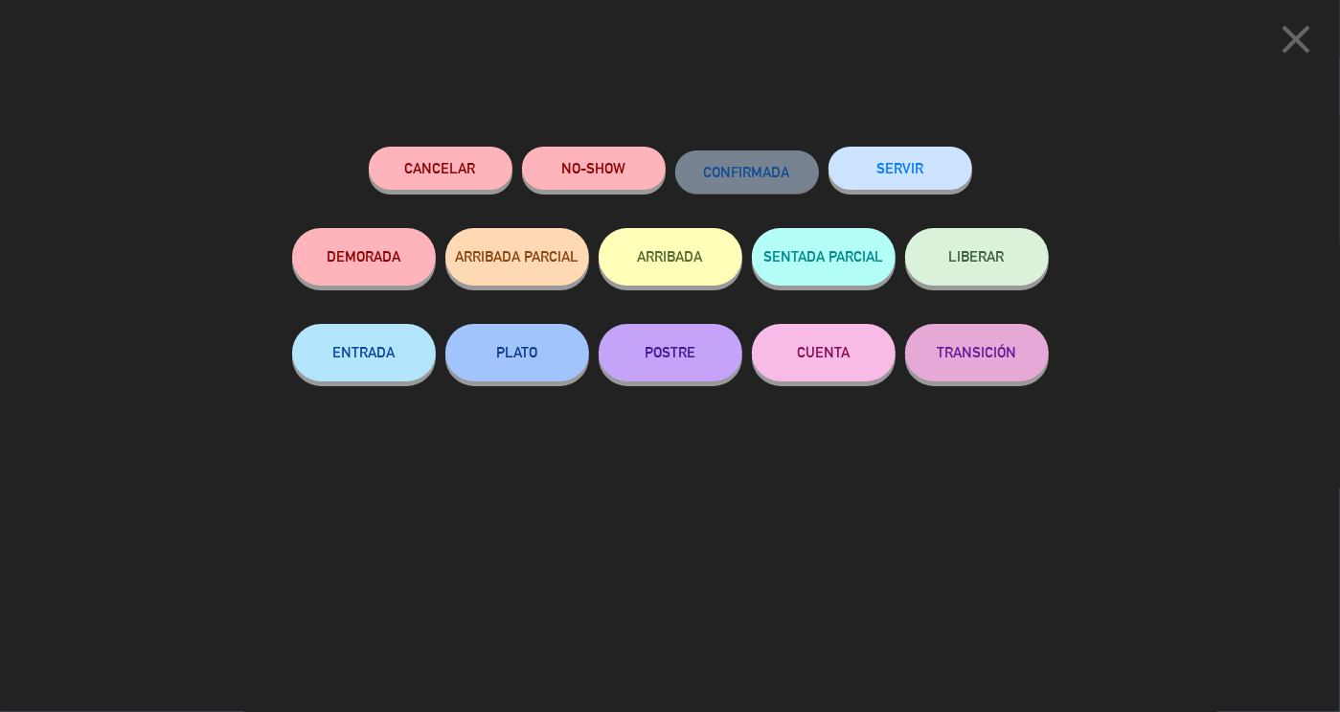
click at [863, 165] on button "SERVIR" at bounding box center [901, 168] width 144 height 43
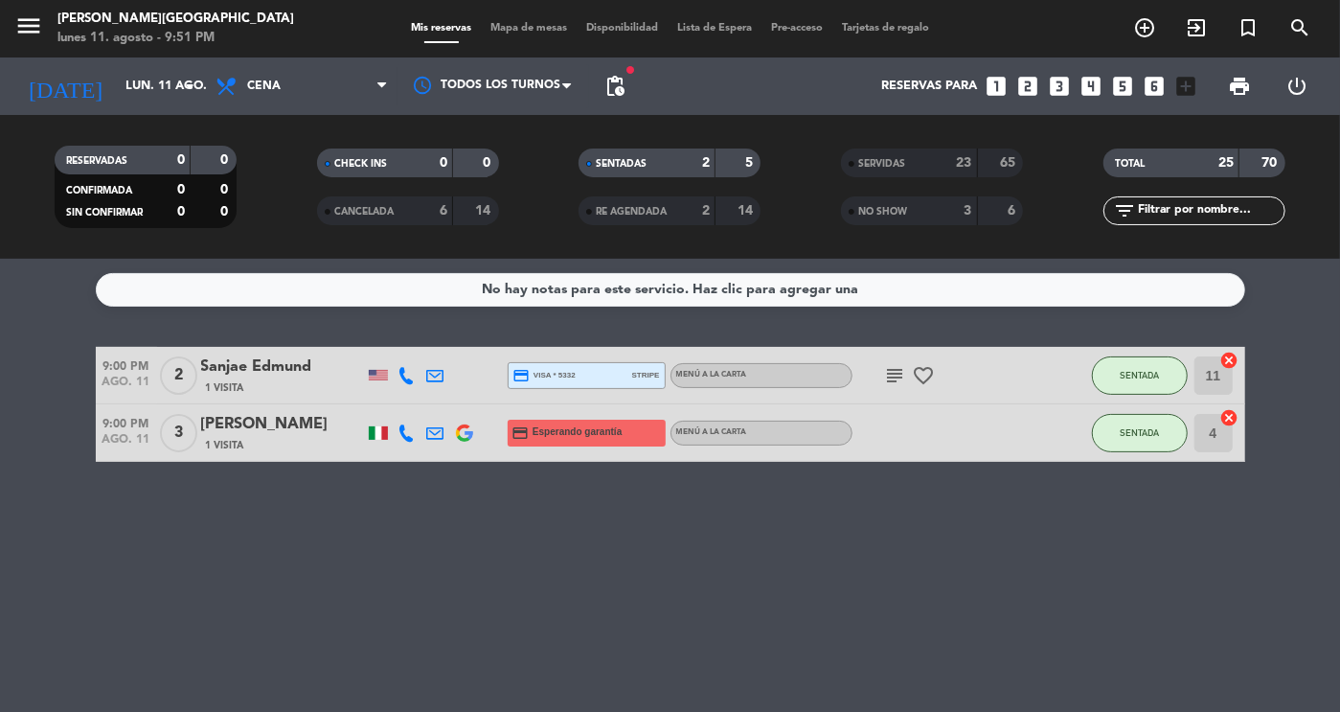
click at [1132, 353] on div "SENTADA" at bounding box center [1140, 375] width 96 height 57
click at [1134, 361] on button "SENTADA" at bounding box center [1140, 375] width 96 height 38
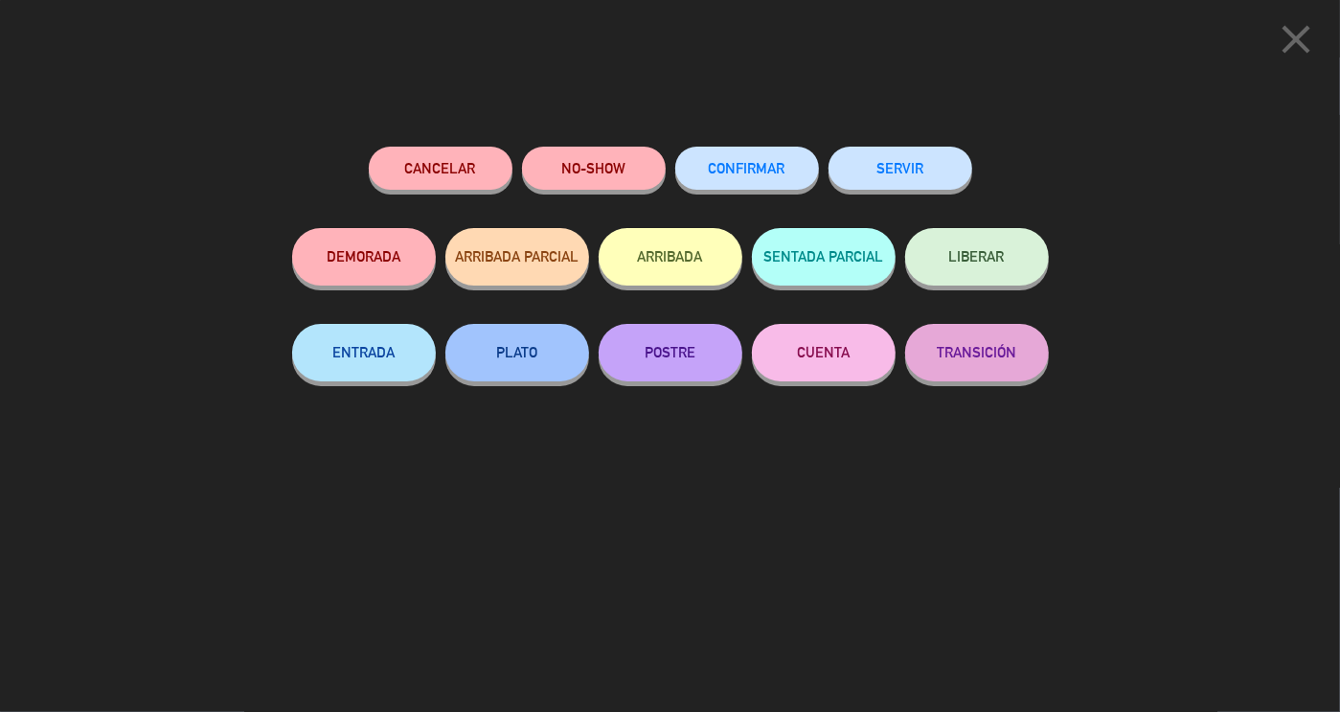
click at [907, 145] on div "Cancelar NO-SHOW CONFIRMAR SERVIR DEMORADA ARRIBADA PARCIAL ARRIBADA SENTADA PA…" at bounding box center [671, 422] width 784 height 579
click at [907, 153] on button "SERVIR" at bounding box center [901, 168] width 144 height 43
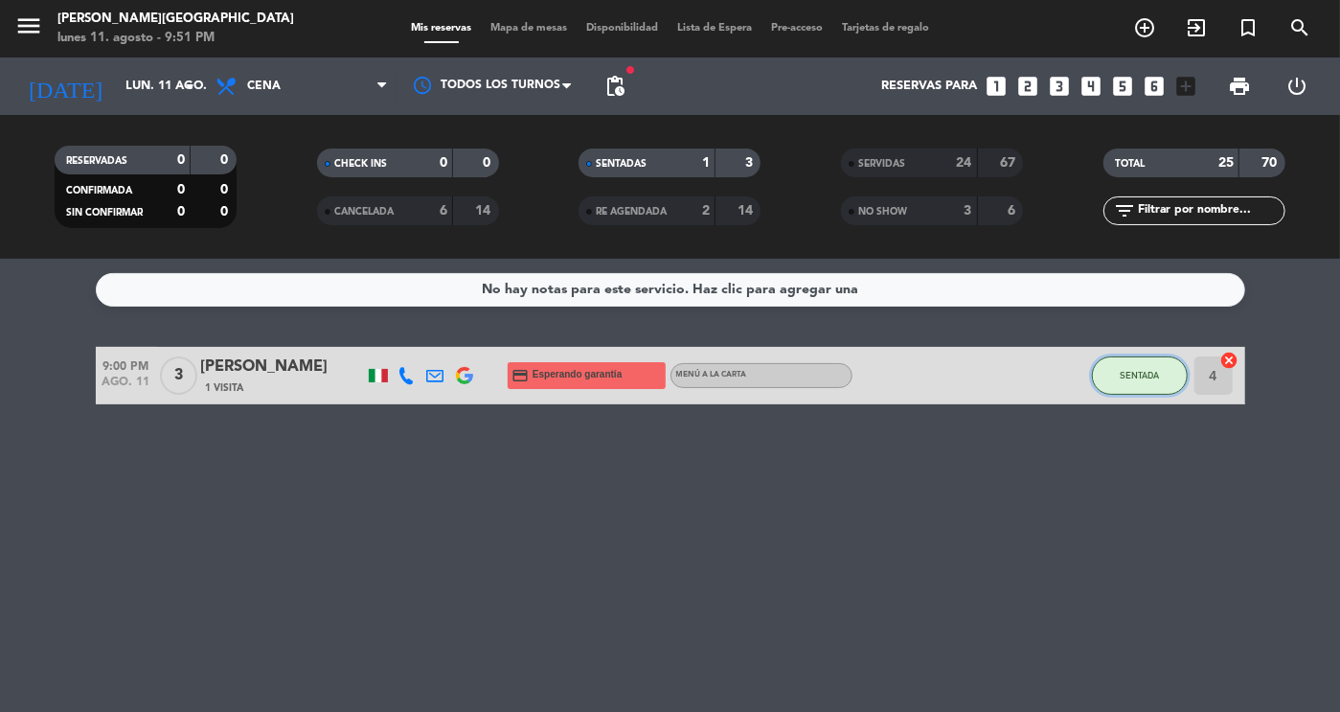
click at [1131, 382] on button "SENTADA" at bounding box center [1140, 375] width 96 height 38
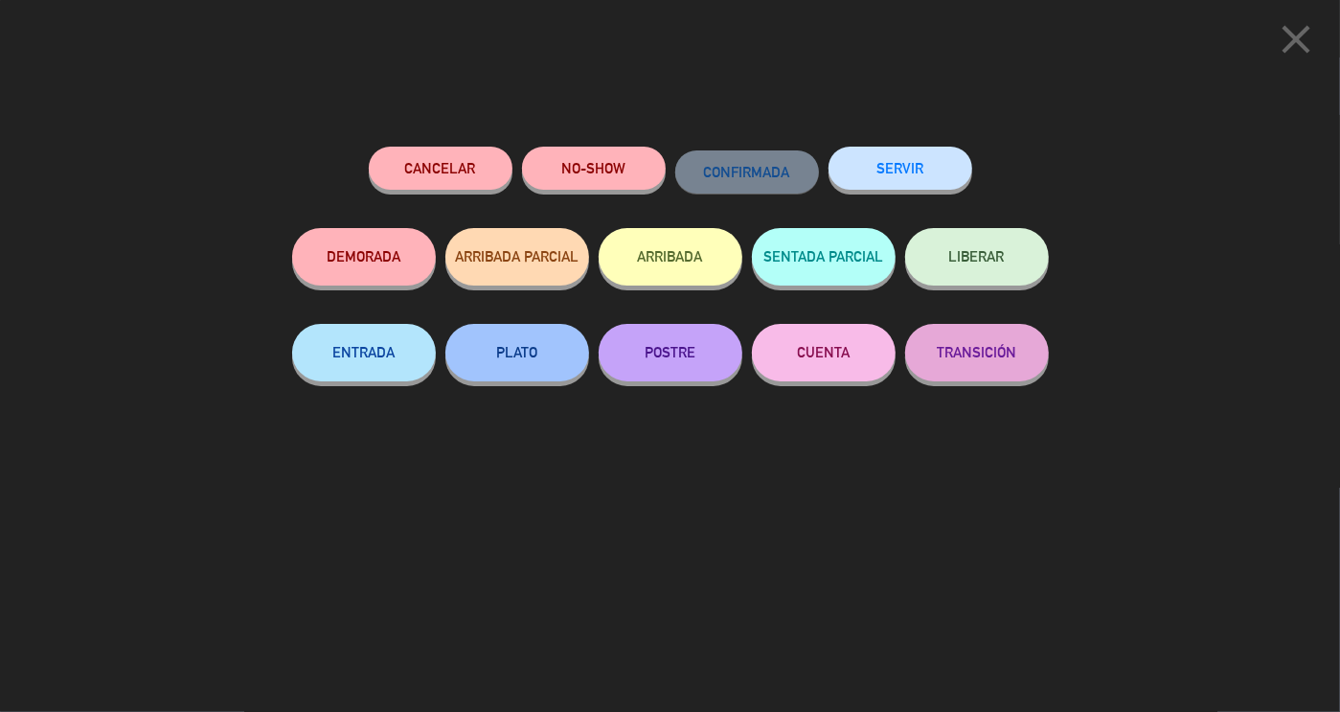
click at [916, 162] on button "SERVIR" at bounding box center [901, 168] width 144 height 43
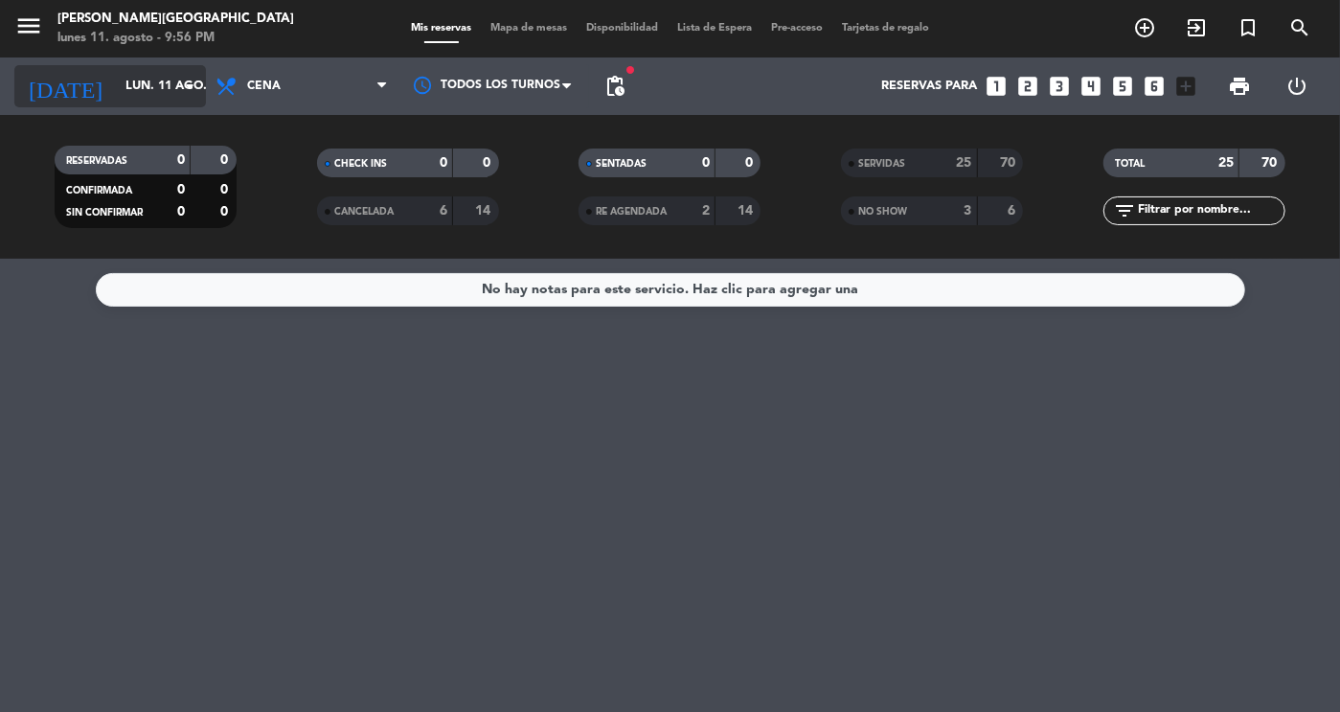
click at [183, 85] on icon "arrow_drop_down" at bounding box center [189, 86] width 23 height 23
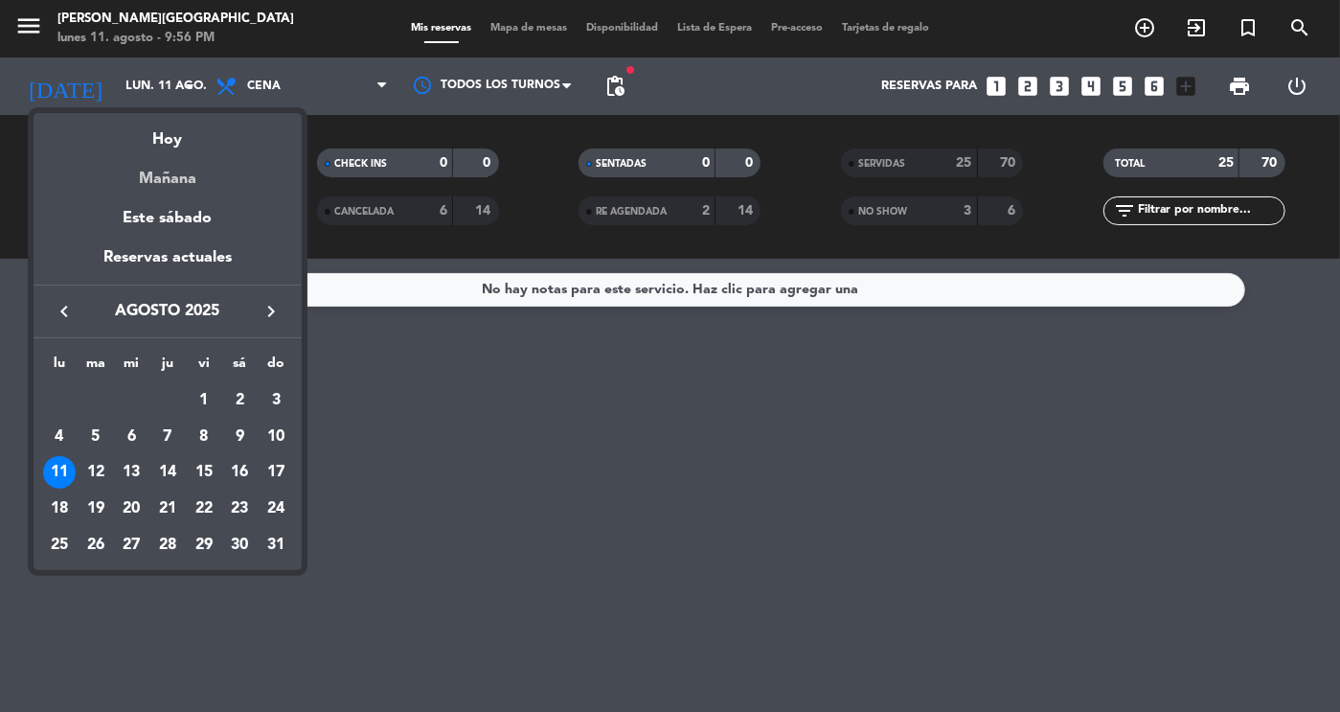
click at [166, 181] on div "Mañana" at bounding box center [168, 171] width 268 height 39
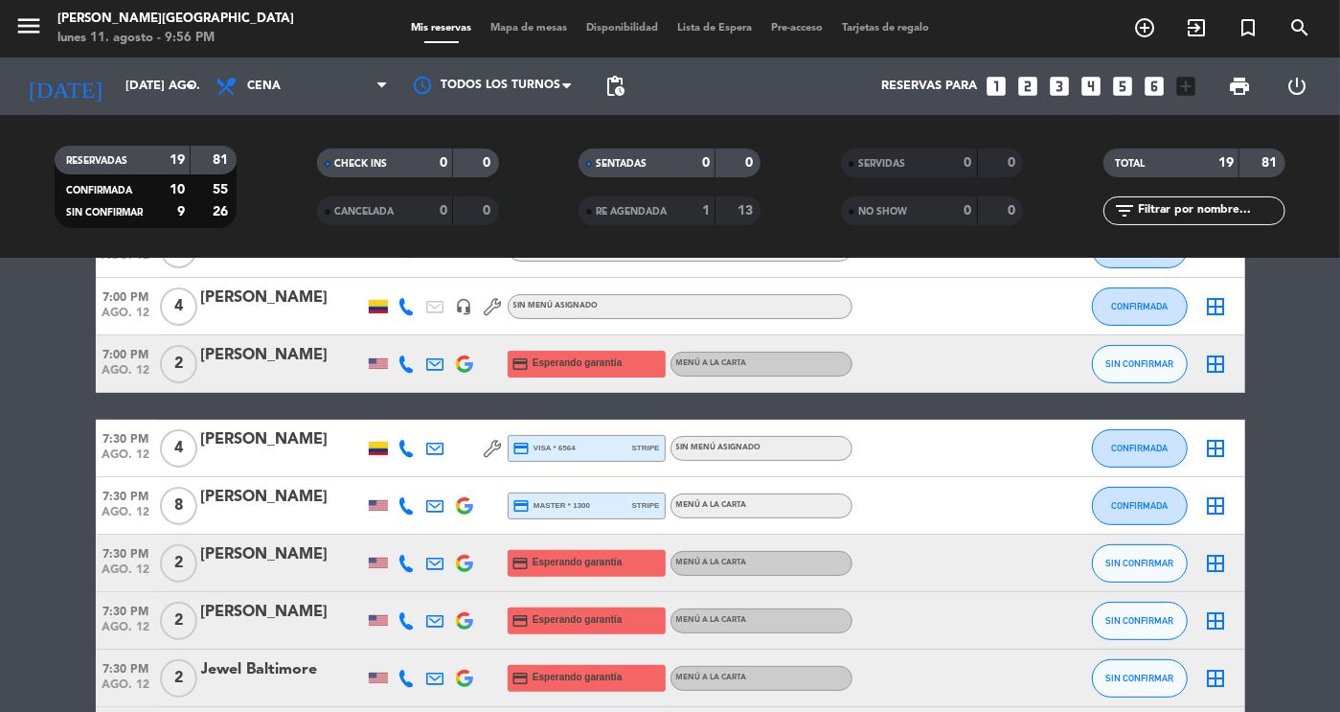
scroll to position [383, 0]
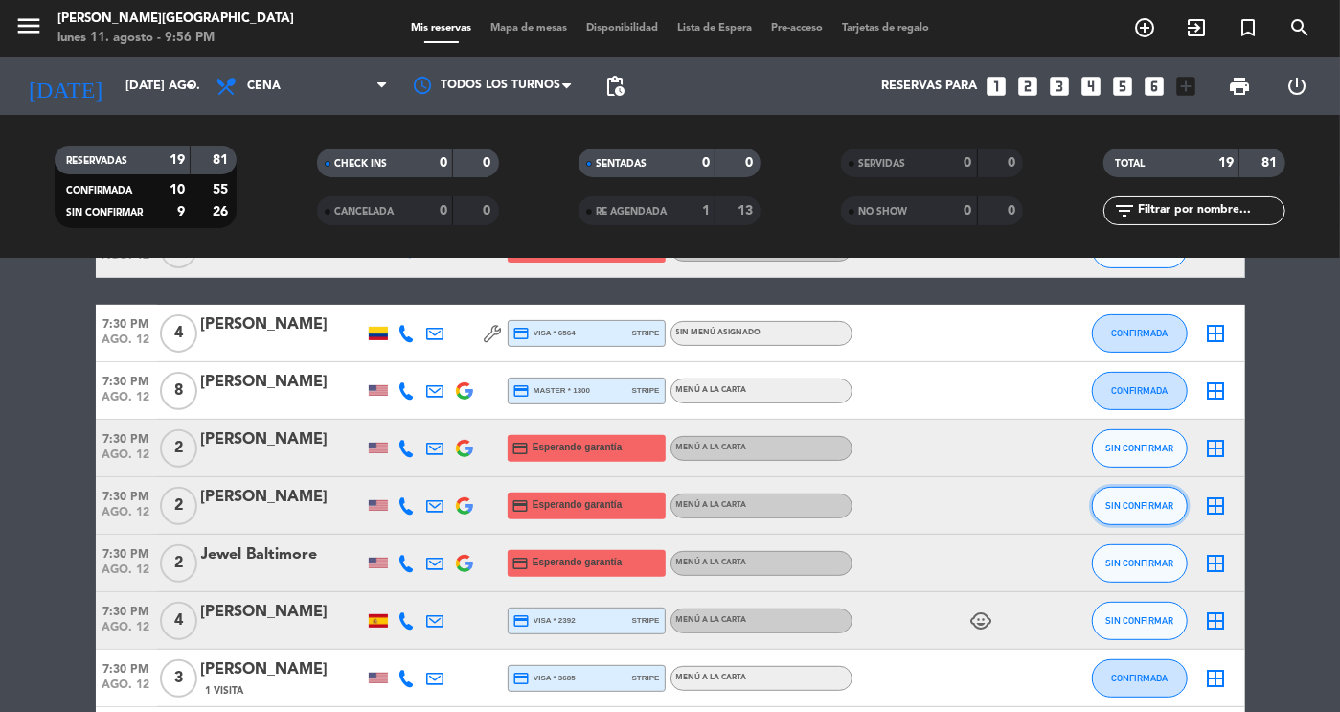
click at [1127, 512] on button "SIN CONFIRMAR" at bounding box center [1140, 506] width 96 height 38
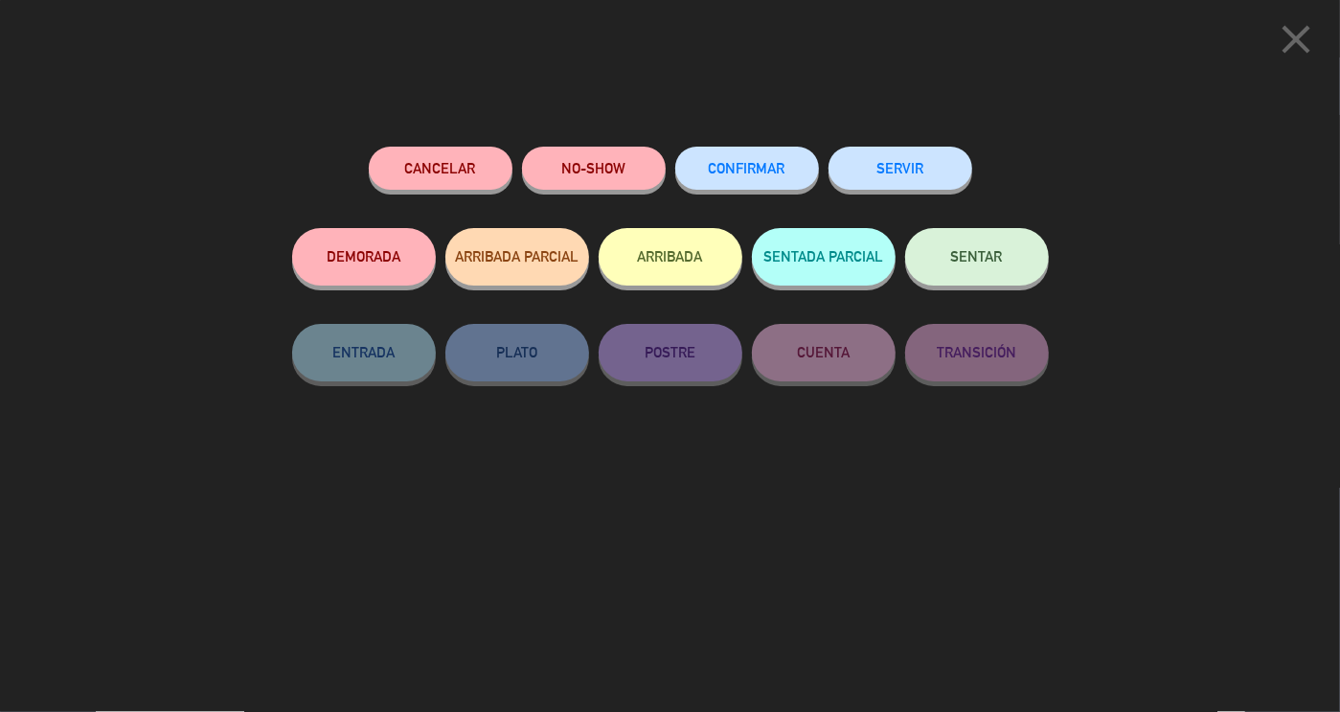
click at [757, 179] on button "CONFIRMAR" at bounding box center [747, 168] width 144 height 43
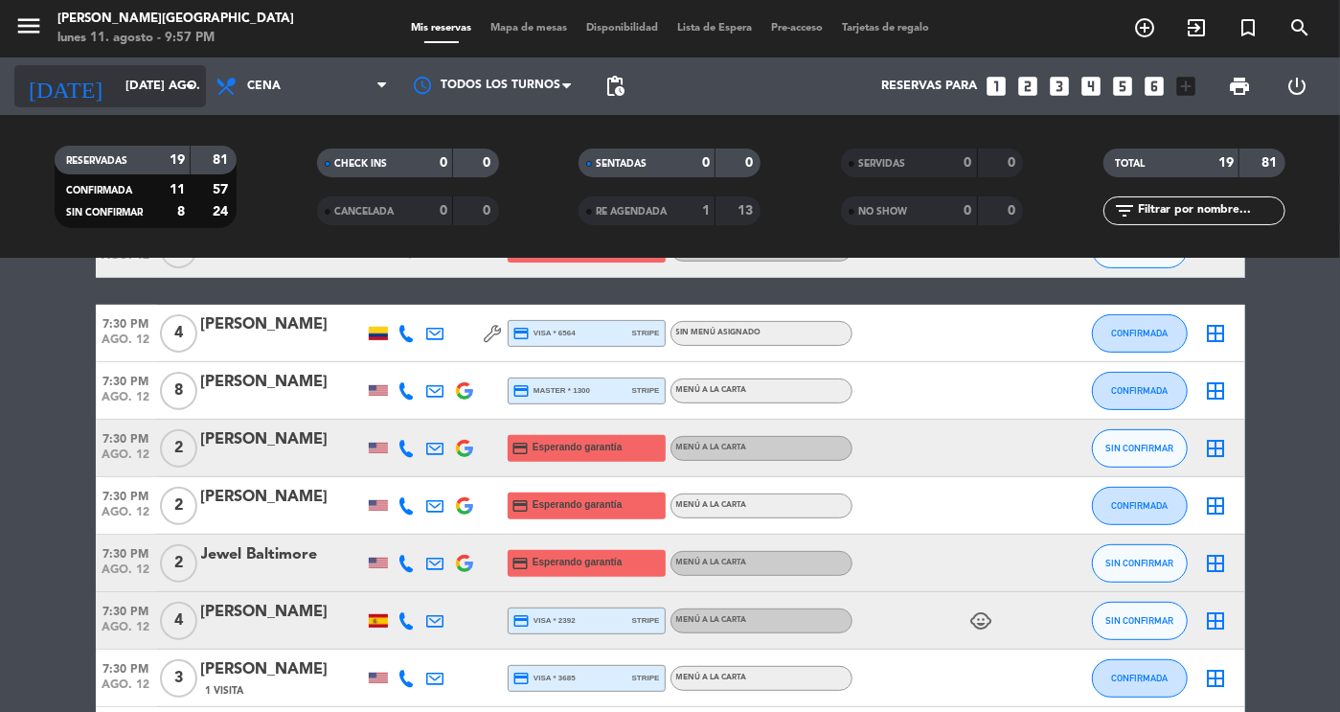
click at [159, 93] on input "[DATE] ago." at bounding box center [198, 86] width 164 height 34
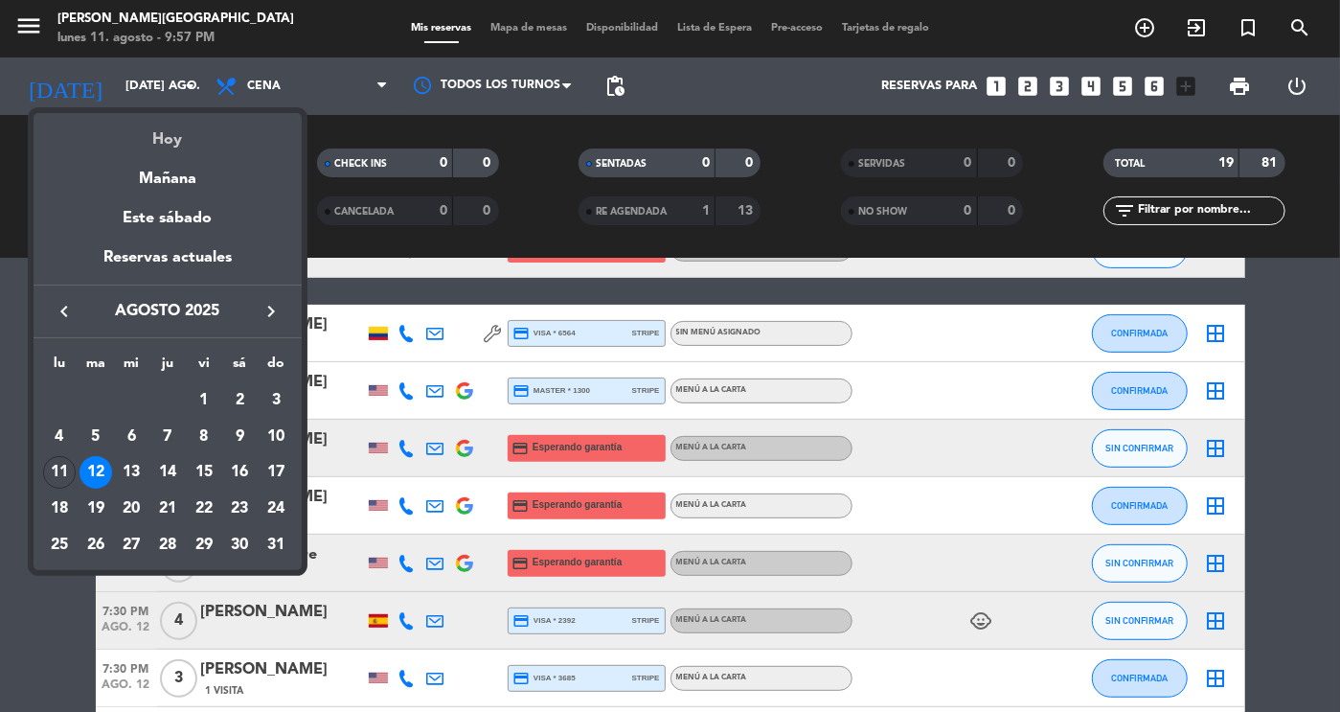
click at [164, 150] on div "Hoy" at bounding box center [168, 132] width 268 height 39
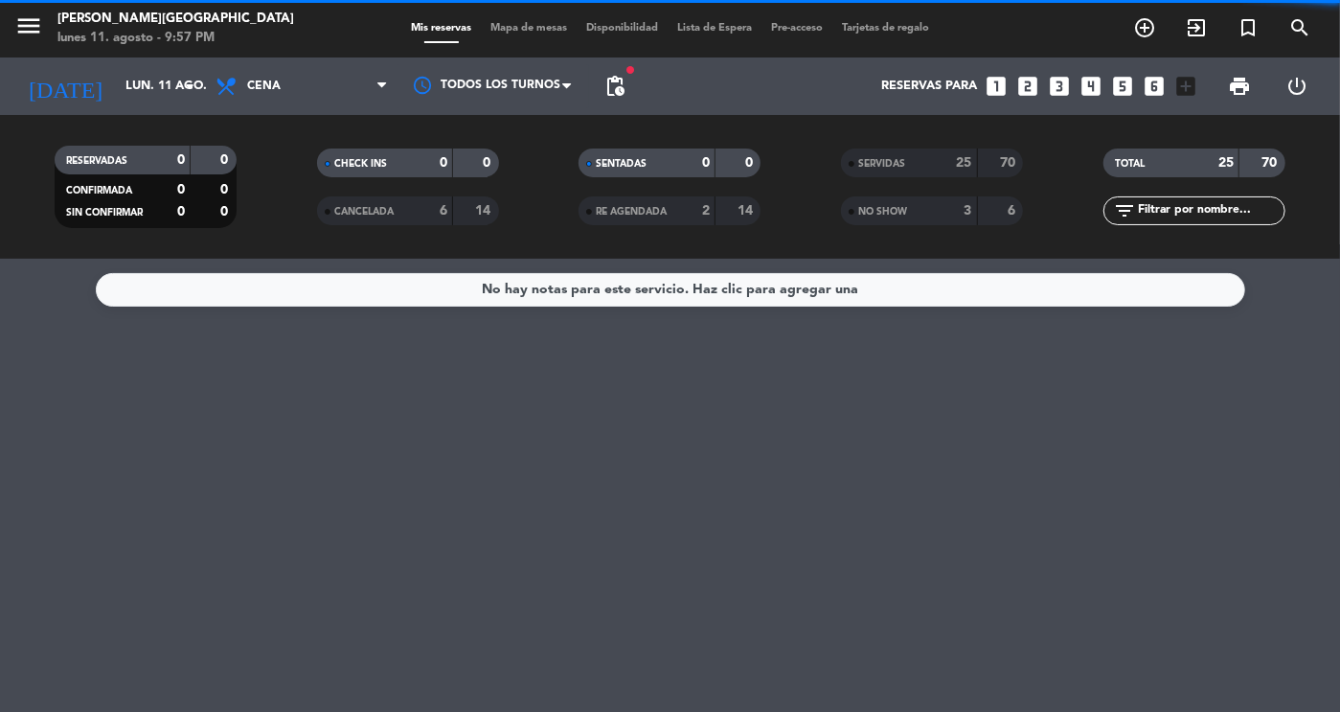
scroll to position [0, 0]
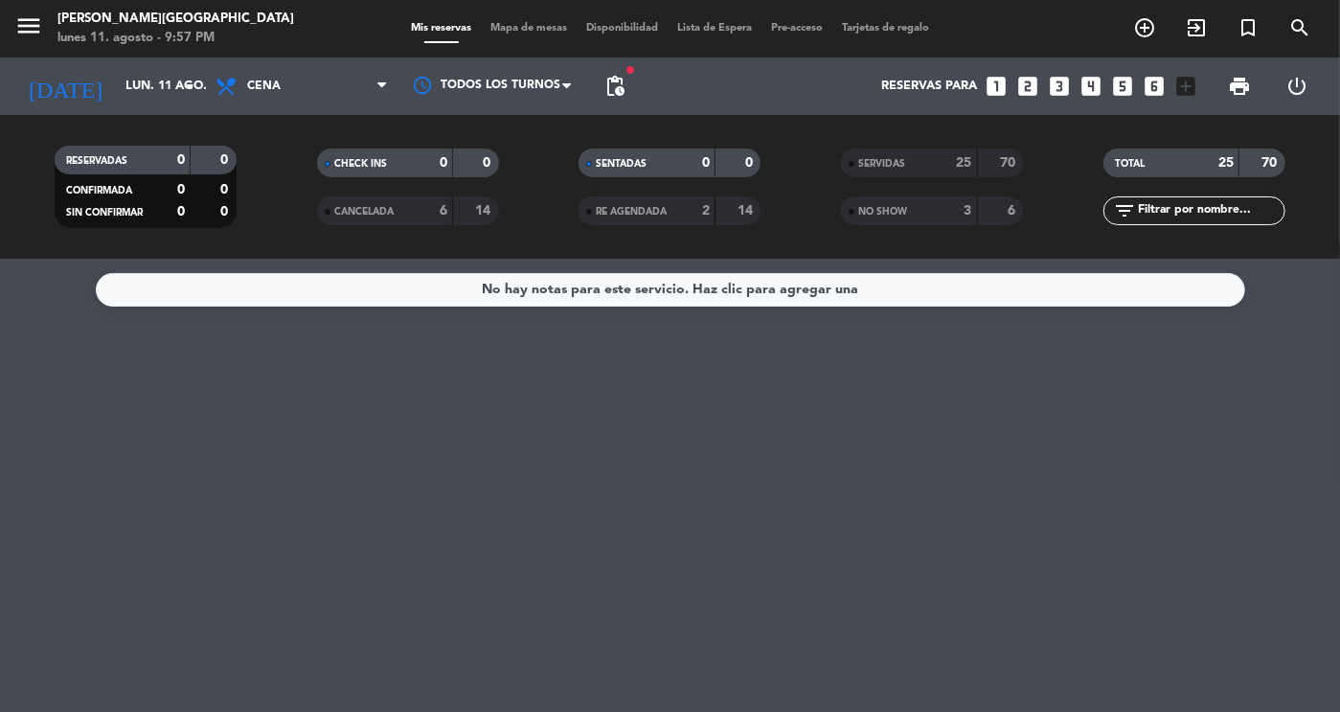
click at [1289, 368] on div "No hay notas para este servicio. Haz clic para agregar una" at bounding box center [670, 485] width 1340 height 453
click at [171, 83] on input "lun. 11 ago." at bounding box center [198, 86] width 164 height 34
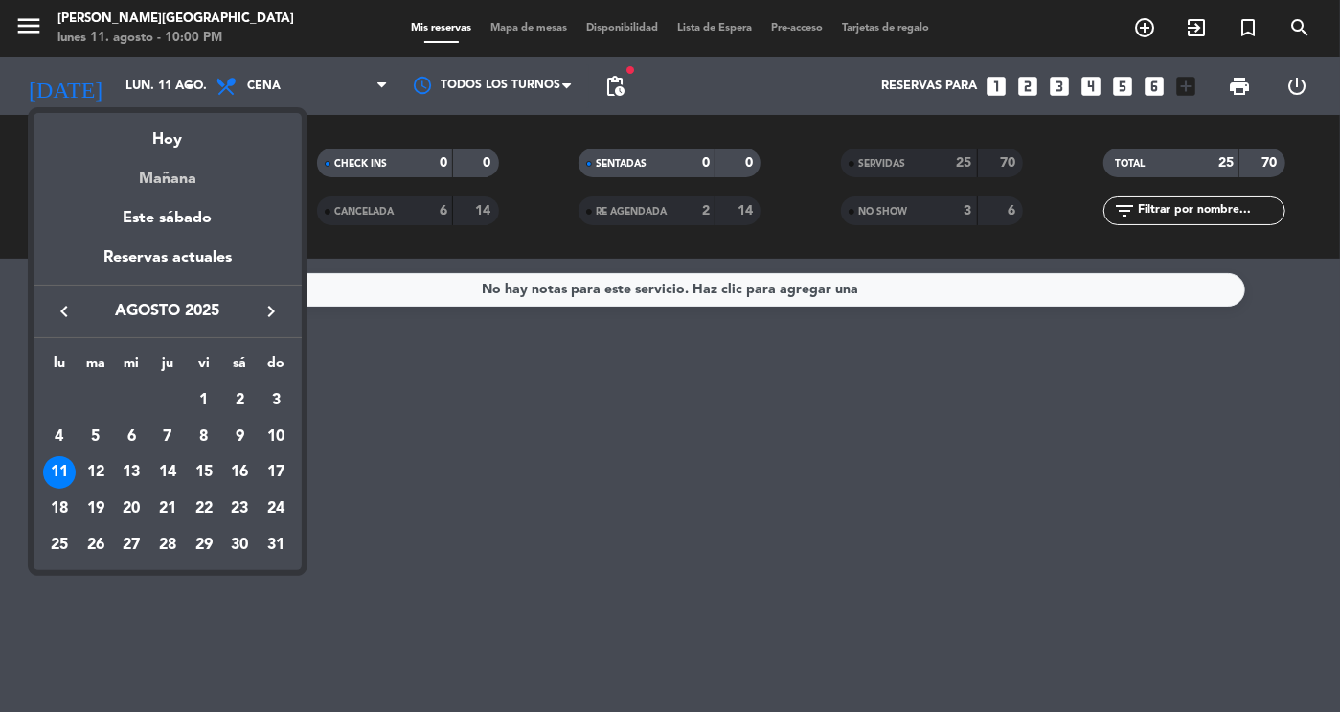
click at [166, 173] on div "Mañana" at bounding box center [168, 171] width 268 height 39
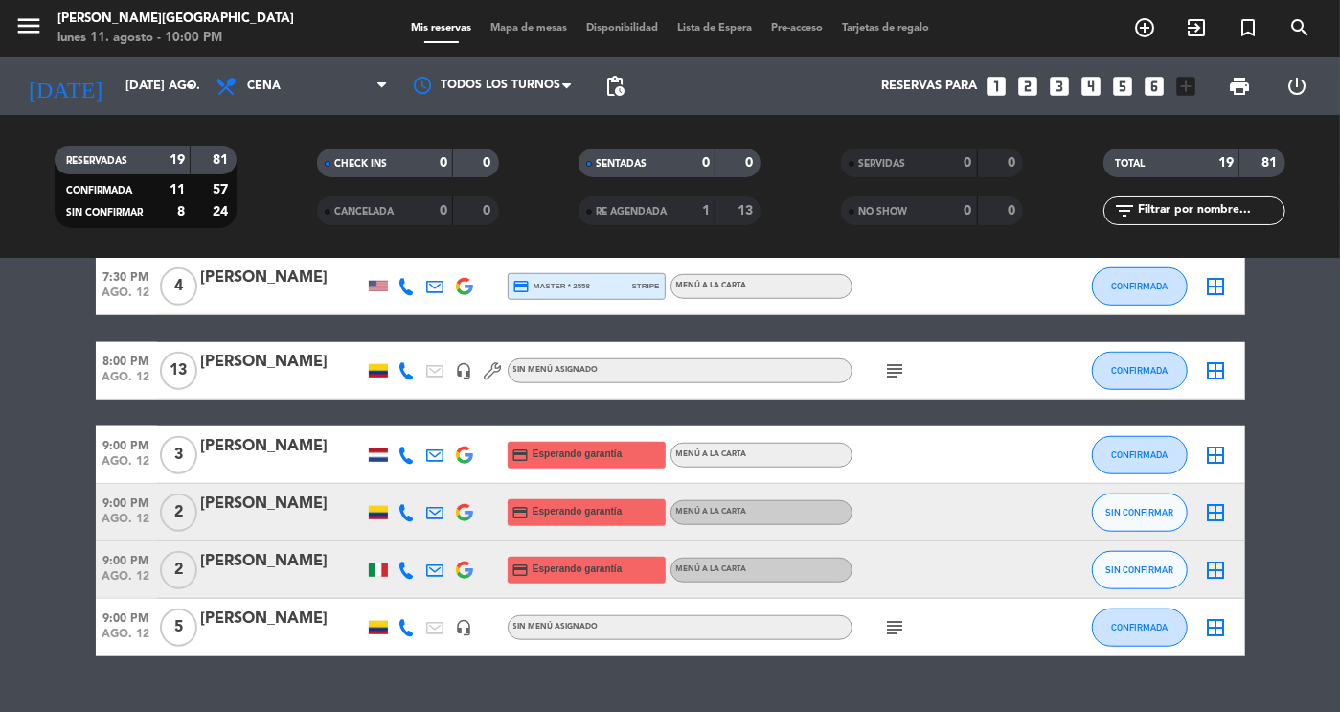
scroll to position [929, 0]
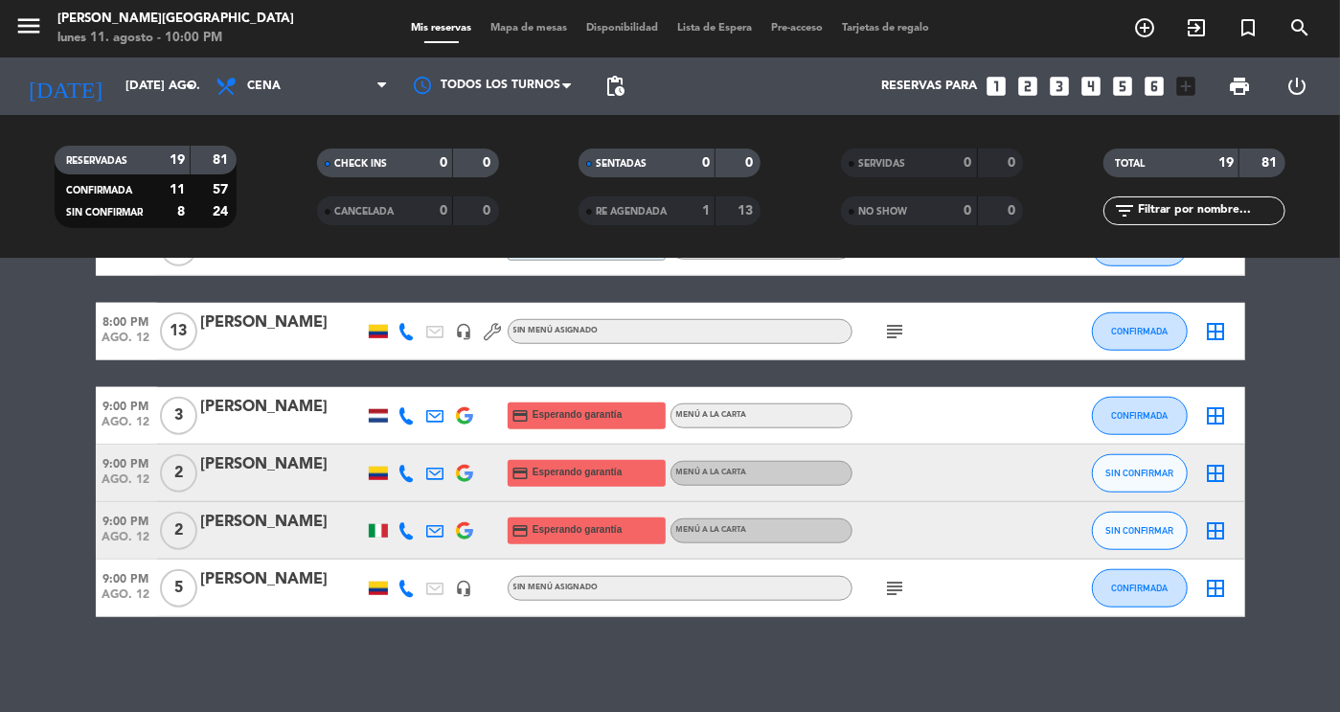
click at [888, 593] on icon "subject" at bounding box center [895, 588] width 23 height 23
click at [1300, 496] on bookings-row "6:30 PM ago. 12 8 [PERSON_NAME] credit_card Esperando garantía Menú a la carta …" at bounding box center [670, 17] width 1340 height 1199
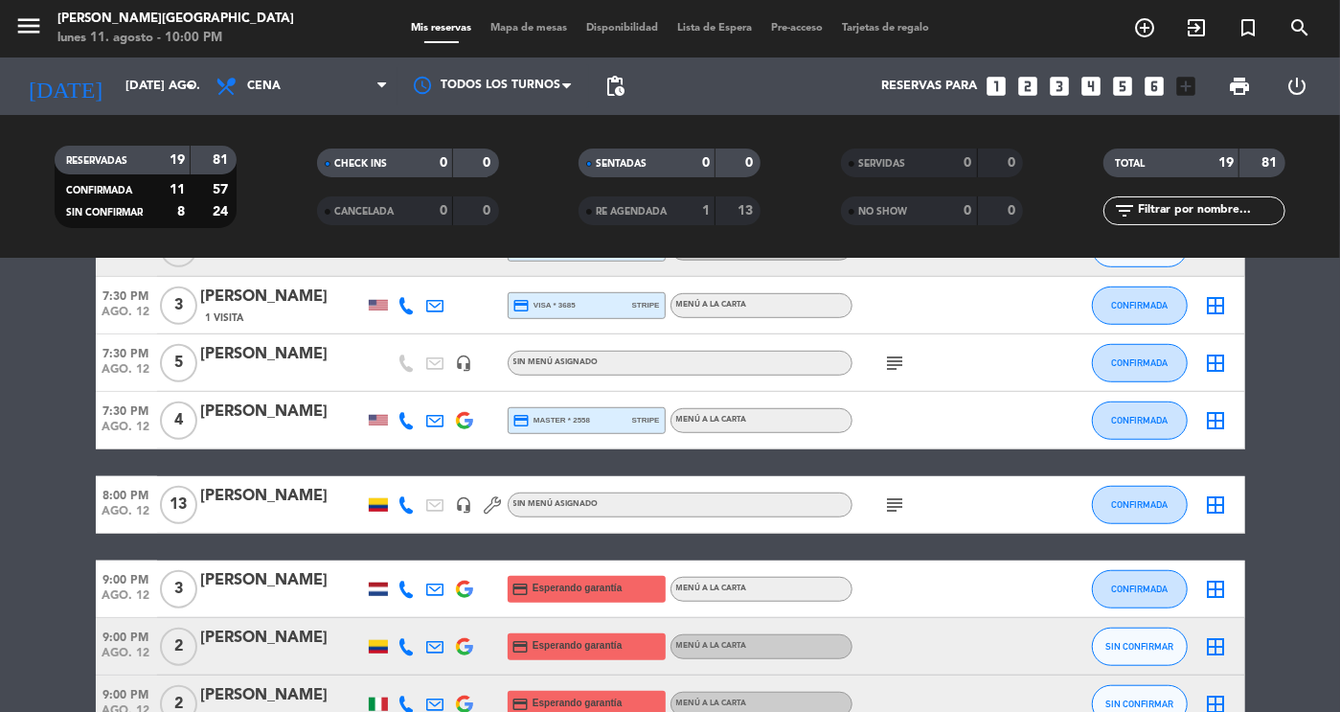
scroll to position [738, 0]
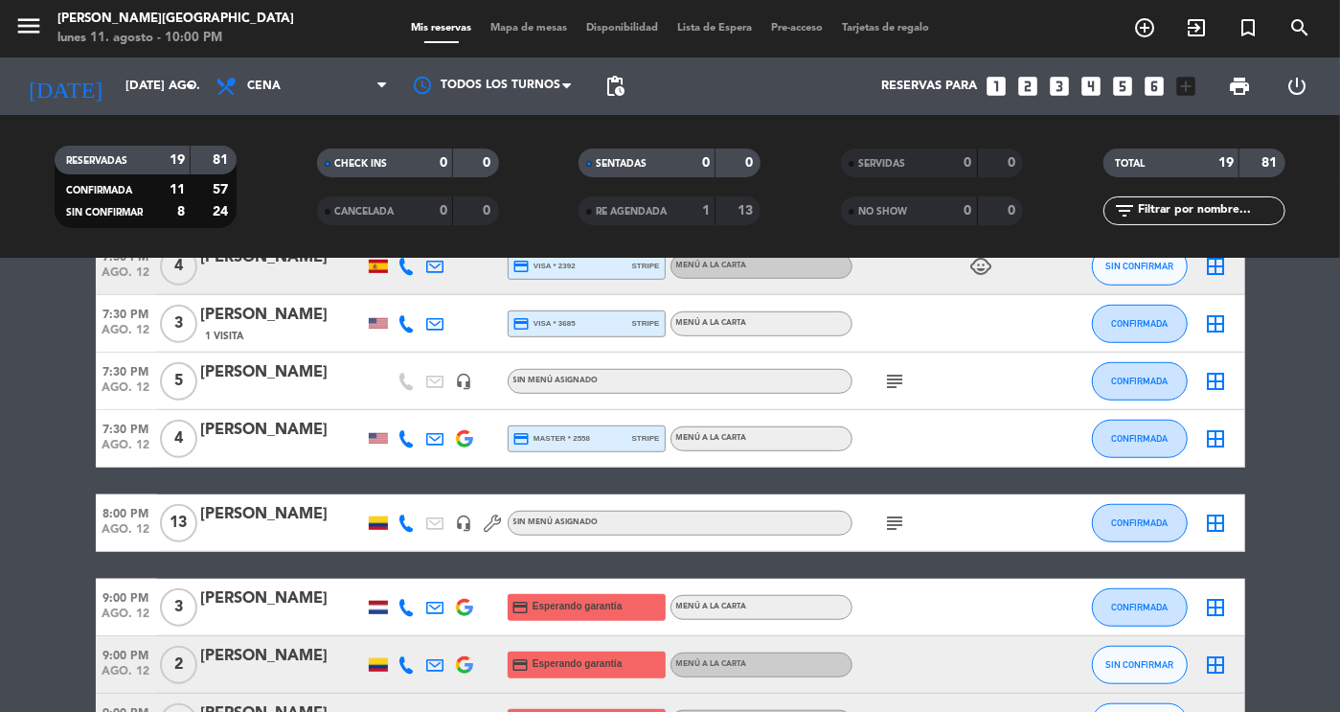
click at [890, 523] on icon "subject" at bounding box center [895, 523] width 23 height 23
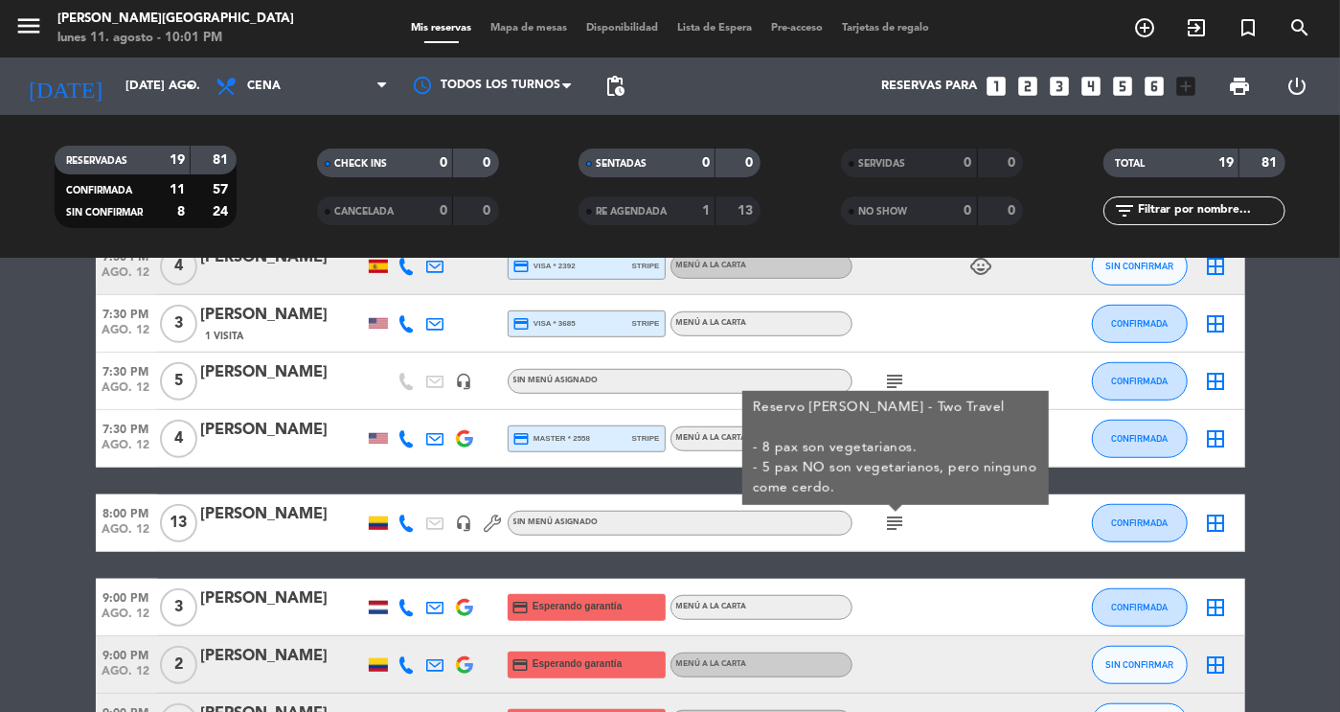
click at [1285, 483] on bookings-row "6:30 PM ago. 12 8 [PERSON_NAME] credit_card Esperando garantía Menú a la carta …" at bounding box center [670, 208] width 1340 height 1199
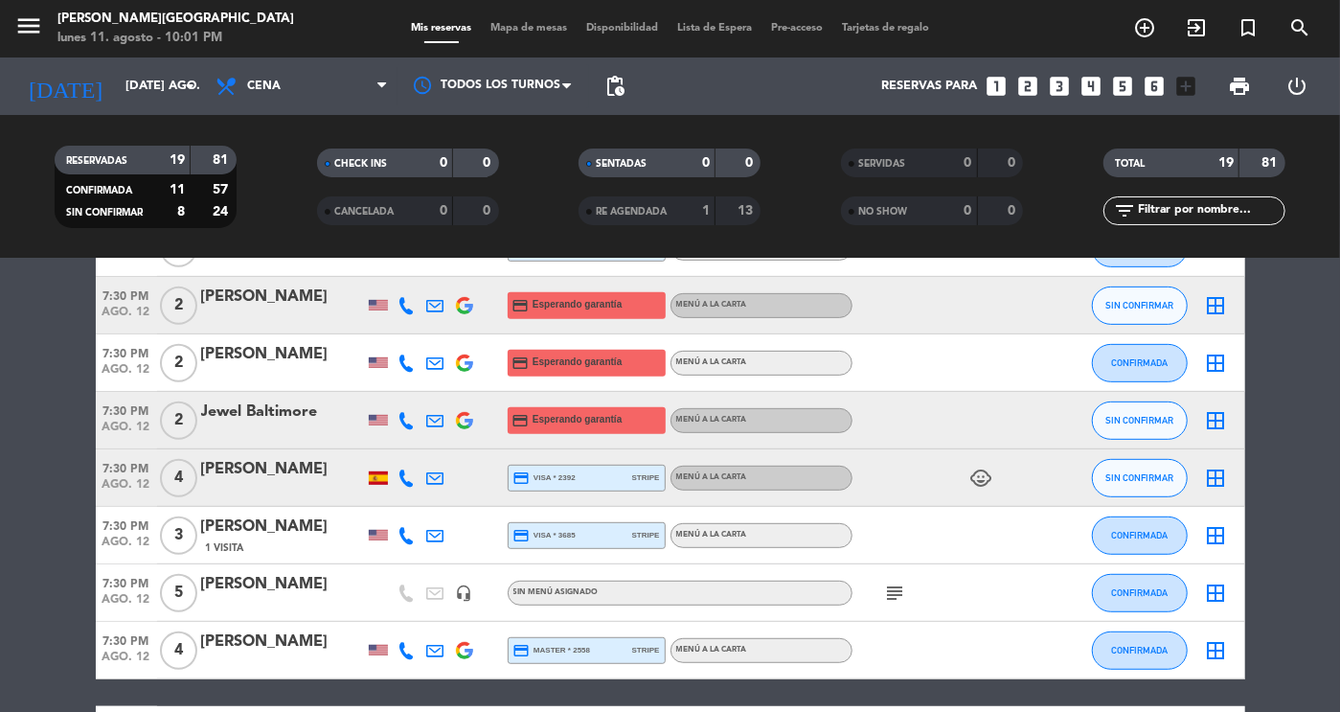
scroll to position [508, 0]
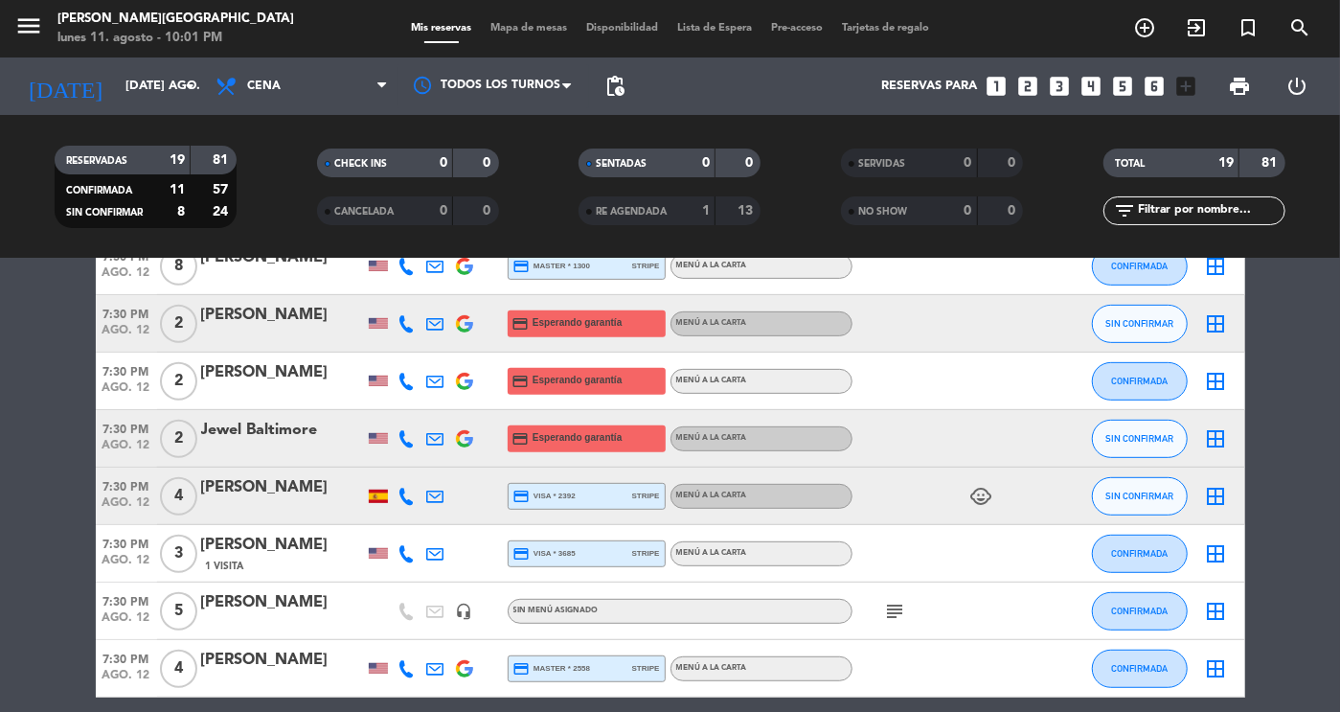
click at [901, 610] on icon "subject" at bounding box center [895, 611] width 23 height 23
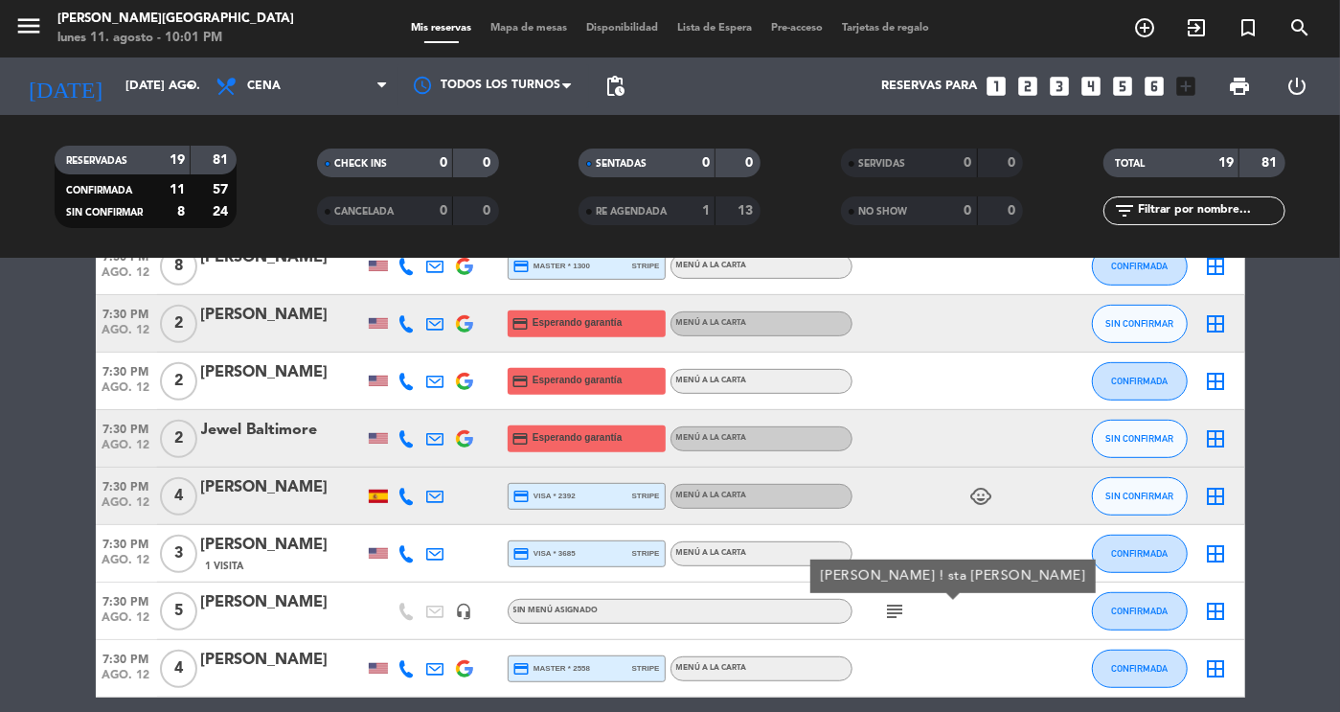
click at [1321, 522] on bookings-row "6:30 PM ago. 12 8 [PERSON_NAME] credit_card Esperando garantía Menú a la carta …" at bounding box center [670, 438] width 1340 height 1199
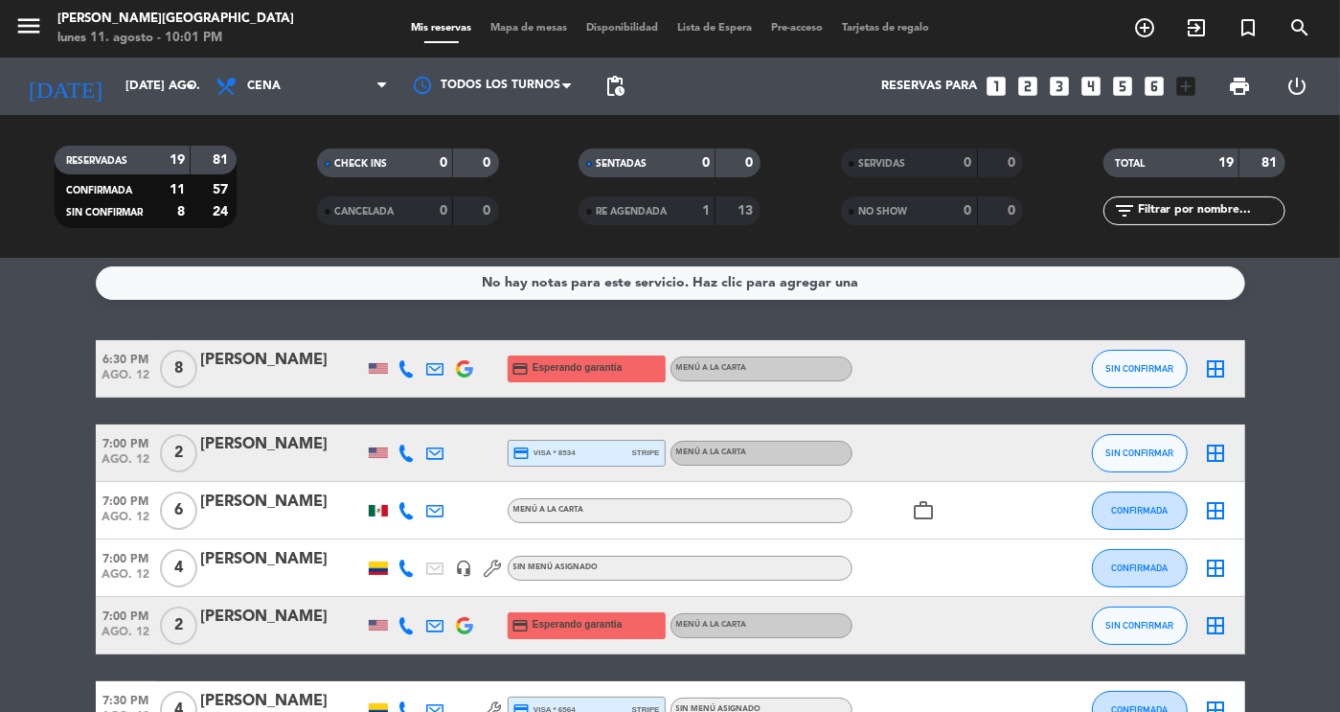
scroll to position [0, 0]
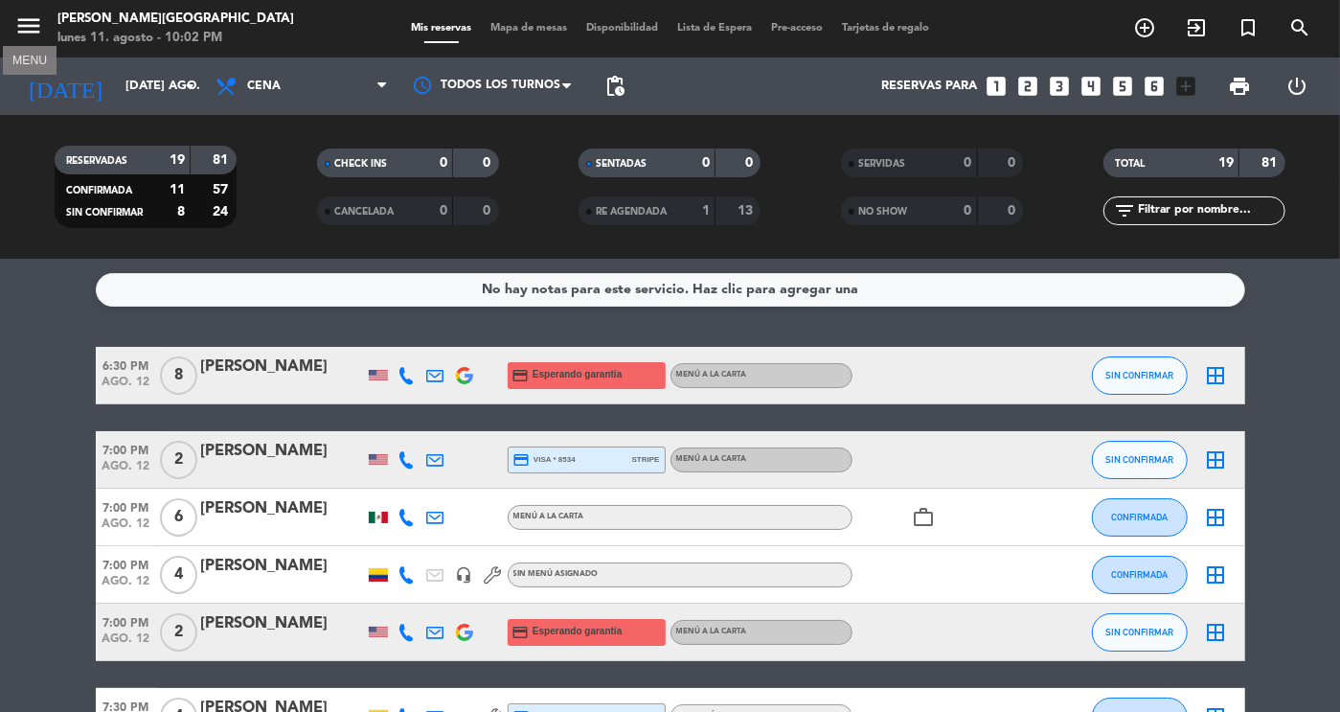
click at [27, 20] on icon "menu" at bounding box center [28, 25] width 29 height 29
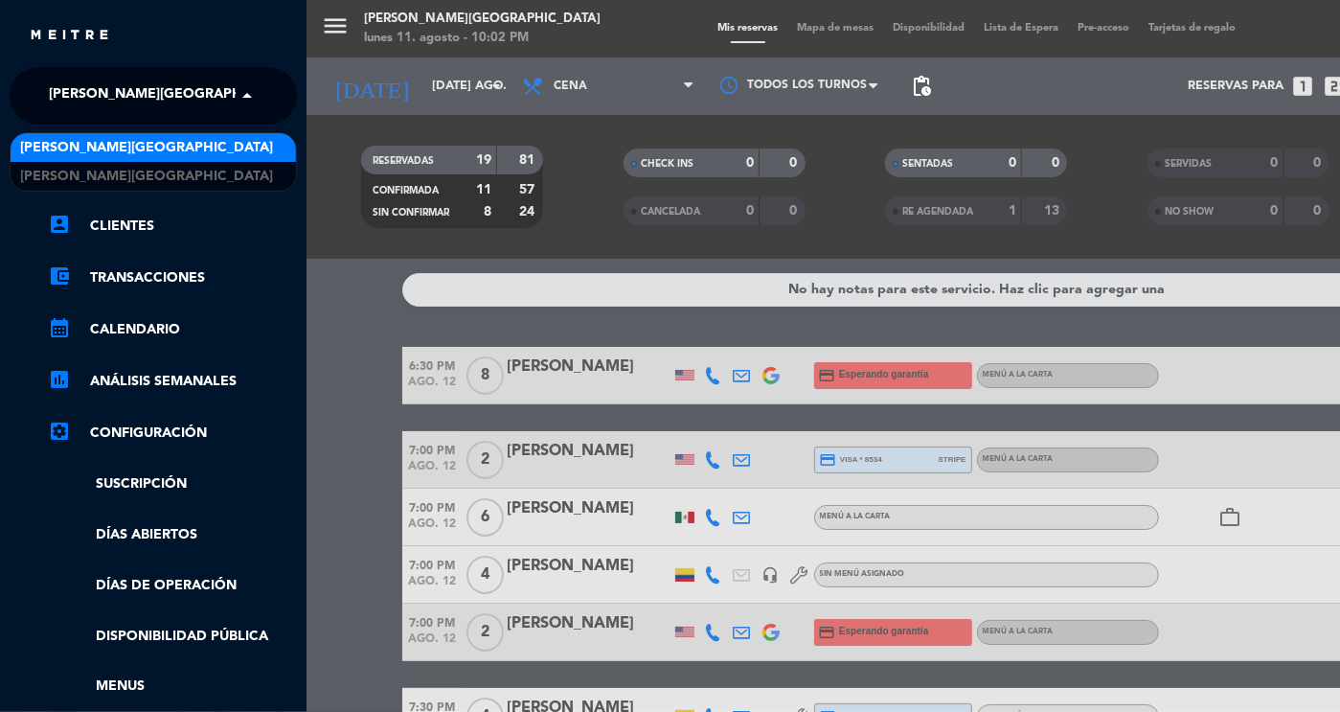
click at [192, 91] on span "[PERSON_NAME][GEOGRAPHIC_DATA]" at bounding box center [175, 96] width 253 height 40
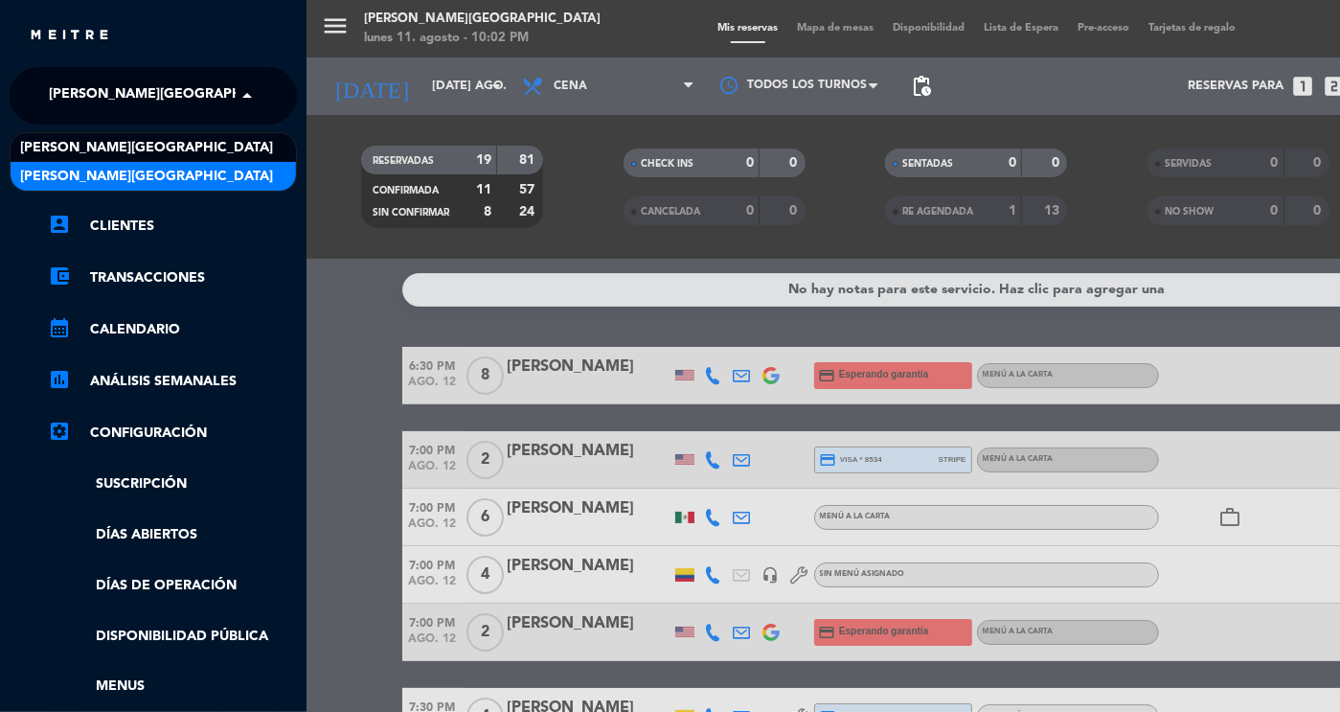
click at [150, 173] on span "[PERSON_NAME][GEOGRAPHIC_DATA]" at bounding box center [146, 177] width 253 height 22
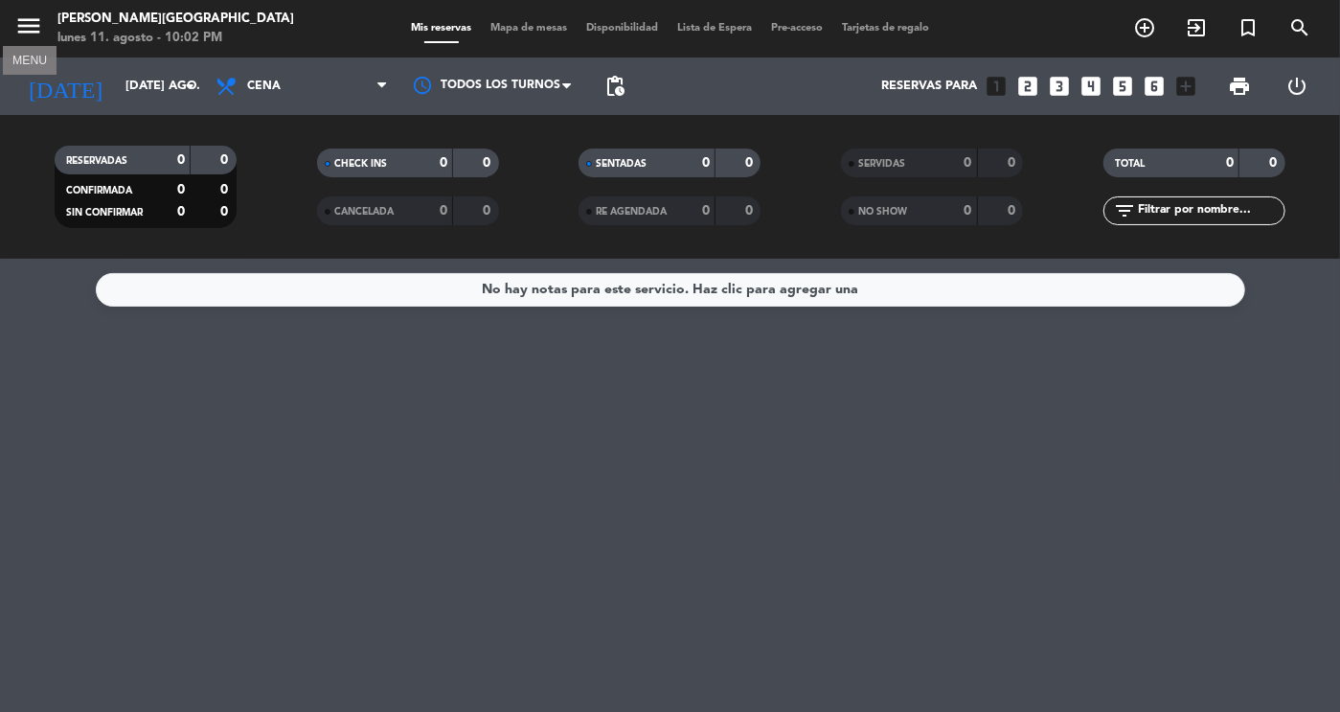
click at [31, 27] on icon "menu" at bounding box center [28, 25] width 29 height 29
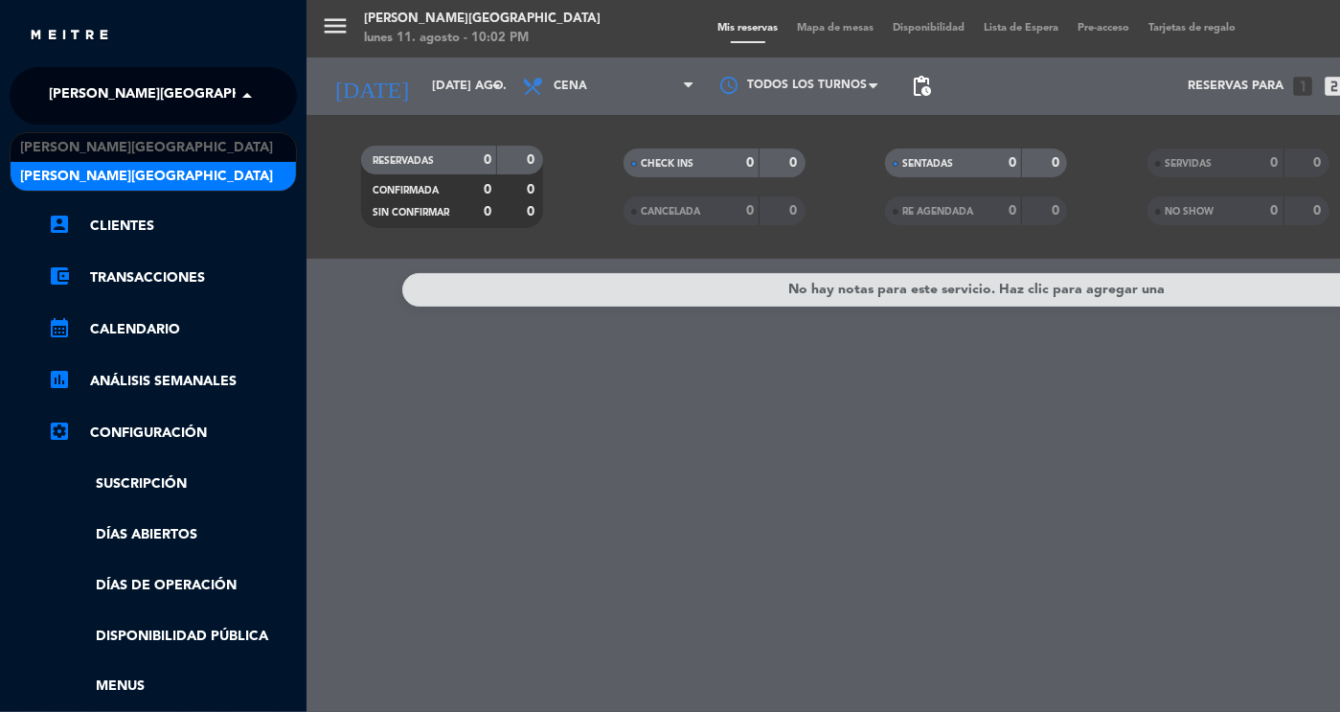
click at [125, 83] on span "[PERSON_NAME][GEOGRAPHIC_DATA]" at bounding box center [175, 96] width 253 height 40
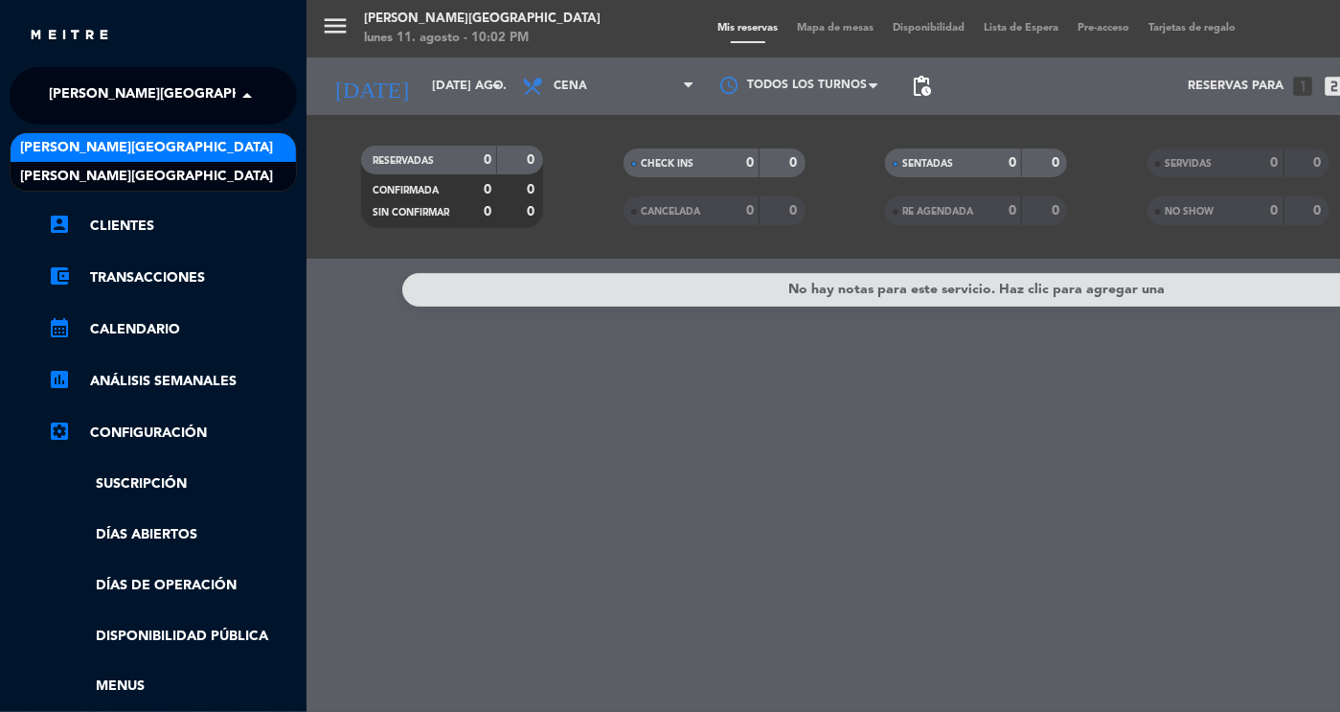
click at [133, 143] on span "[PERSON_NAME][GEOGRAPHIC_DATA]" at bounding box center [146, 148] width 253 height 22
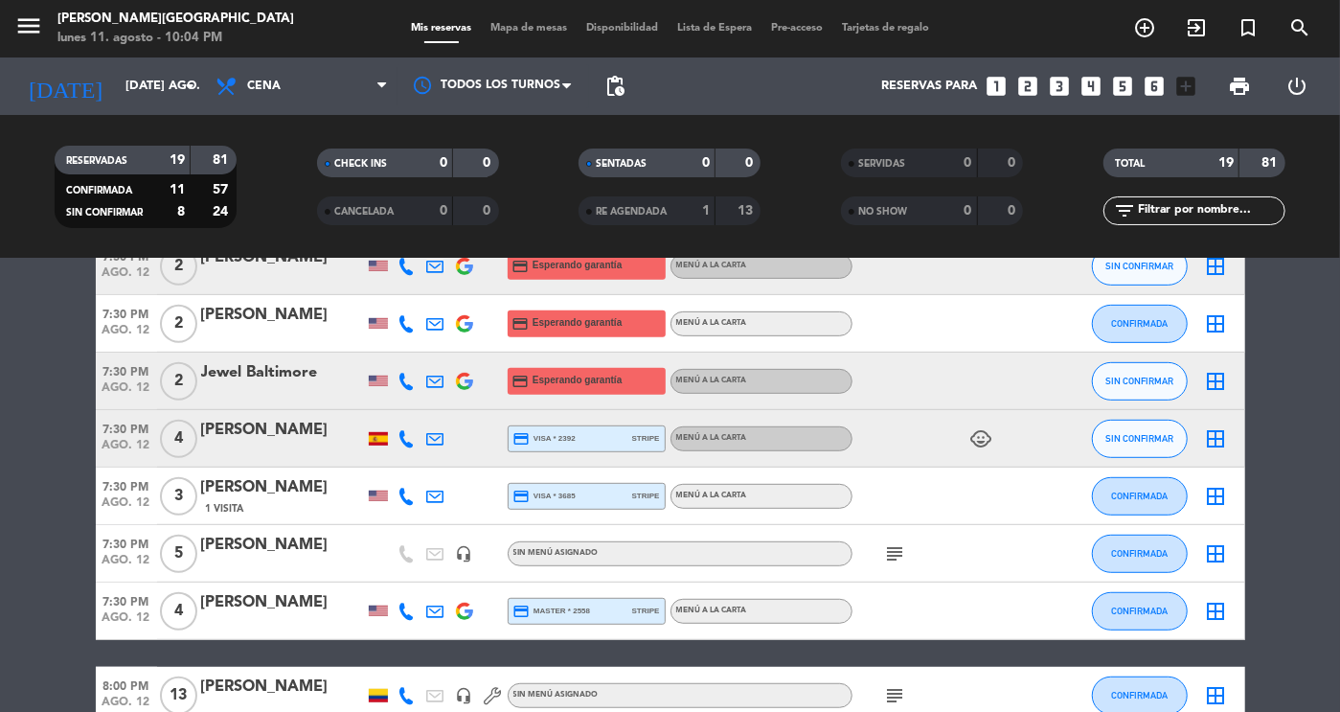
scroll to position [728, 0]
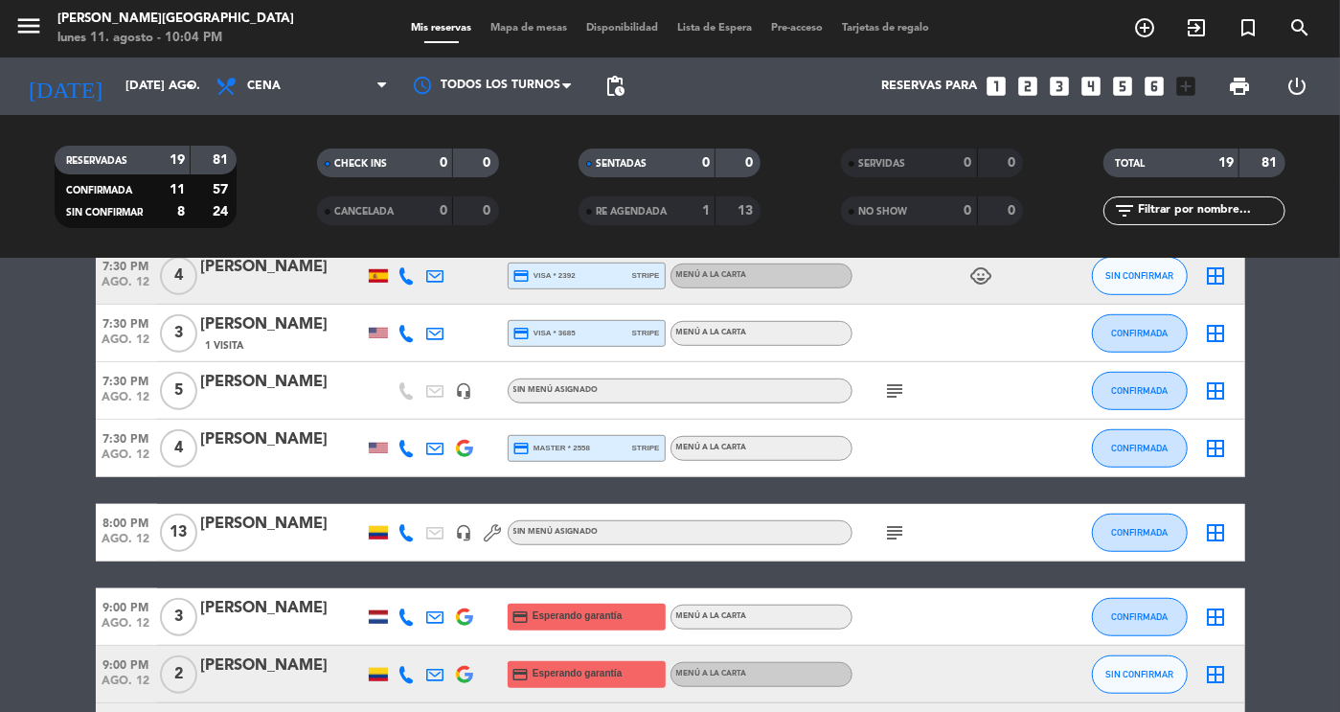
click at [899, 532] on icon "subject" at bounding box center [895, 532] width 23 height 23
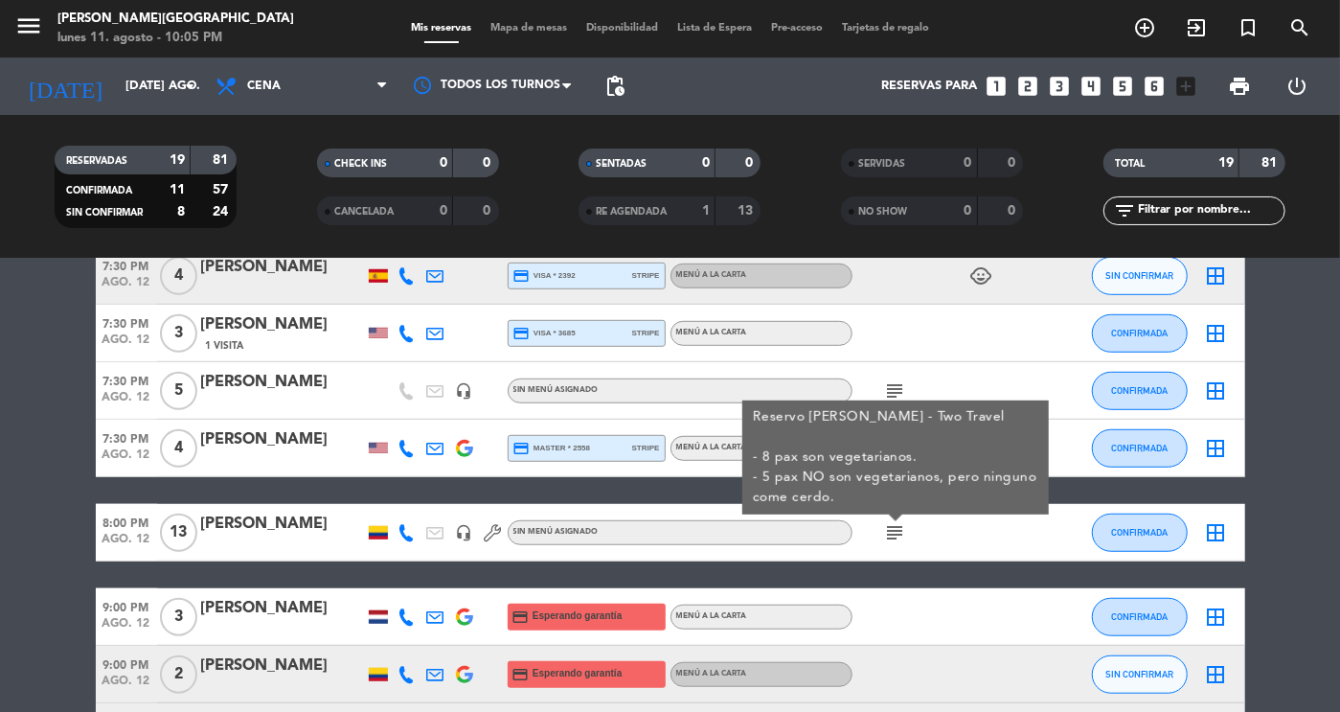
click at [1333, 446] on bookings-row "6:30 PM ago. 12 8 [PERSON_NAME] credit_card Esperando garantía Menú a la carta …" at bounding box center [670, 218] width 1340 height 1199
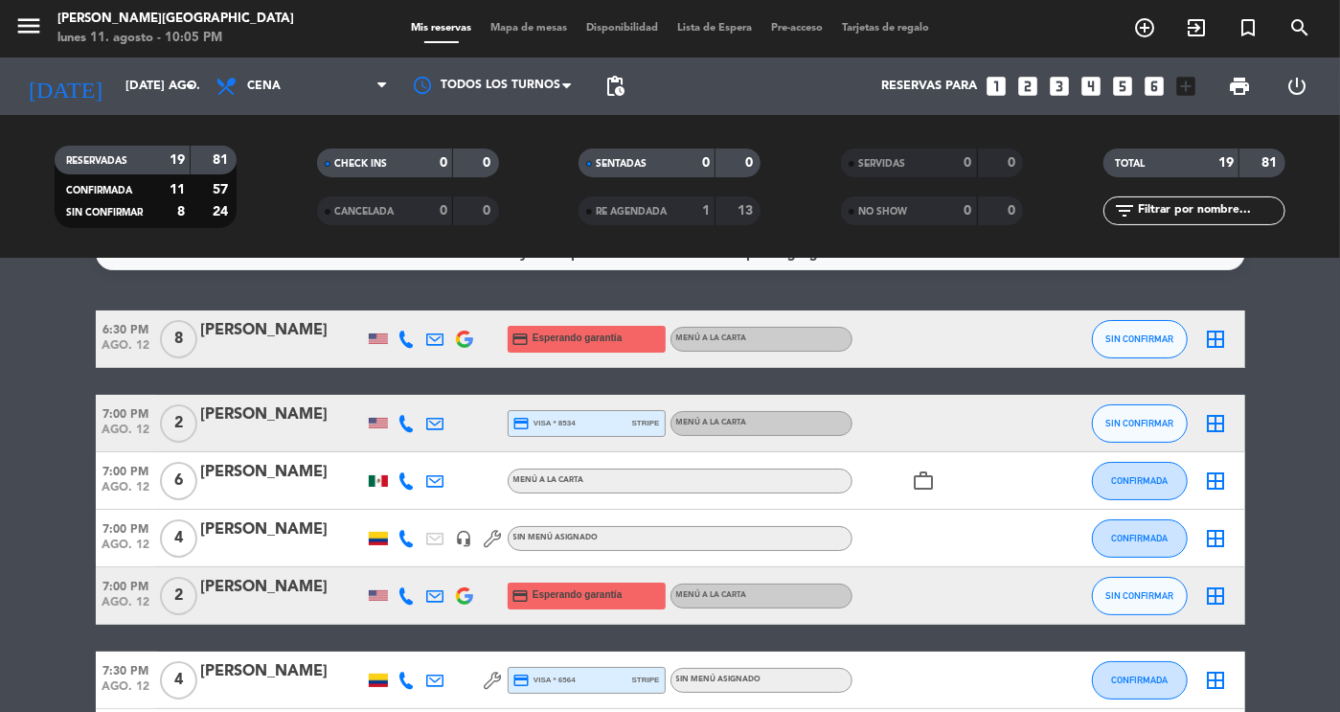
scroll to position [0, 0]
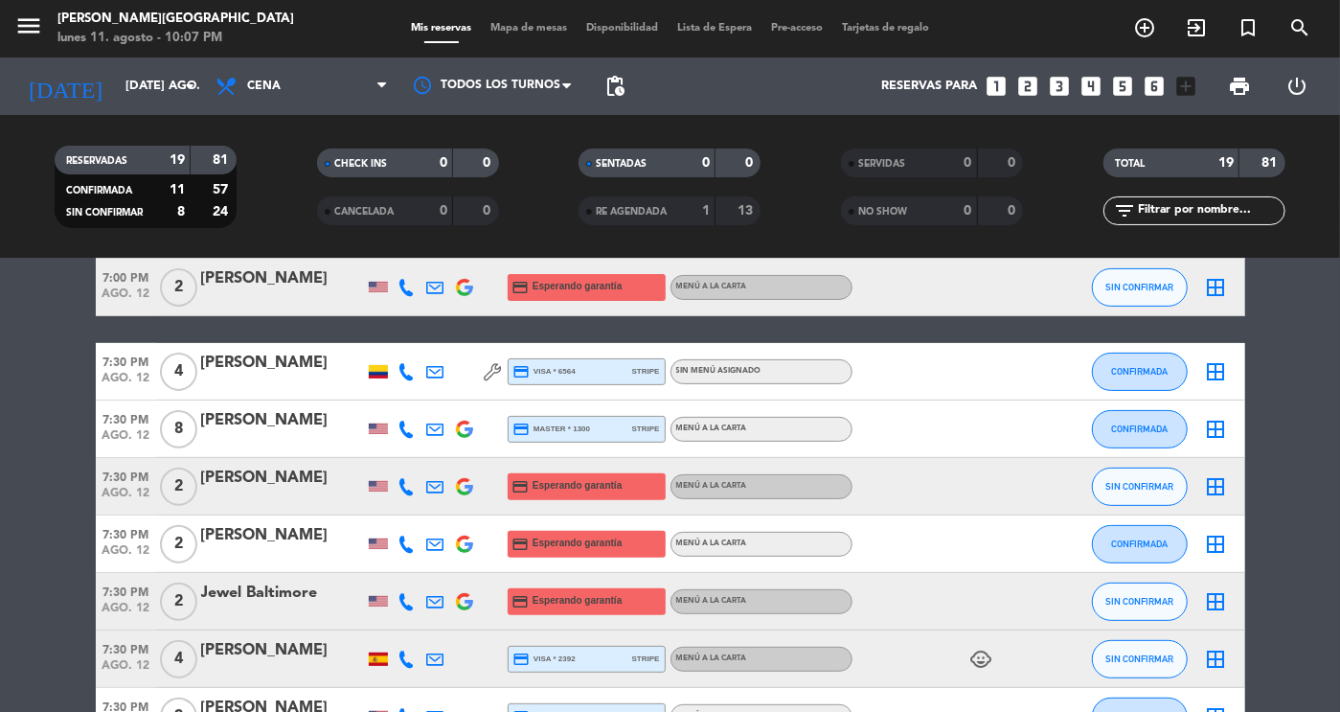
scroll to position [421, 0]
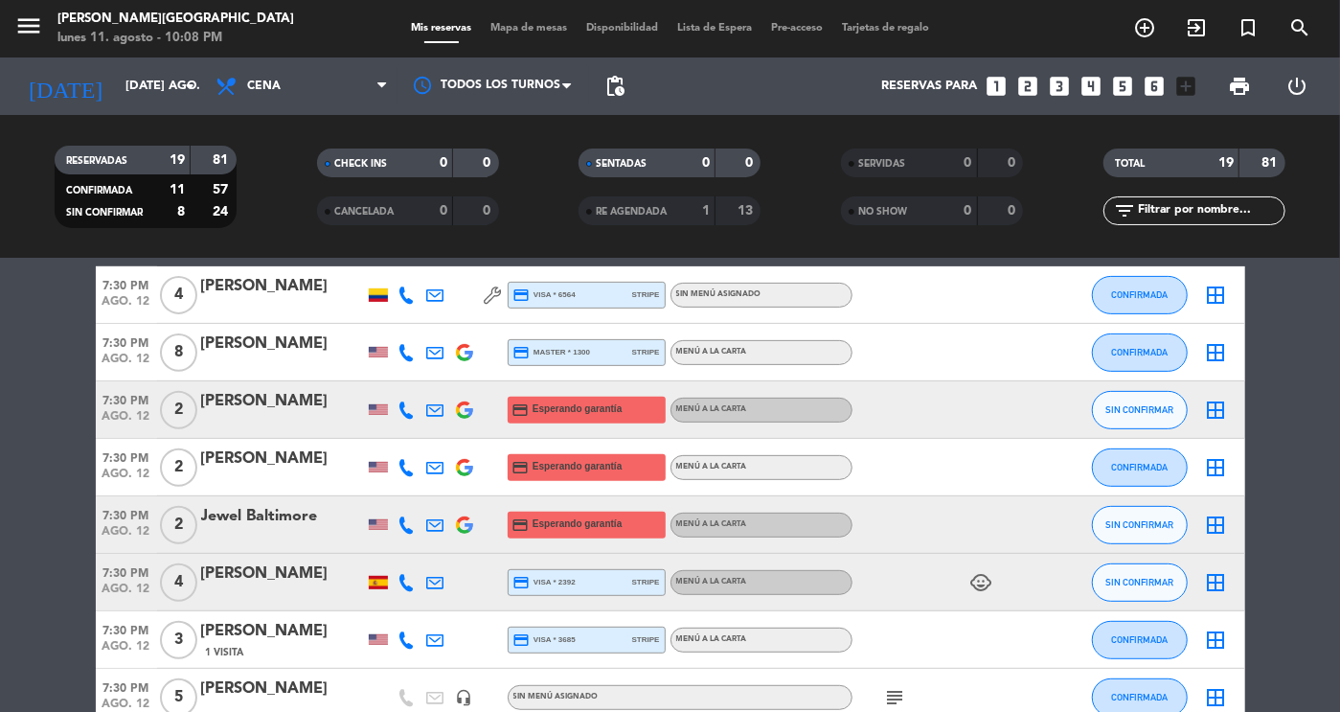
click at [1274, 639] on bookings-row "6:30 PM ago. 12 8 [PERSON_NAME] credit_card Esperando garantía Menú a la carta …" at bounding box center [670, 524] width 1340 height 1199
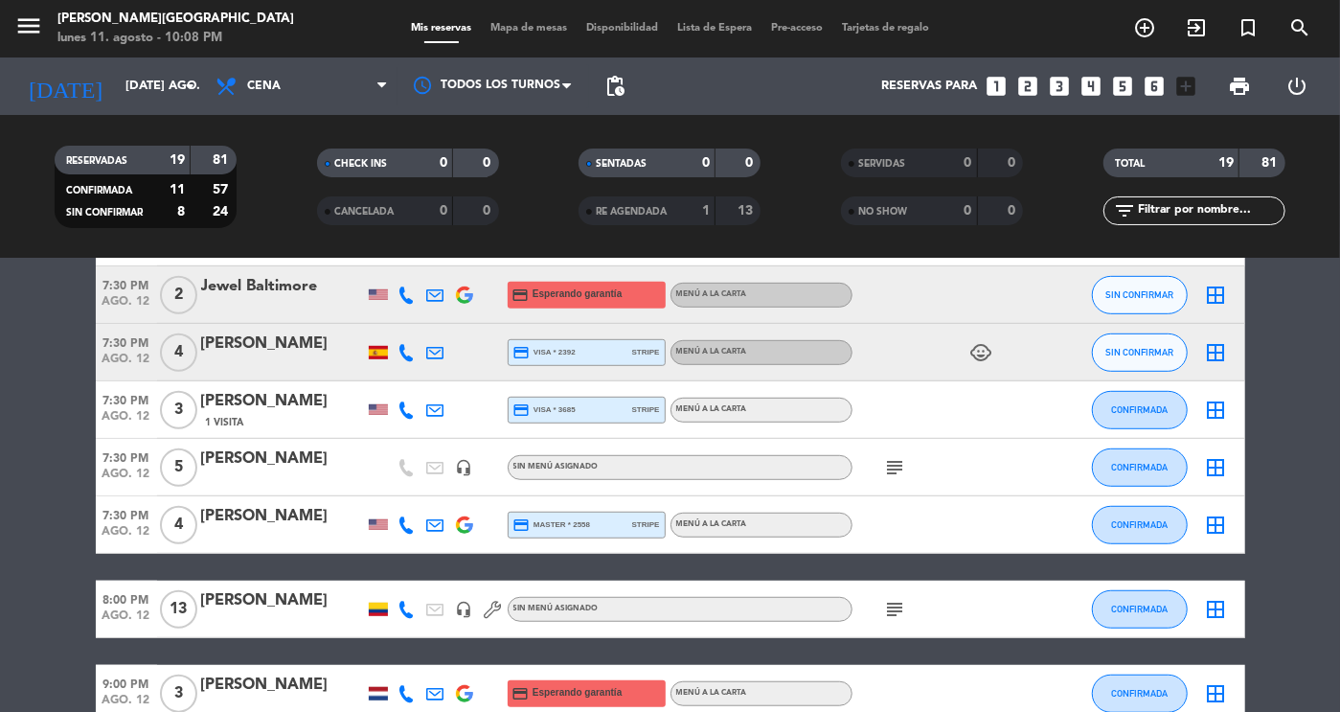
scroll to position [690, 0]
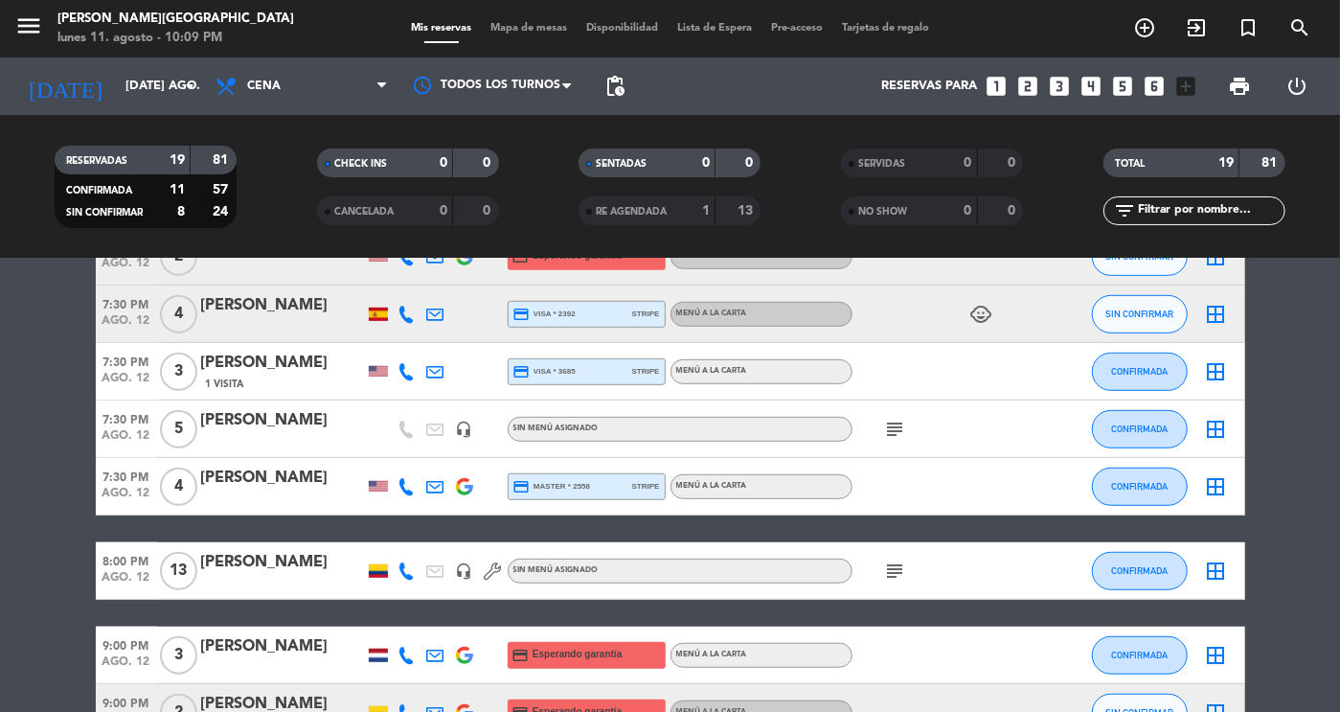
click at [897, 429] on icon "subject" at bounding box center [895, 429] width 23 height 23
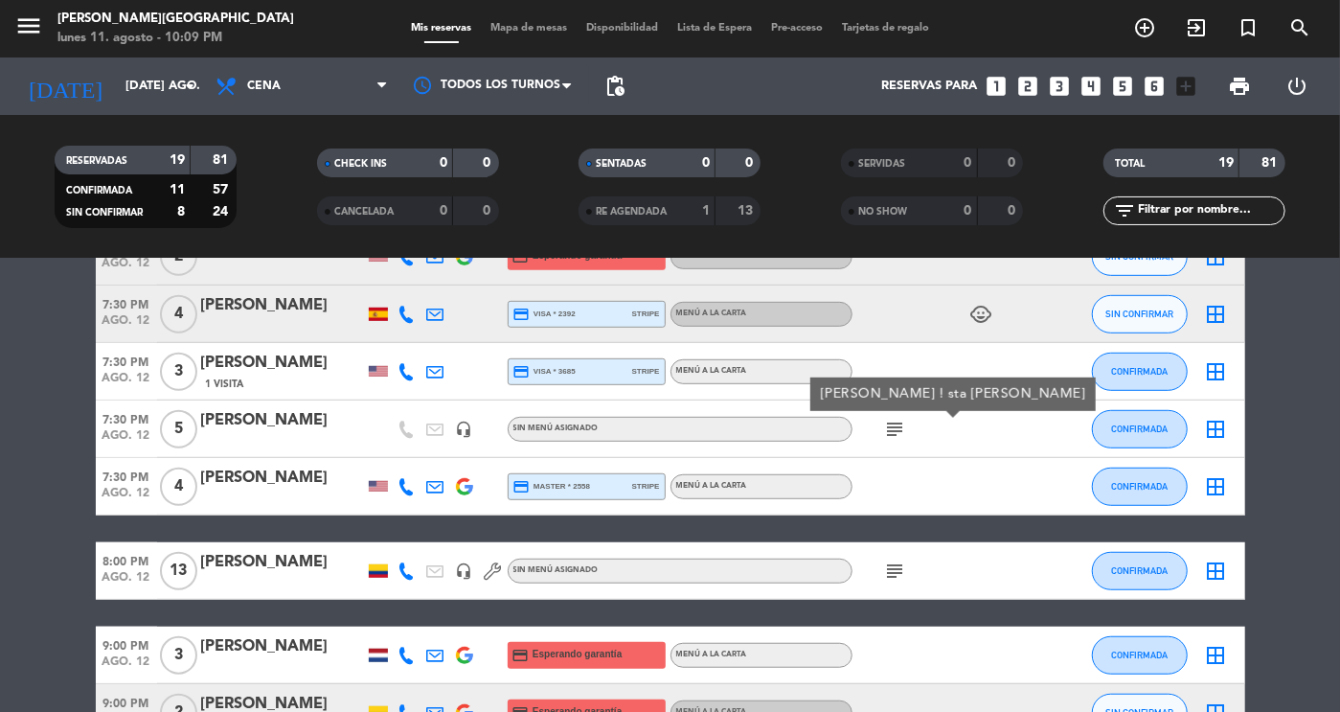
click at [1286, 553] on bookings-row "6:30 PM ago. 12 8 [PERSON_NAME] credit_card Esperando garantía Menú a la carta …" at bounding box center [670, 256] width 1340 height 1199
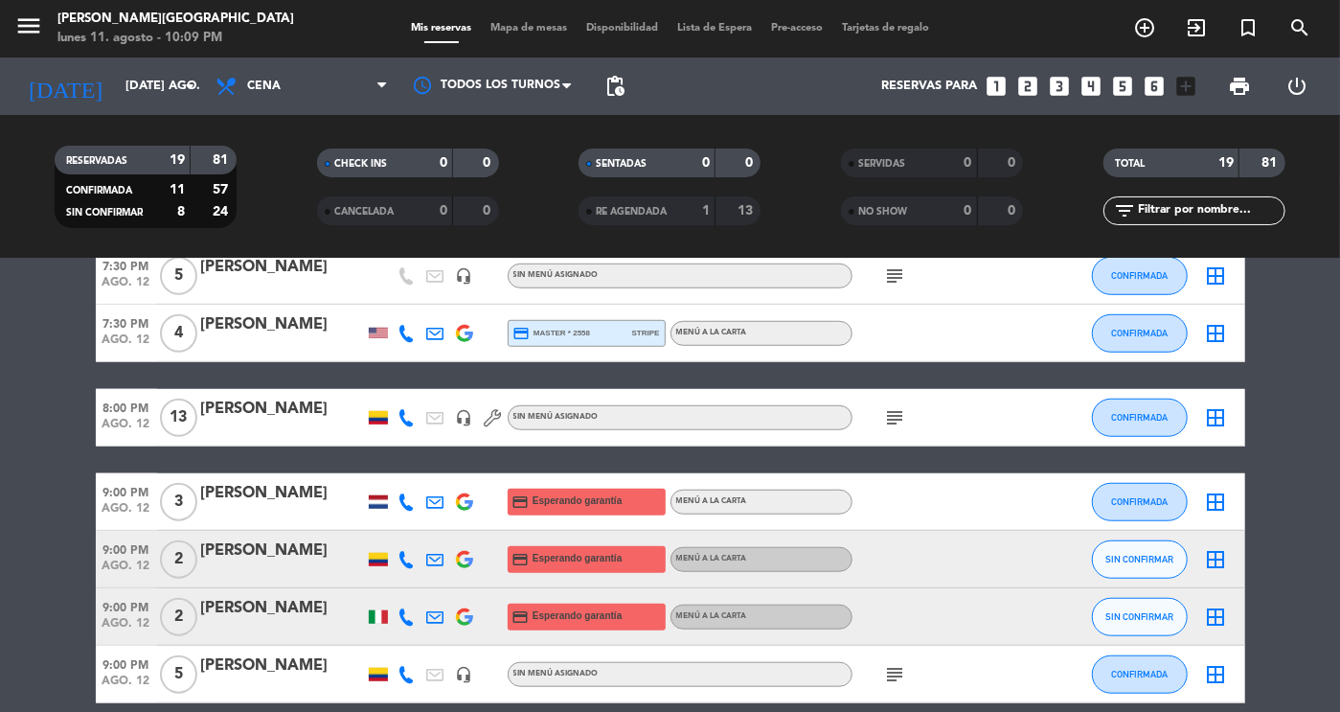
scroll to position [929, 0]
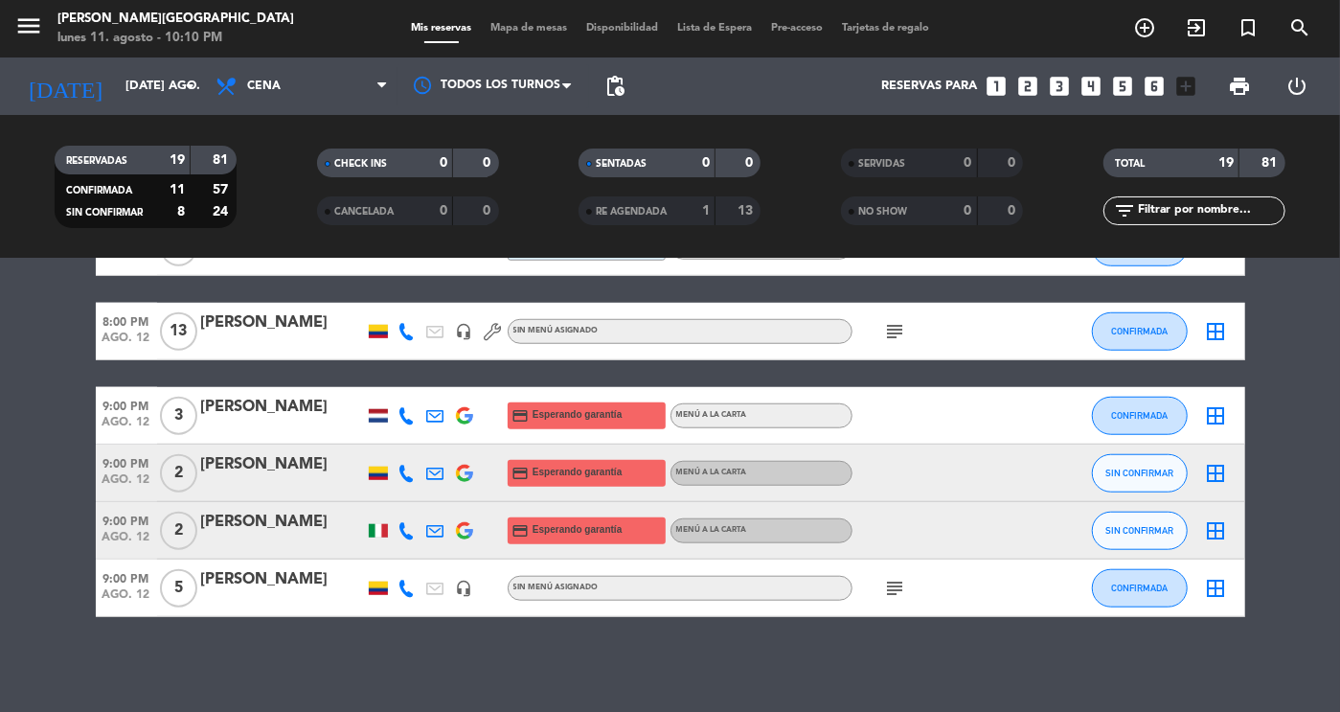
click at [891, 585] on icon "subject" at bounding box center [895, 588] width 23 height 23
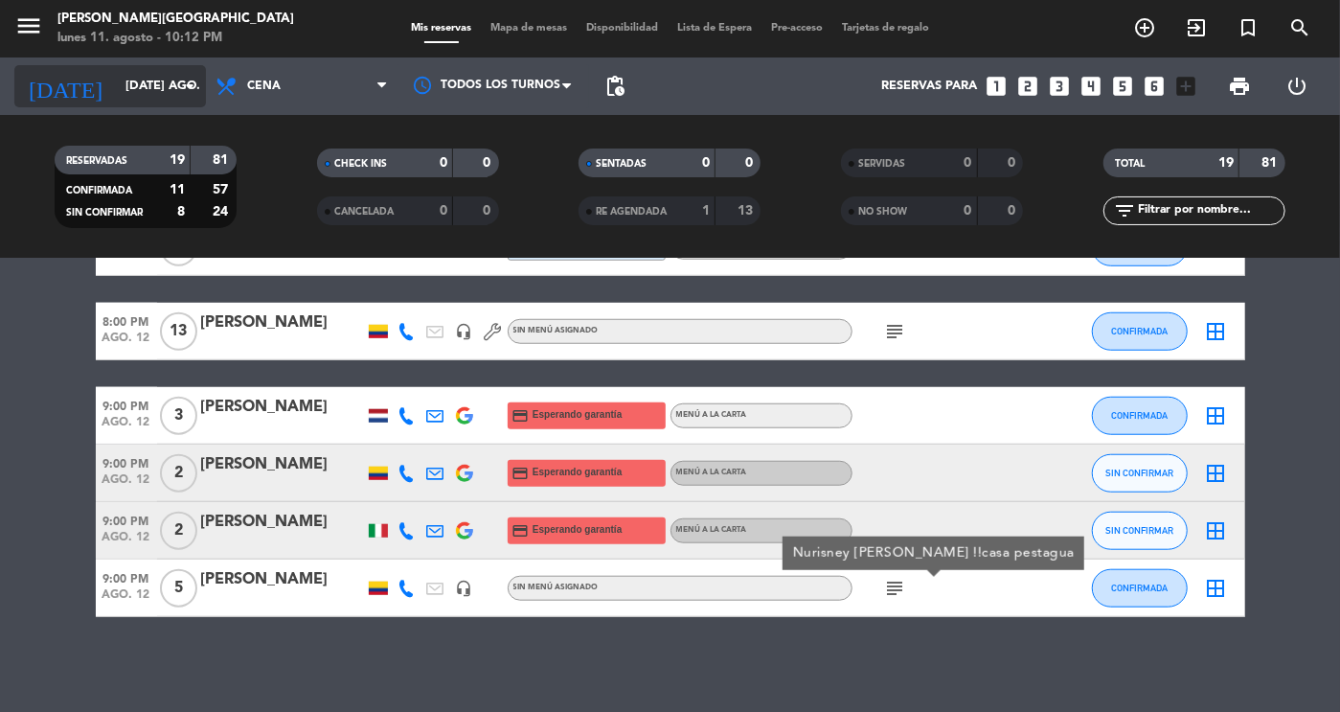
click at [183, 87] on icon "arrow_drop_down" at bounding box center [189, 86] width 23 height 23
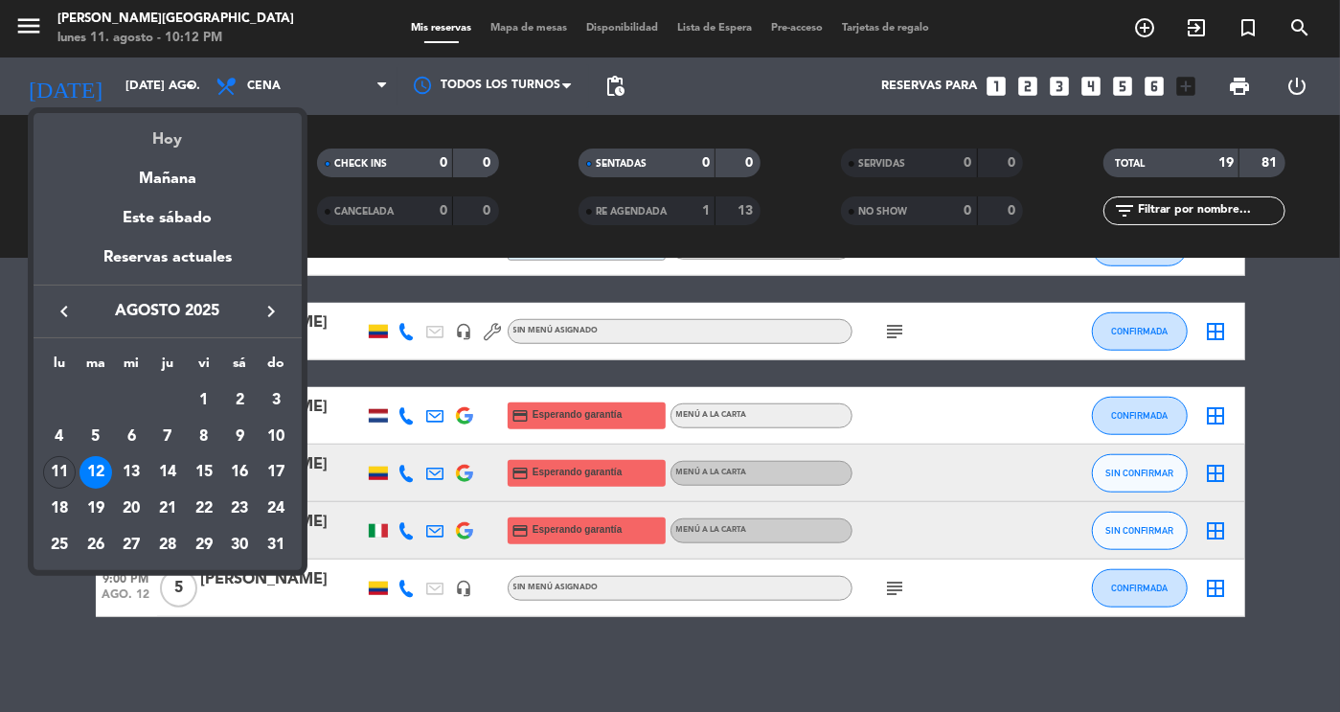
click at [166, 143] on div "Hoy" at bounding box center [168, 132] width 268 height 39
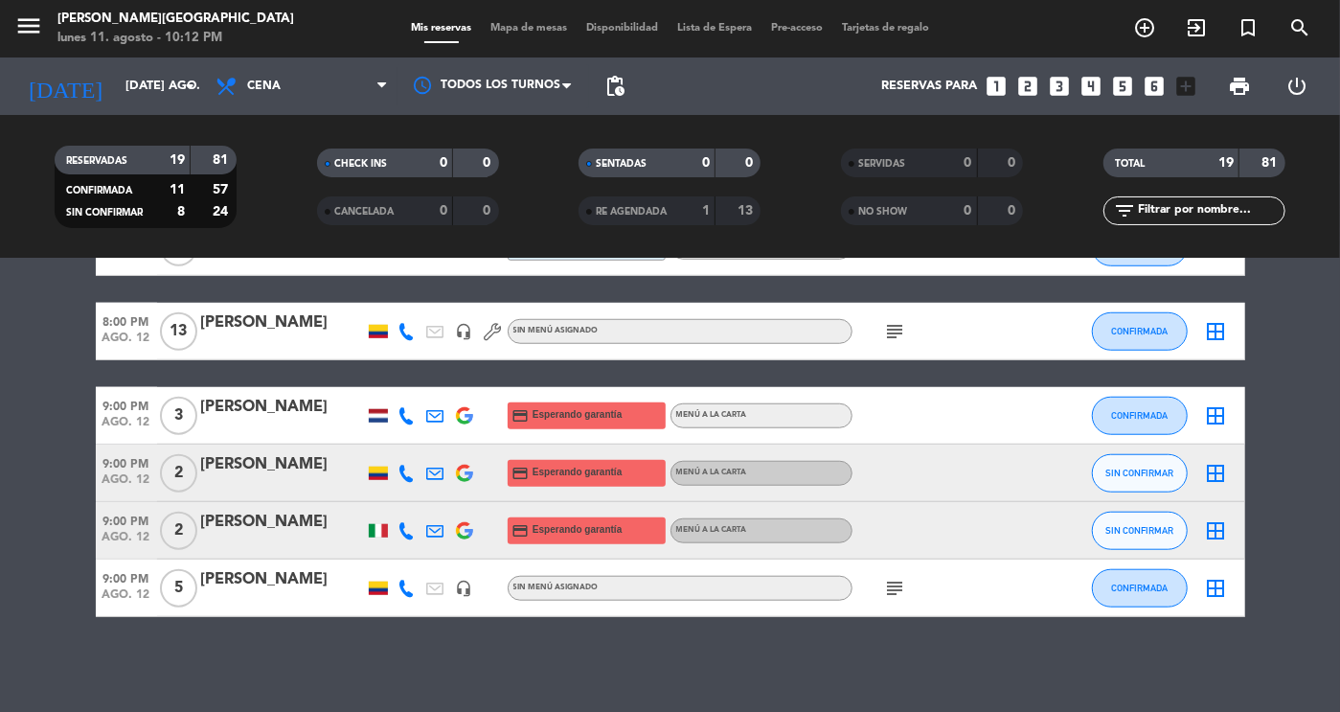
type input "lun. 11 ago."
